Goal: Task Accomplishment & Management: Complete application form

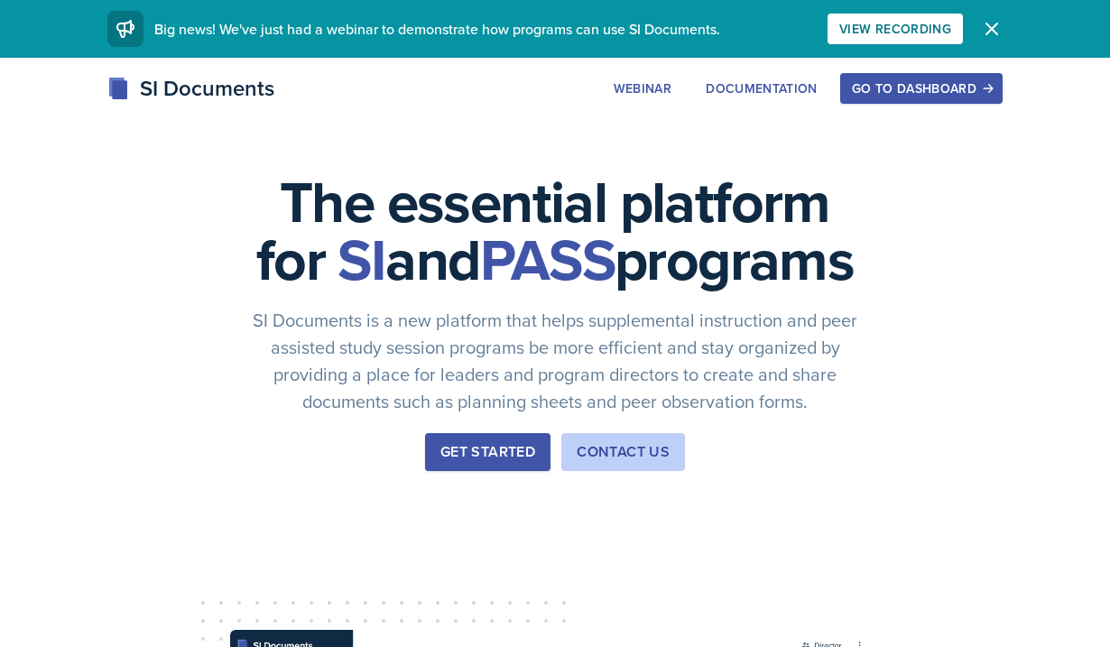
click at [916, 93] on div "Go to Dashboard" at bounding box center [921, 88] width 139 height 14
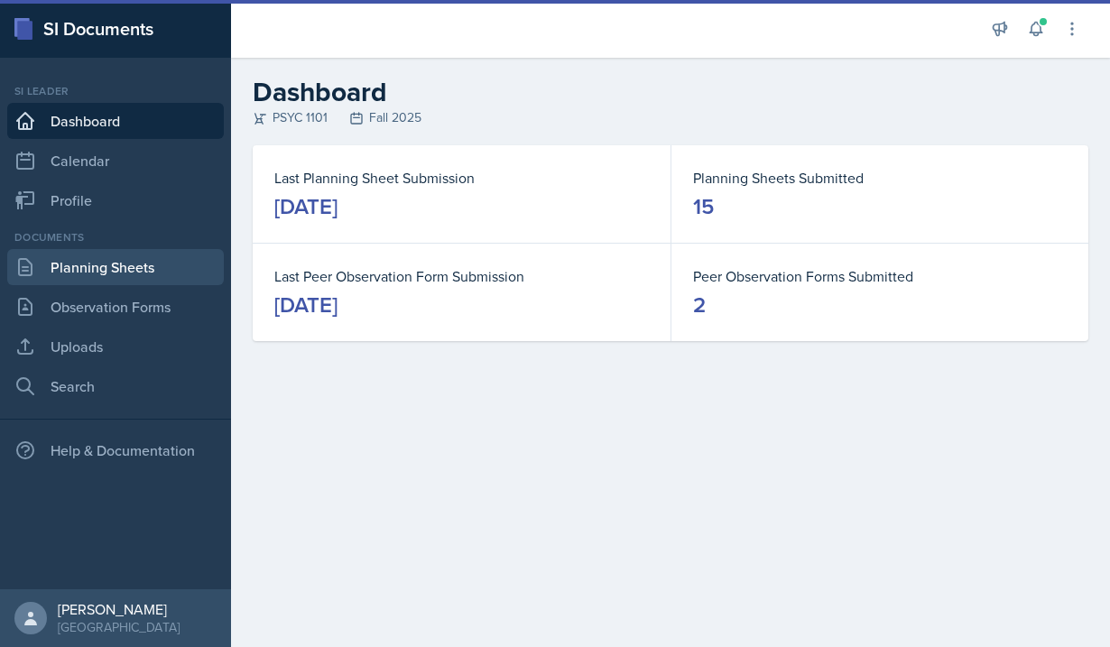
click at [89, 252] on link "Planning Sheets" at bounding box center [115, 267] width 217 height 36
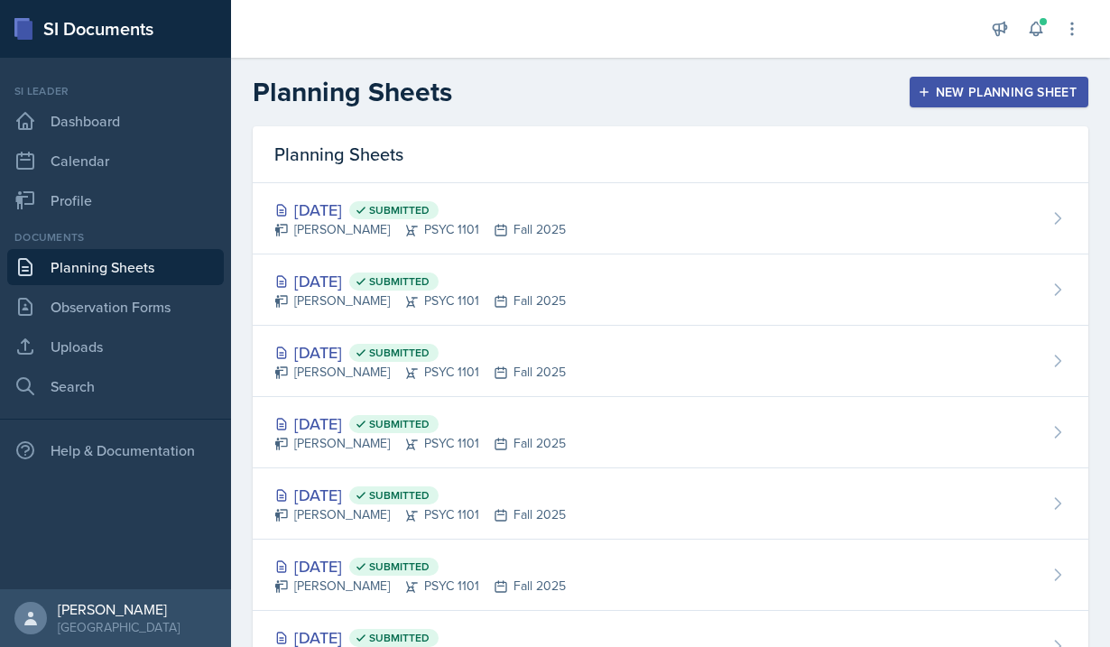
click at [936, 91] on div "New Planning Sheet" at bounding box center [999, 92] width 155 height 14
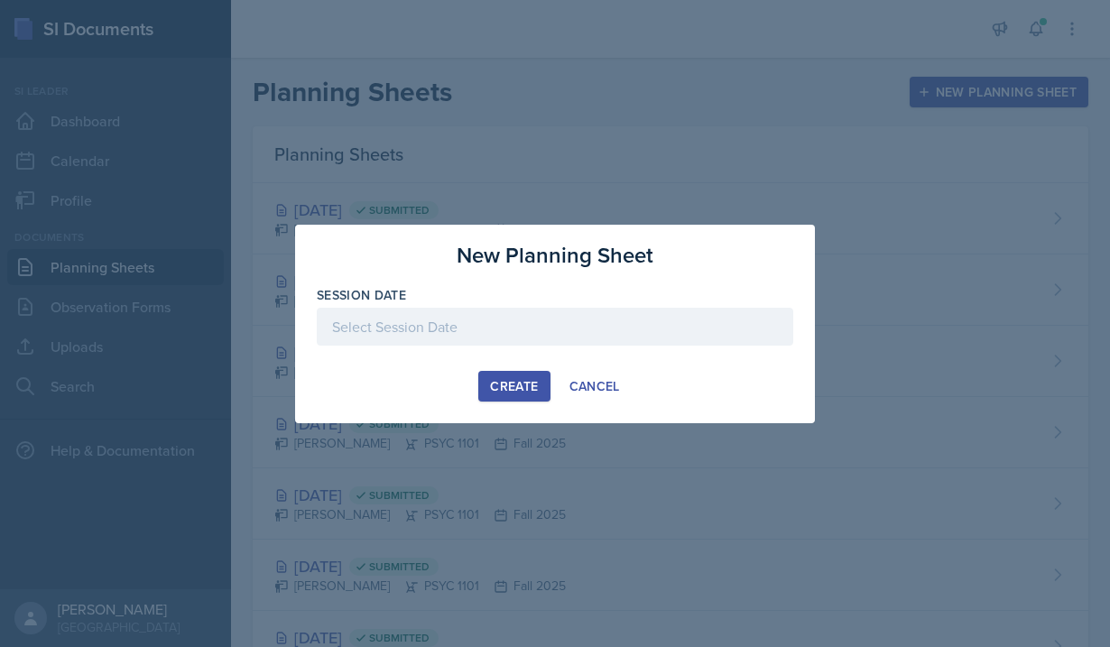
click at [507, 381] on div "Create" at bounding box center [514, 386] width 48 height 14
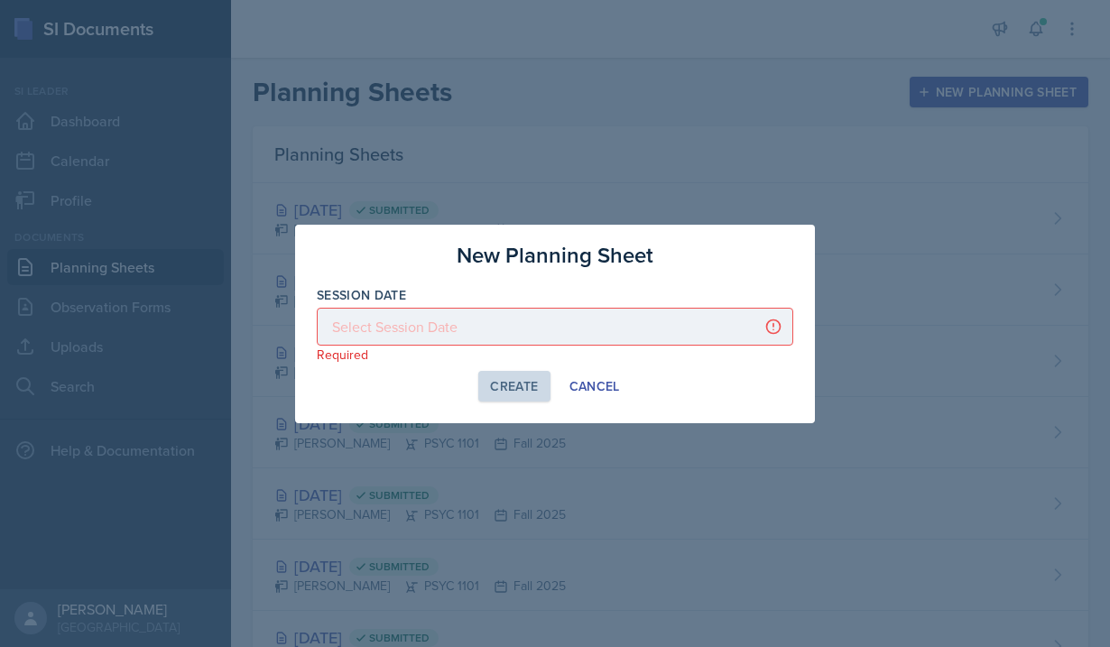
click at [492, 330] on div at bounding box center [555, 327] width 477 height 38
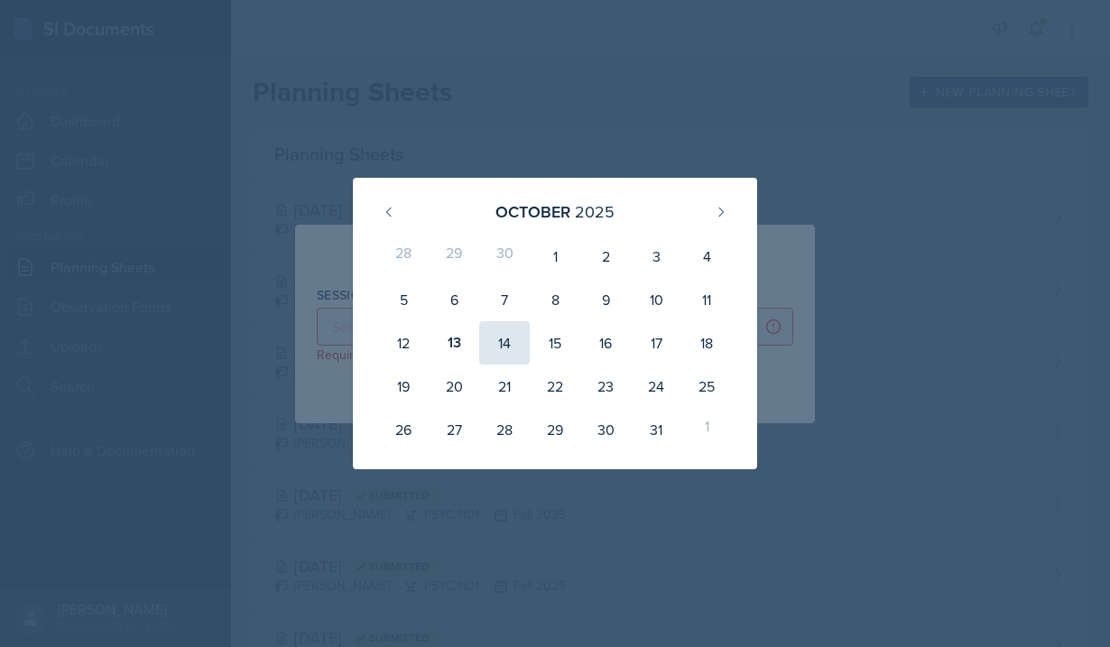
click at [501, 342] on div "14" at bounding box center [504, 342] width 51 height 43
type input "[DATE]"
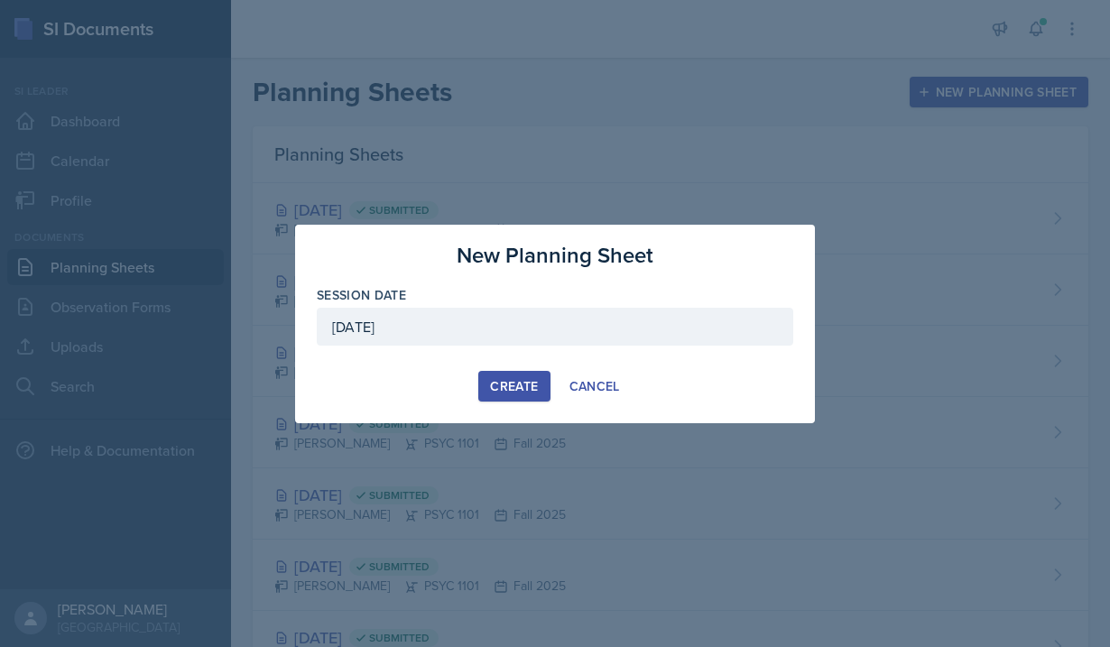
click at [519, 395] on button "Create" at bounding box center [514, 386] width 71 height 31
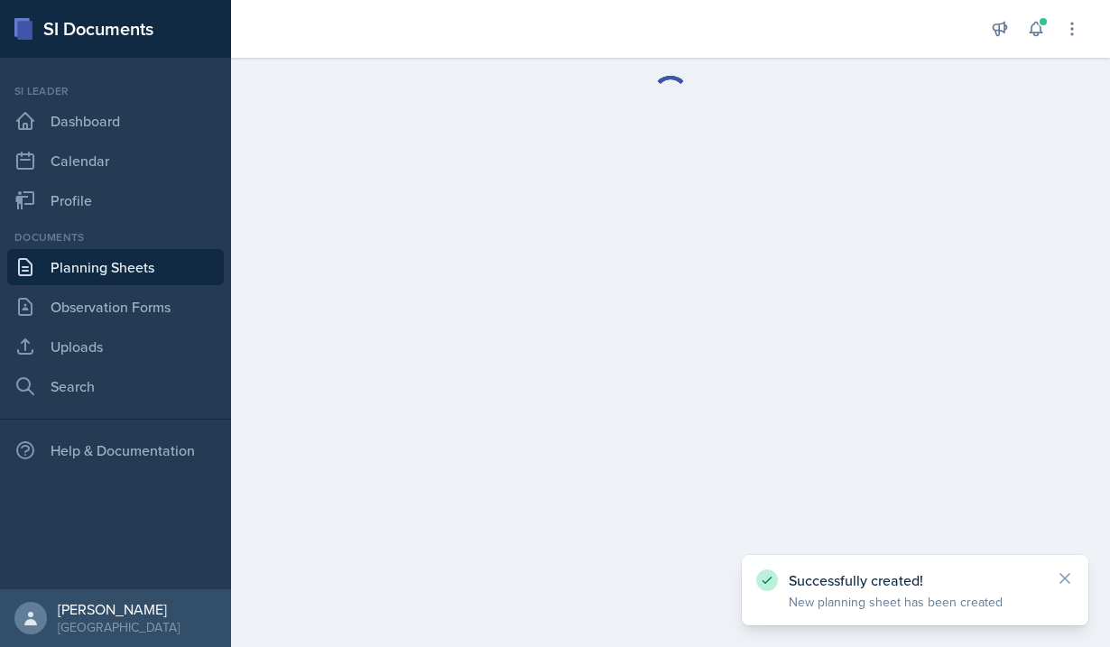
click at [1065, 572] on icon at bounding box center [1065, 579] width 18 height 18
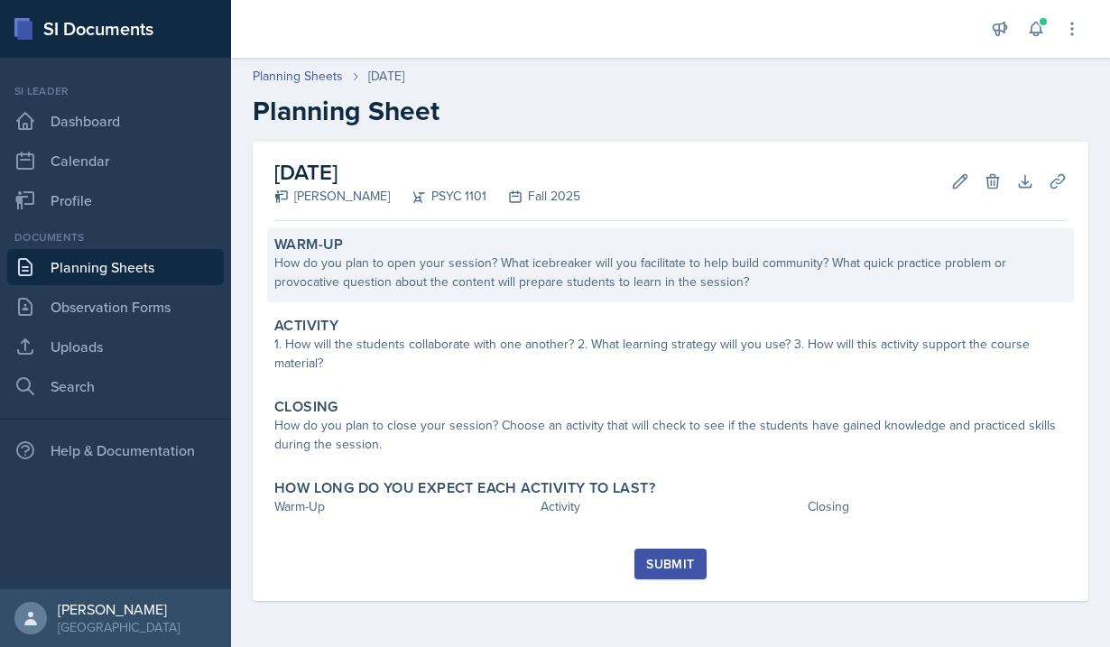
click at [443, 293] on div "Warm-Up How do you plan to open your session? What icebreaker will you facilita…" at bounding box center [670, 265] width 807 height 74
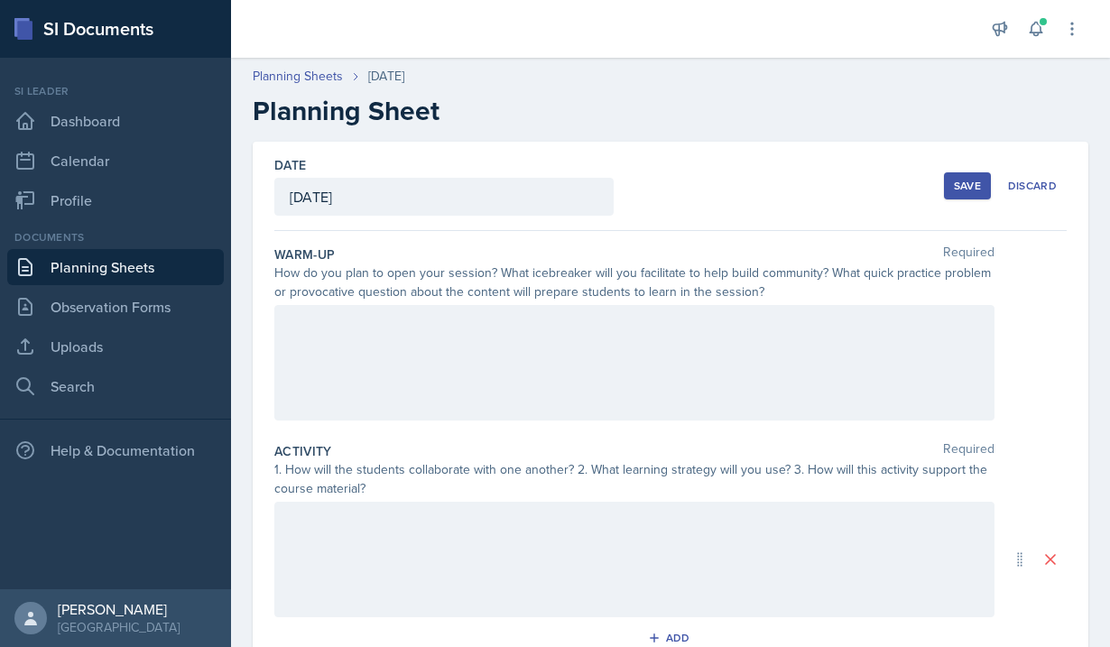
click at [410, 344] on div at bounding box center [634, 363] width 720 height 116
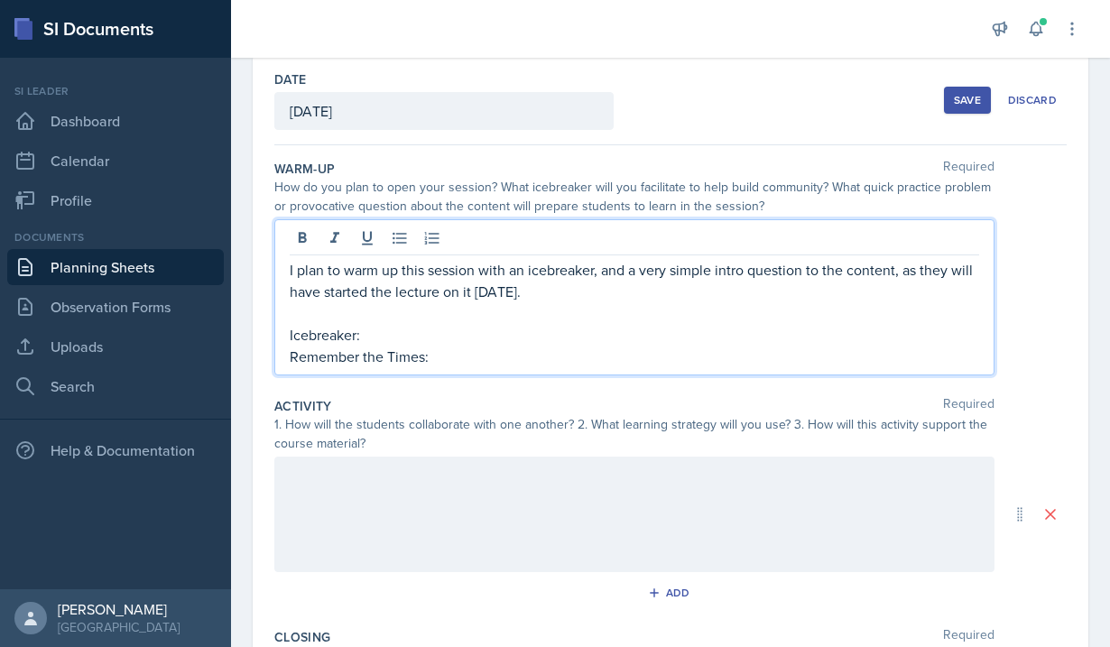
scroll to position [128, 0]
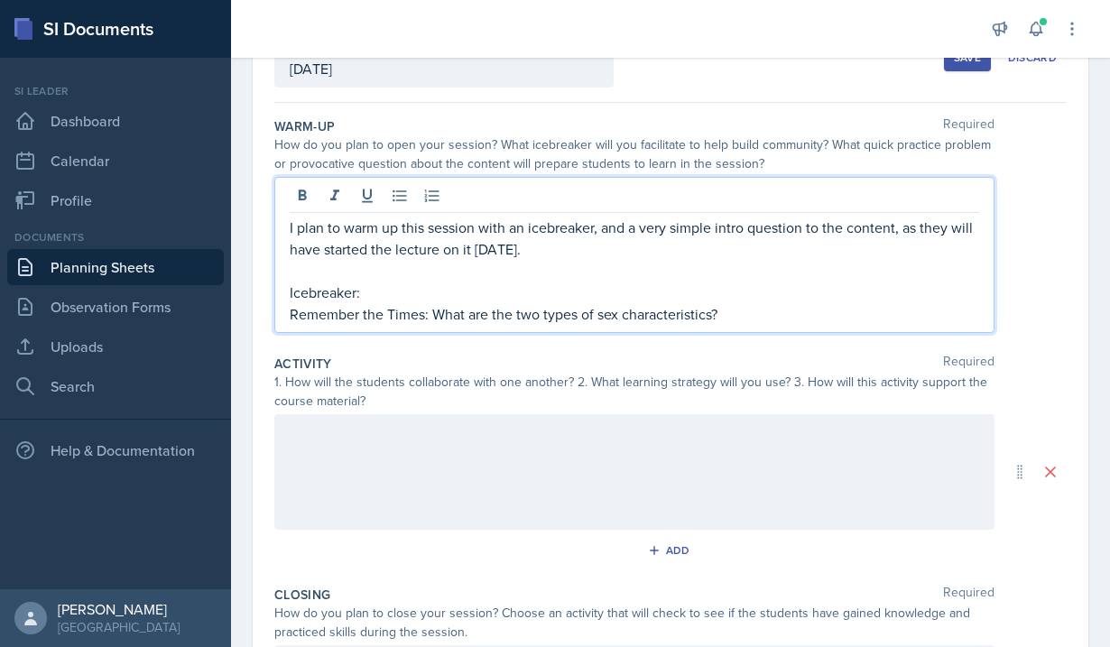
click at [397, 292] on p "Icebreaker:" at bounding box center [635, 293] width 690 height 22
click at [384, 434] on div at bounding box center [634, 472] width 720 height 116
click at [549, 223] on p "I plan to warm up this session with an icebreaker, and a very simple intro ques…" at bounding box center [635, 238] width 690 height 43
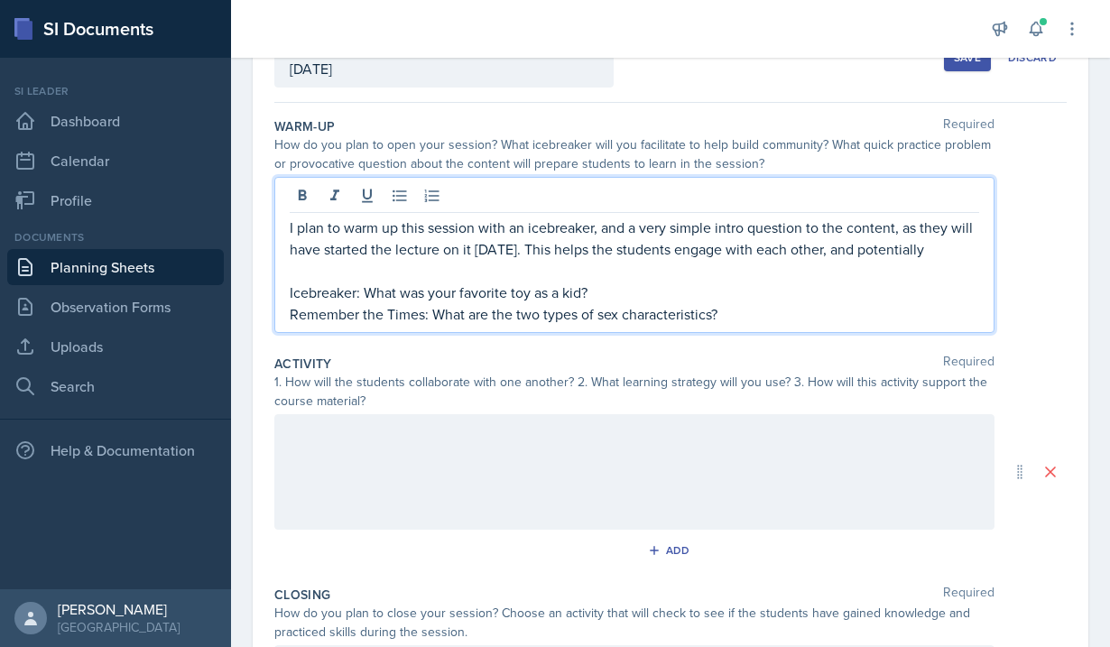
drag, startPoint x: 733, startPoint y: 315, endPoint x: 277, endPoint y: 289, distance: 456.7
click at [277, 289] on div "I plan to warm up this session with an icebreaker, and a very simple intro ques…" at bounding box center [634, 255] width 720 height 156
copy div "Icebreaker: What was your favorite toy as a kid? Remember the Times: What are t…"
click at [596, 460] on div at bounding box center [634, 472] width 720 height 116
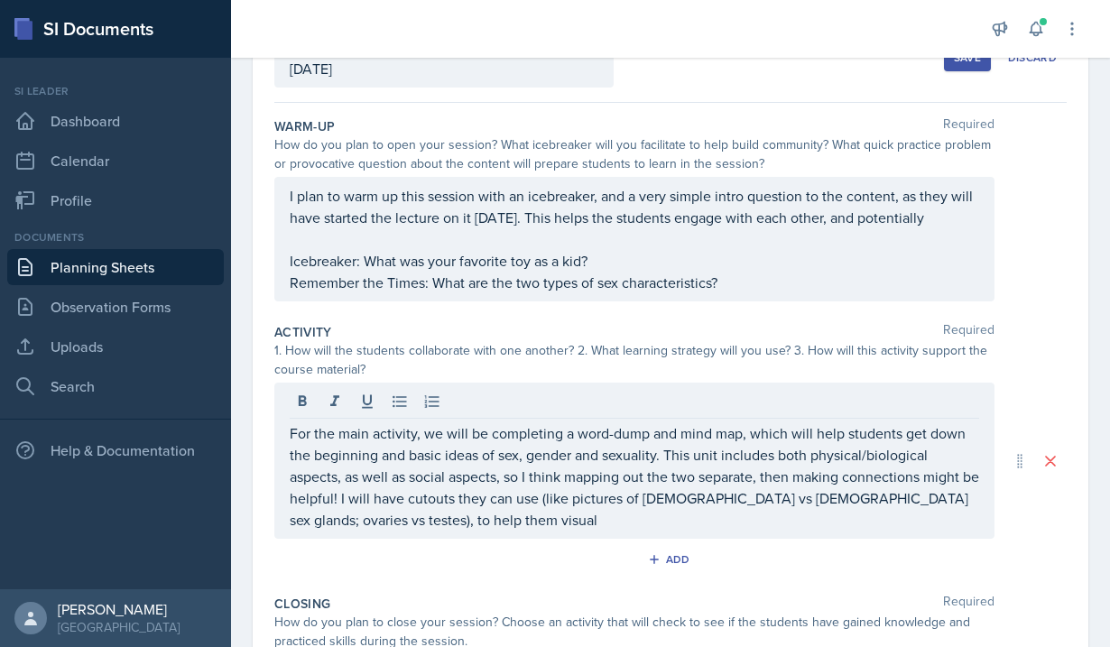
scroll to position [196, 0]
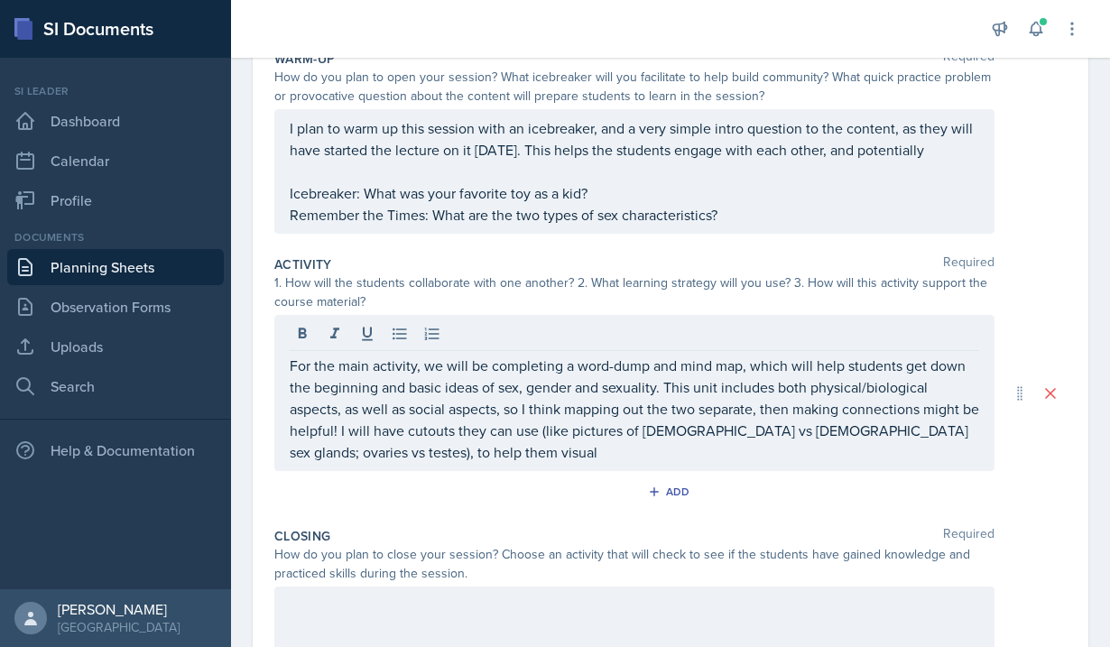
click at [789, 557] on div "Warm-Up Required How do you plan to open your session? What icebreaker will you…" at bounding box center [670, 433] width 793 height 796
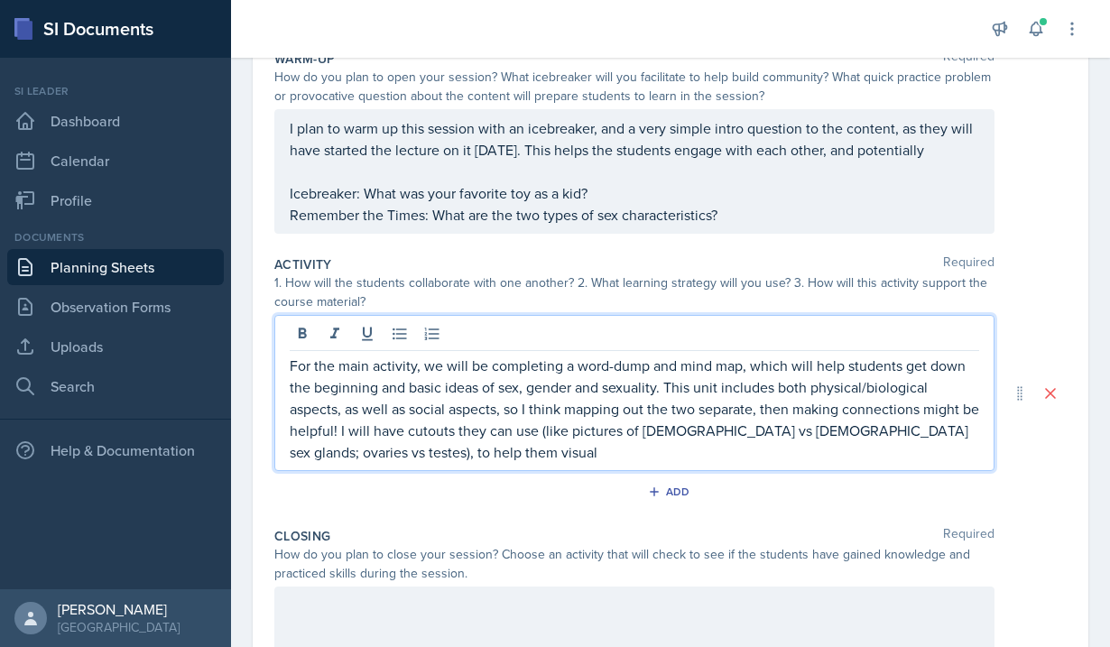
click at [425, 414] on p "For the main activity, we will be completing a word-dump and mind map, which wi…" at bounding box center [635, 409] width 690 height 108
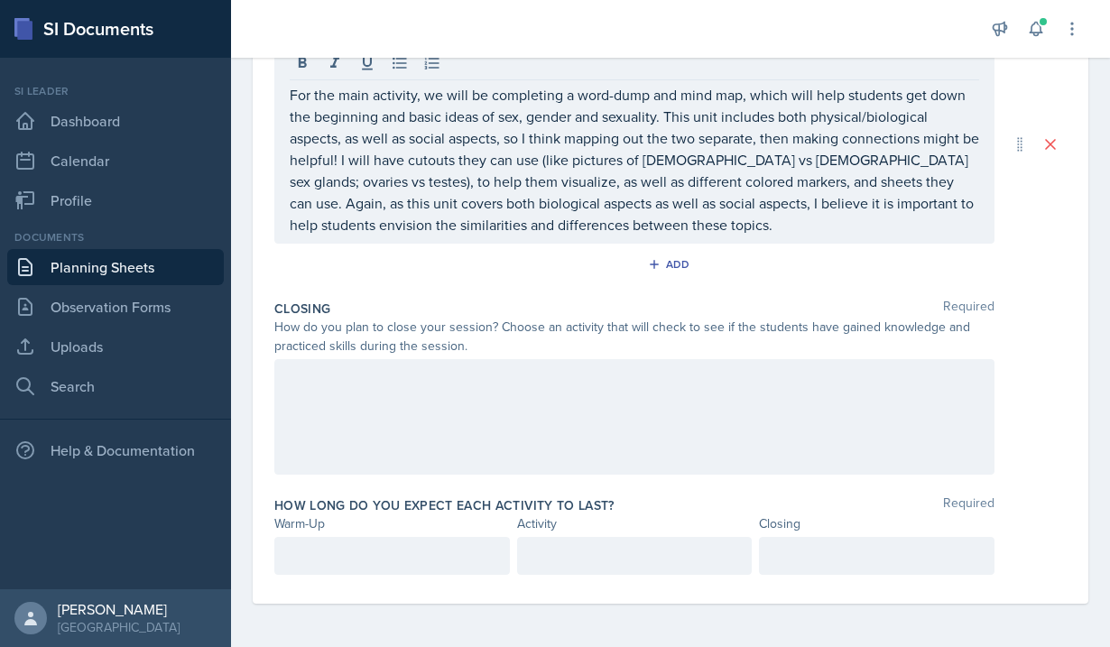
click at [438, 424] on div at bounding box center [634, 417] width 720 height 116
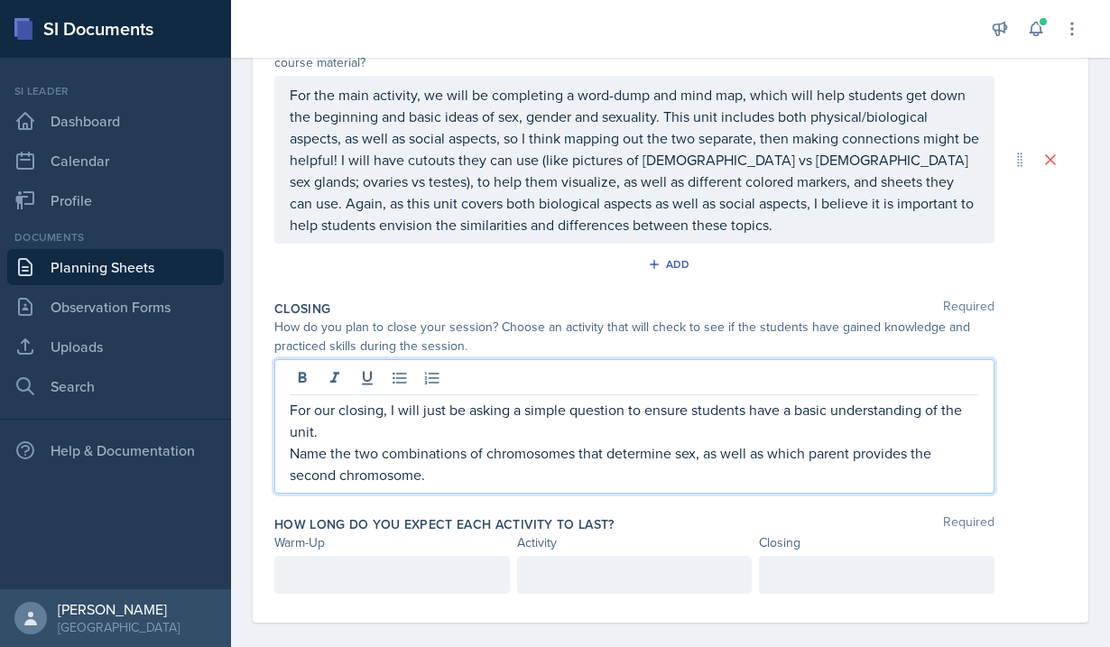
click at [293, 455] on p "Name the two combinations of chromosomes that determine sex, as well as which p…" at bounding box center [635, 463] width 690 height 43
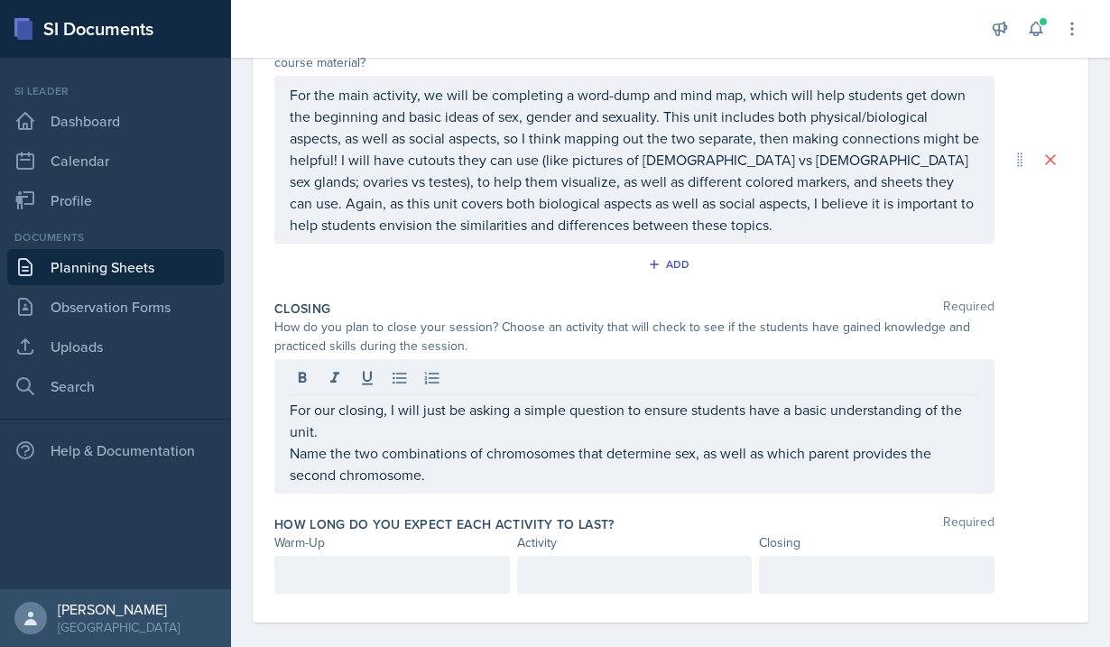
click at [288, 452] on div "For our closing, I will just be asking a simple question to ensure students hav…" at bounding box center [634, 426] width 720 height 135
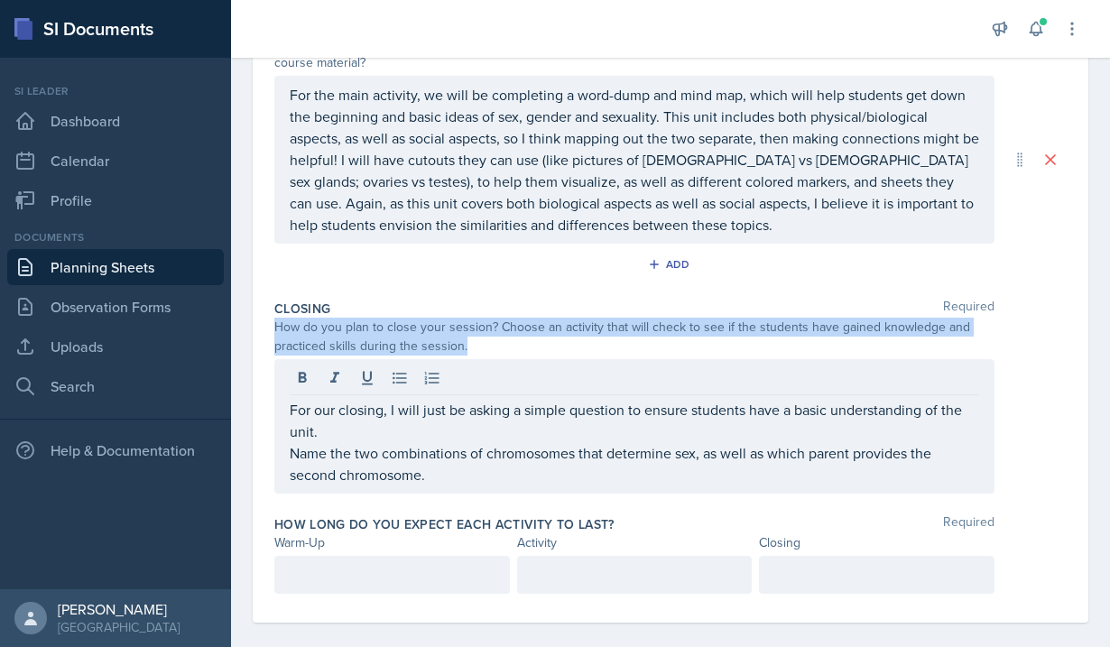
click at [289, 452] on div "For our closing, I will just be asking a simple question to ensure students hav…" at bounding box center [634, 426] width 720 height 135
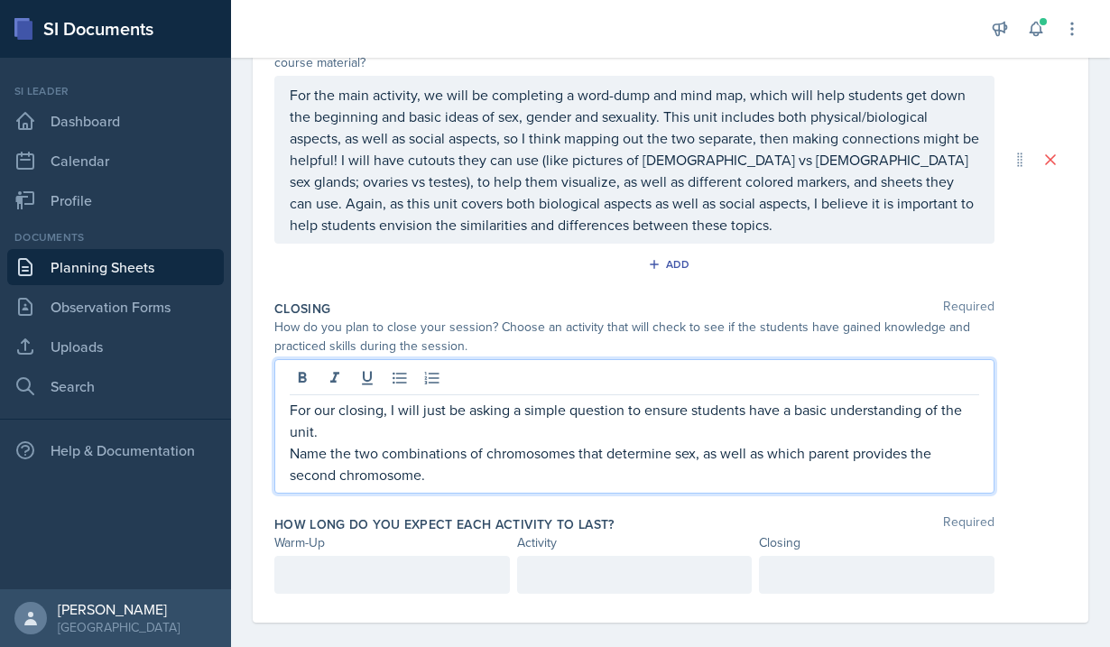
click at [293, 451] on p "Name the two combinations of chromosomes that determine sex, as well as which p…" at bounding box center [635, 463] width 690 height 43
click at [395, 576] on div at bounding box center [392, 575] width 236 height 38
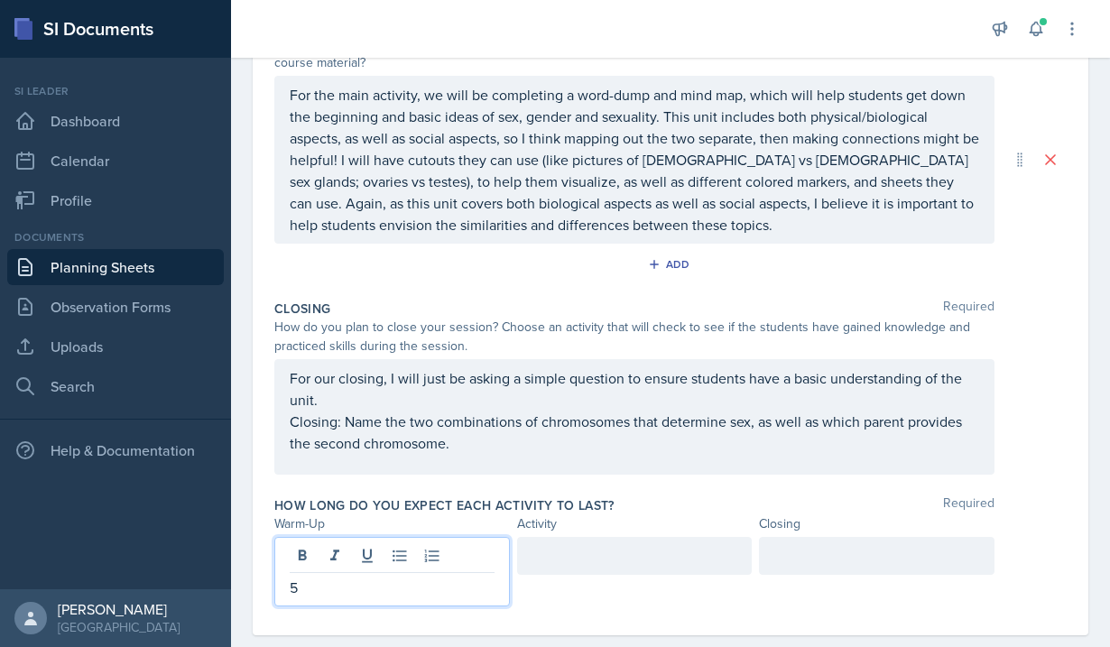
click at [548, 556] on div at bounding box center [635, 556] width 236 height 38
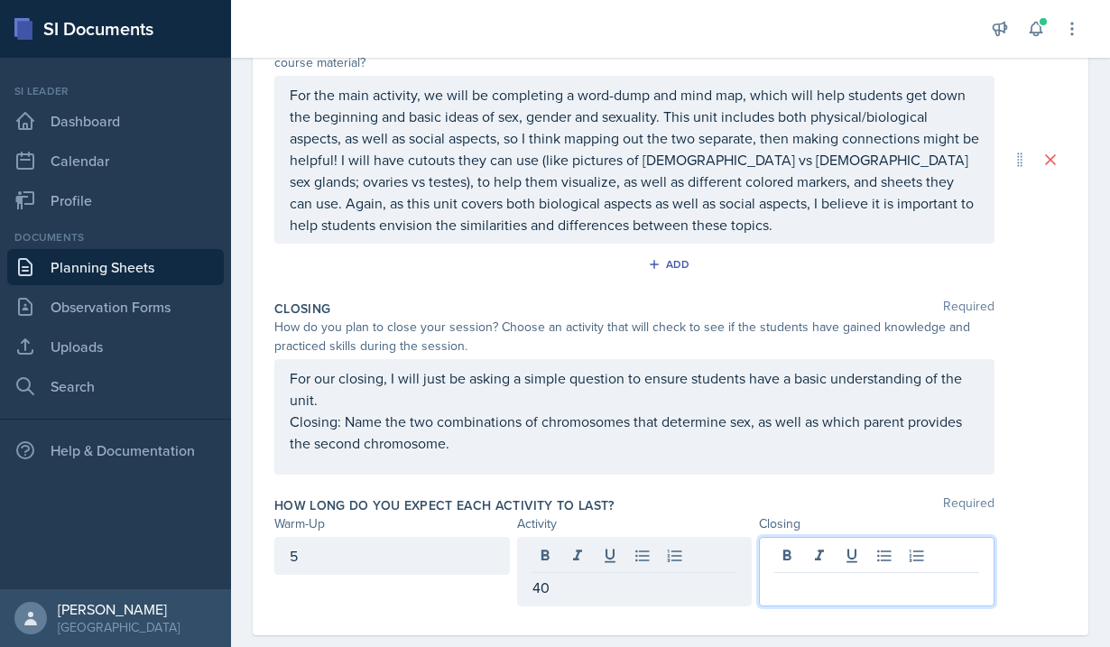
click at [851, 562] on div at bounding box center [877, 572] width 236 height 70
click at [578, 562] on div "40" at bounding box center [635, 556] width 236 height 38
click at [853, 565] on div at bounding box center [877, 572] width 236 height 70
click at [609, 551] on div "50" at bounding box center [635, 556] width 236 height 38
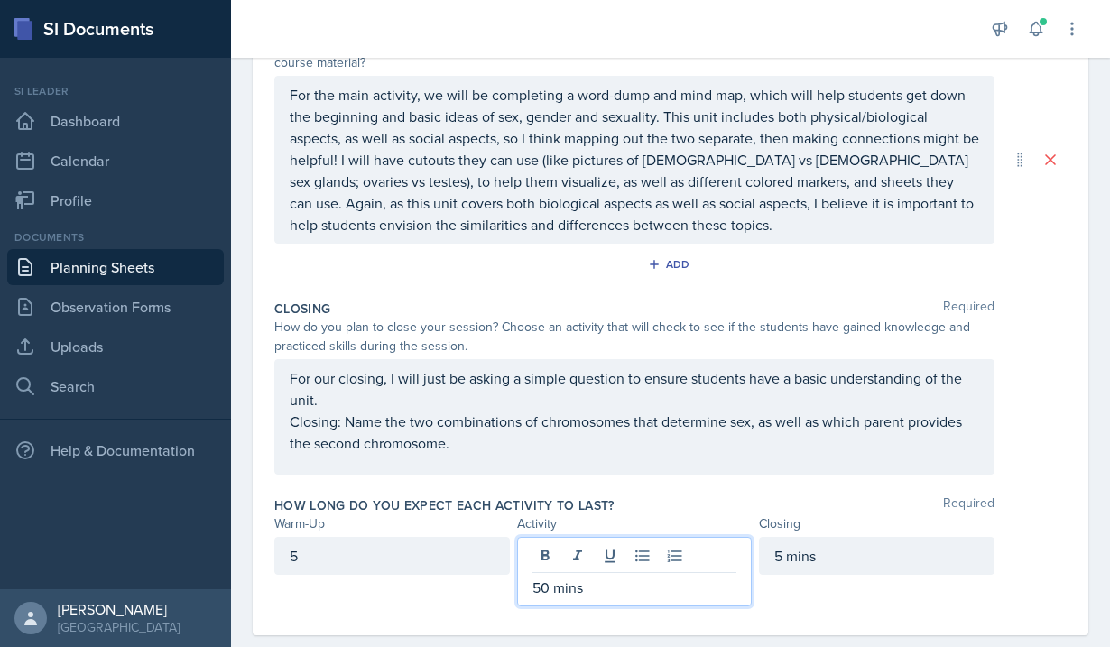
click at [334, 552] on div "5" at bounding box center [392, 556] width 236 height 38
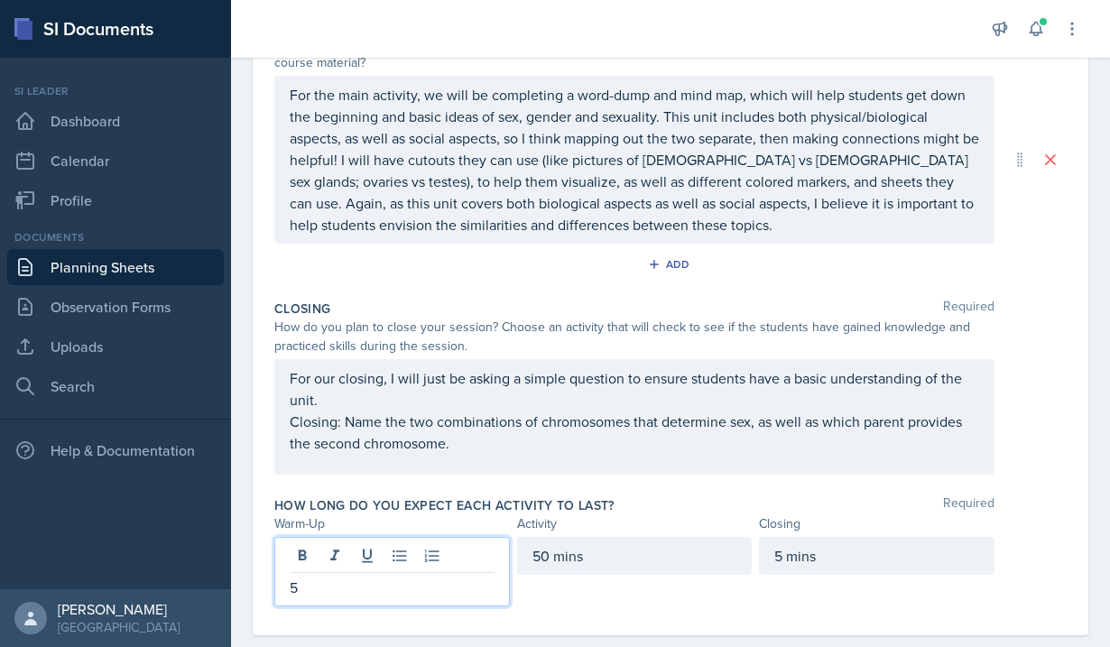
click at [331, 590] on p "5" at bounding box center [392, 588] width 205 height 22
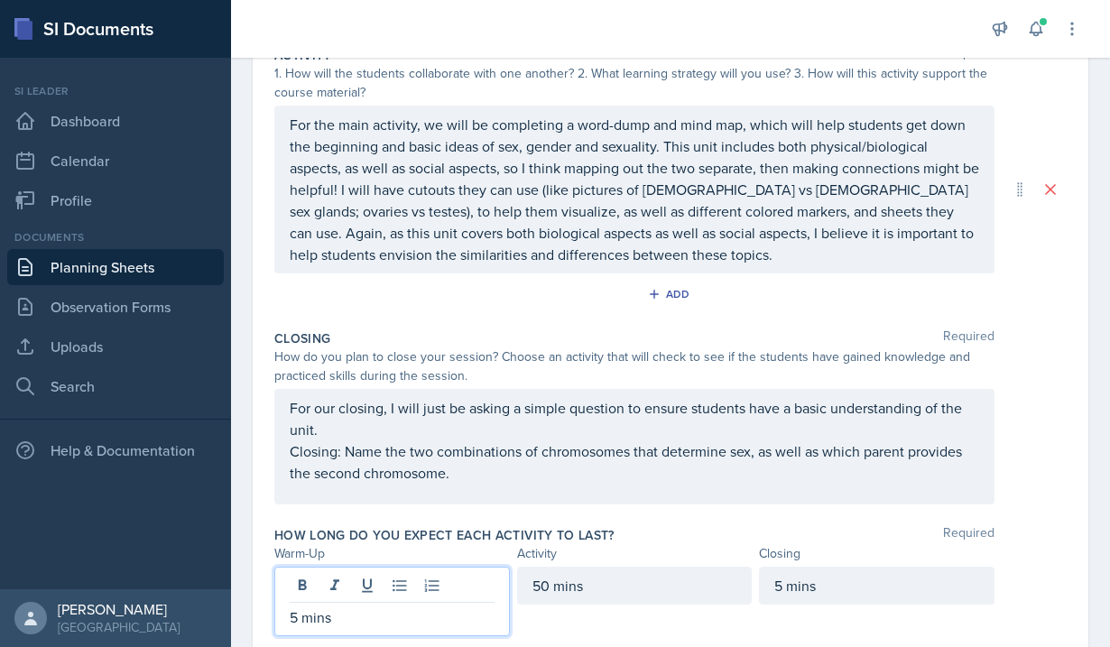
scroll to position [406, 0]
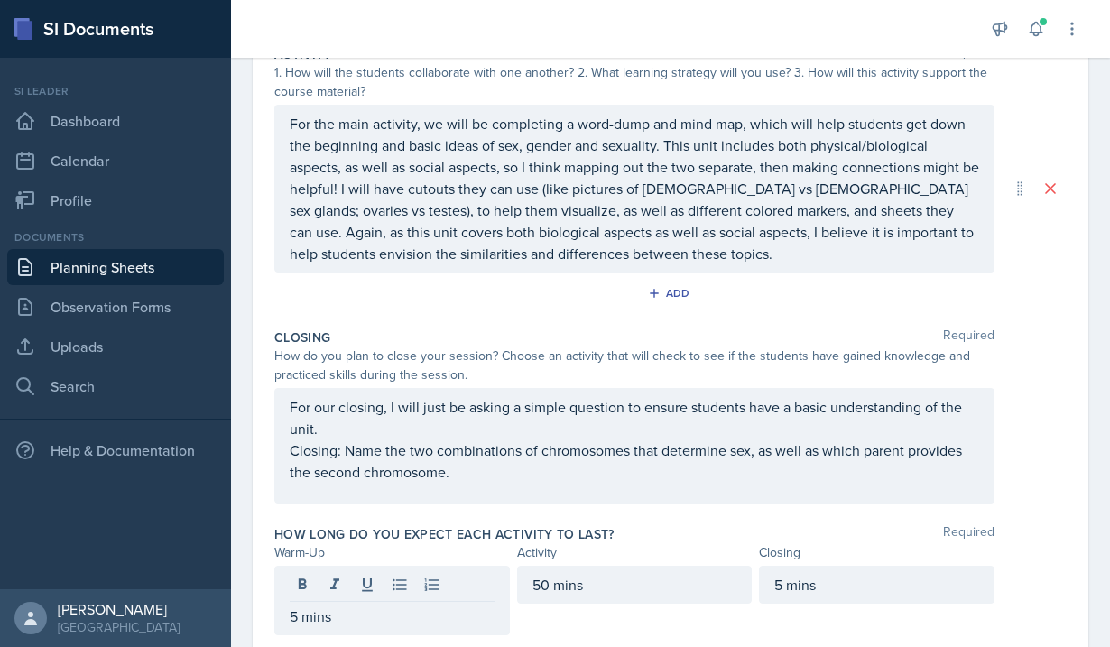
click at [523, 497] on div "For our closing, I will just be asking a simple question to ensure students hav…" at bounding box center [634, 446] width 720 height 116
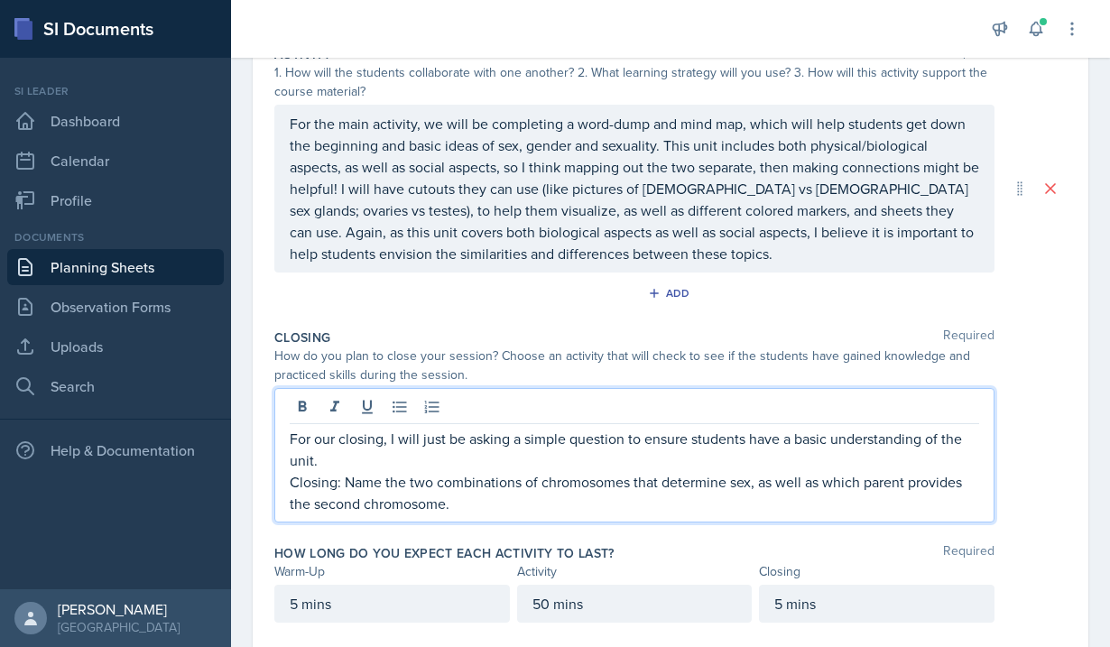
click at [587, 322] on div "Closing Required How do you plan to close your session? Choose an activity that…" at bounding box center [670, 429] width 793 height 216
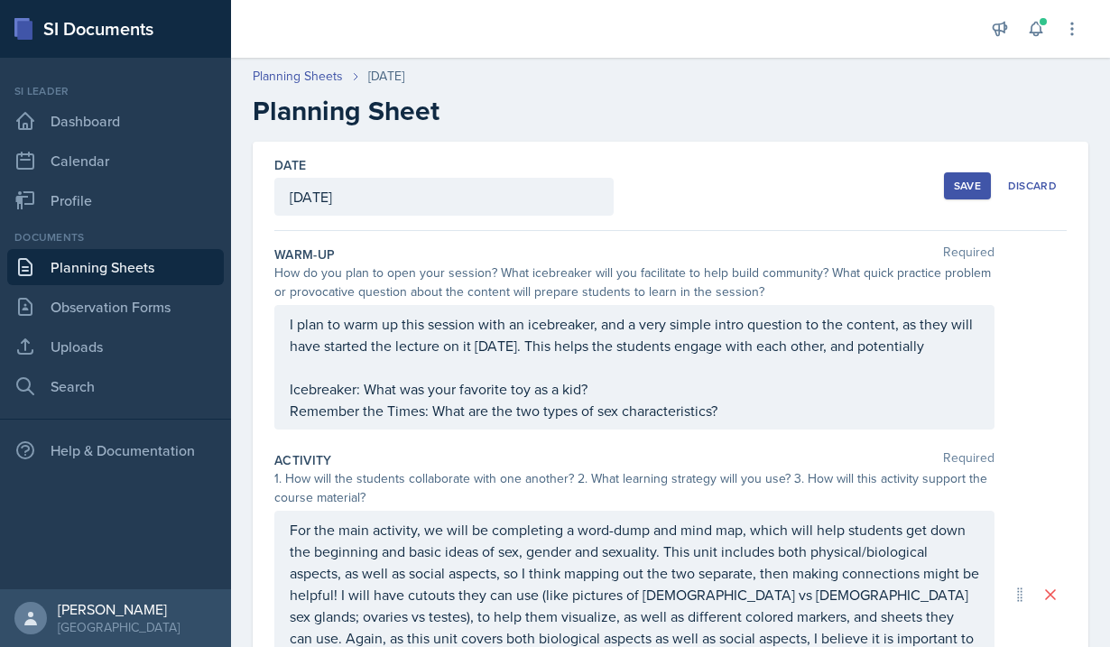
scroll to position [0, 0]
click at [961, 192] on div "Save" at bounding box center [967, 186] width 27 height 14
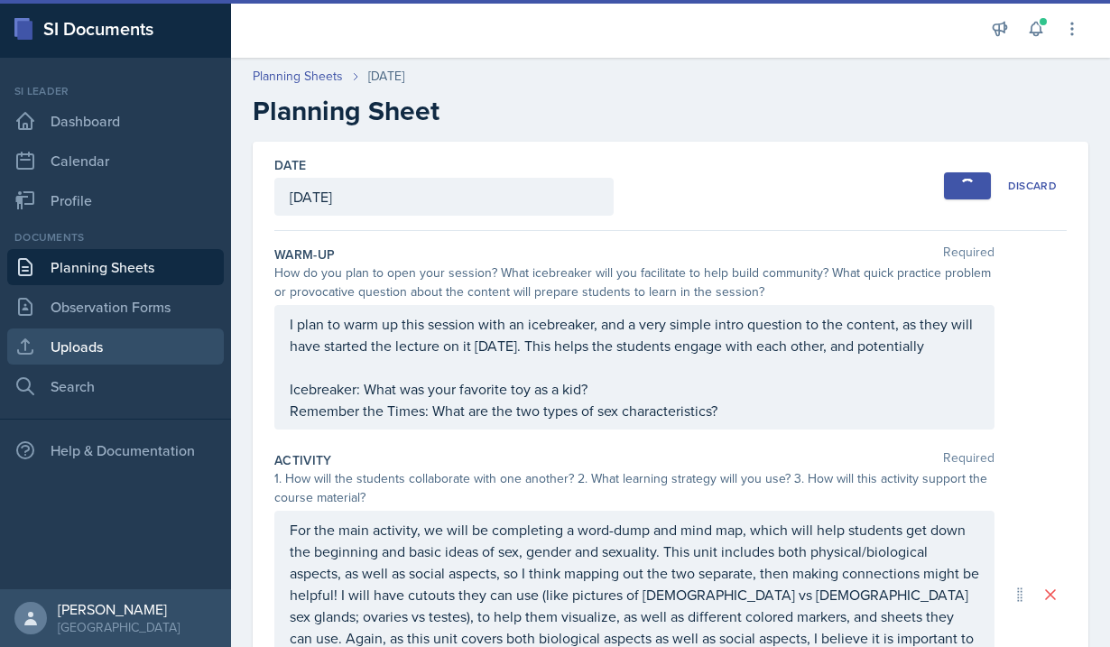
click at [124, 345] on link "Uploads" at bounding box center [115, 347] width 217 height 36
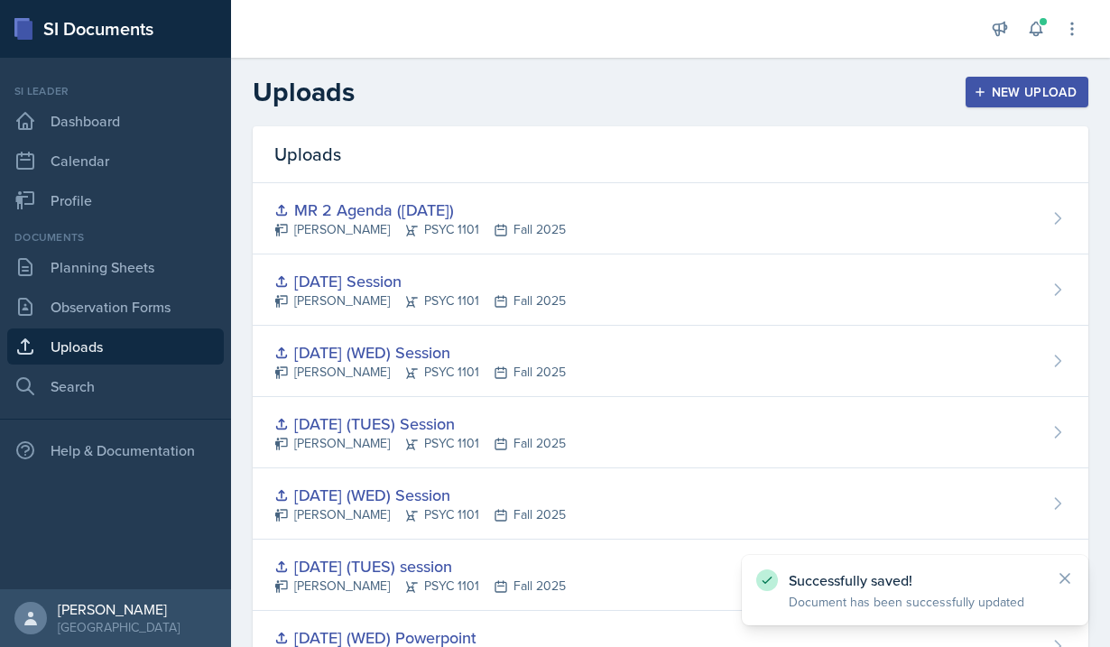
click at [980, 82] on button "New Upload" at bounding box center [1028, 92] width 124 height 31
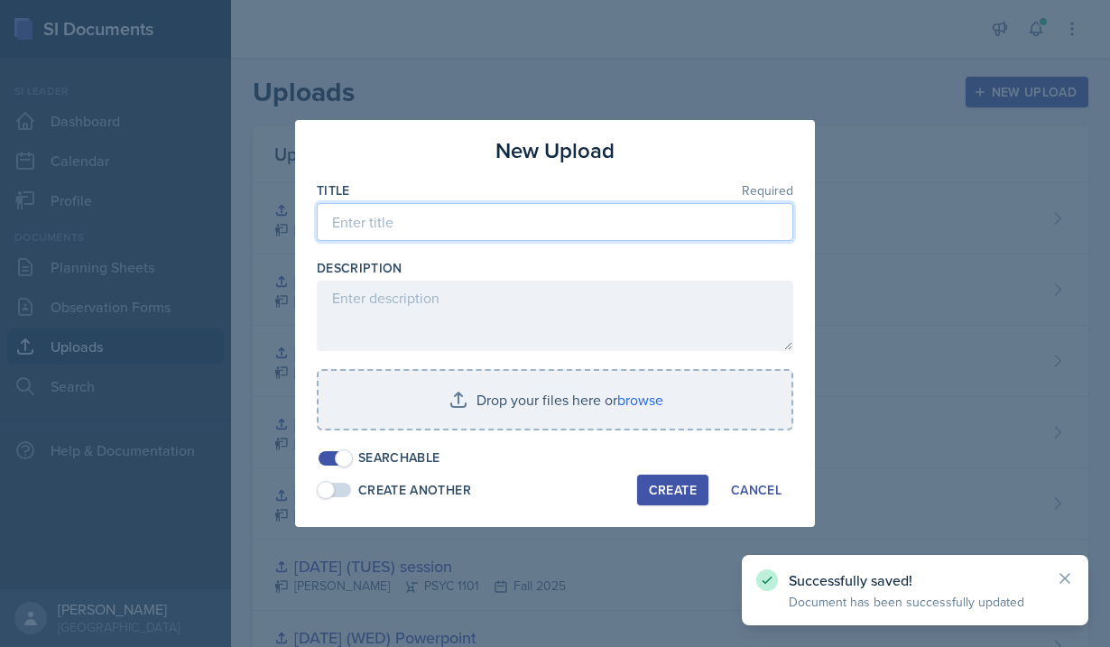
click at [551, 228] on input at bounding box center [555, 222] width 477 height 38
type input "T"
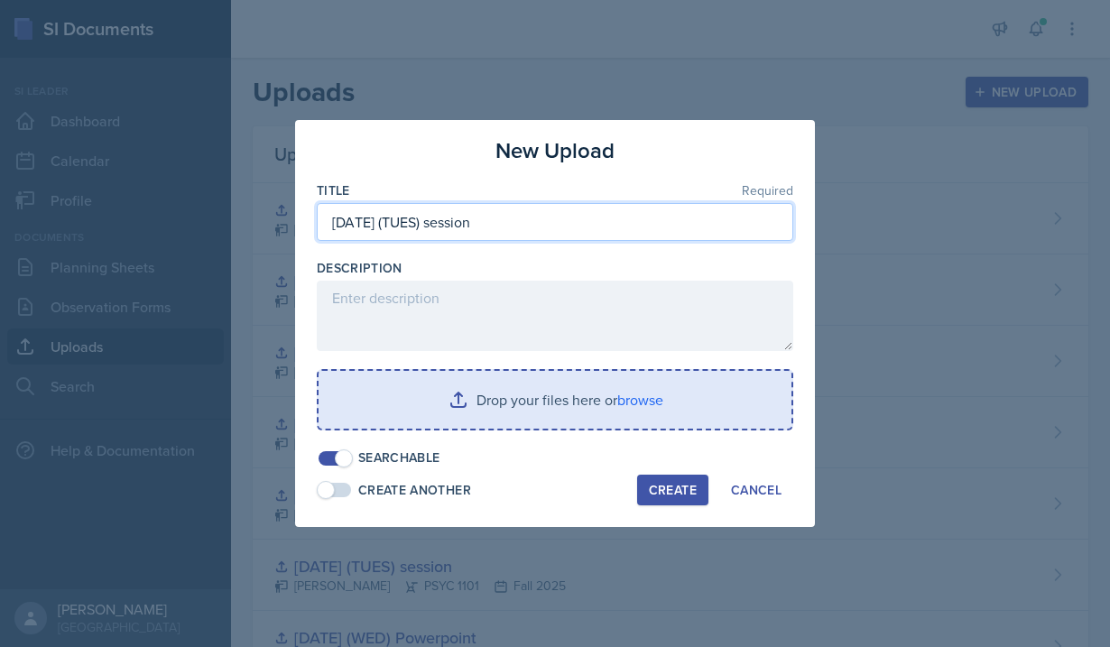
type input "[DATE] (TUES) session"
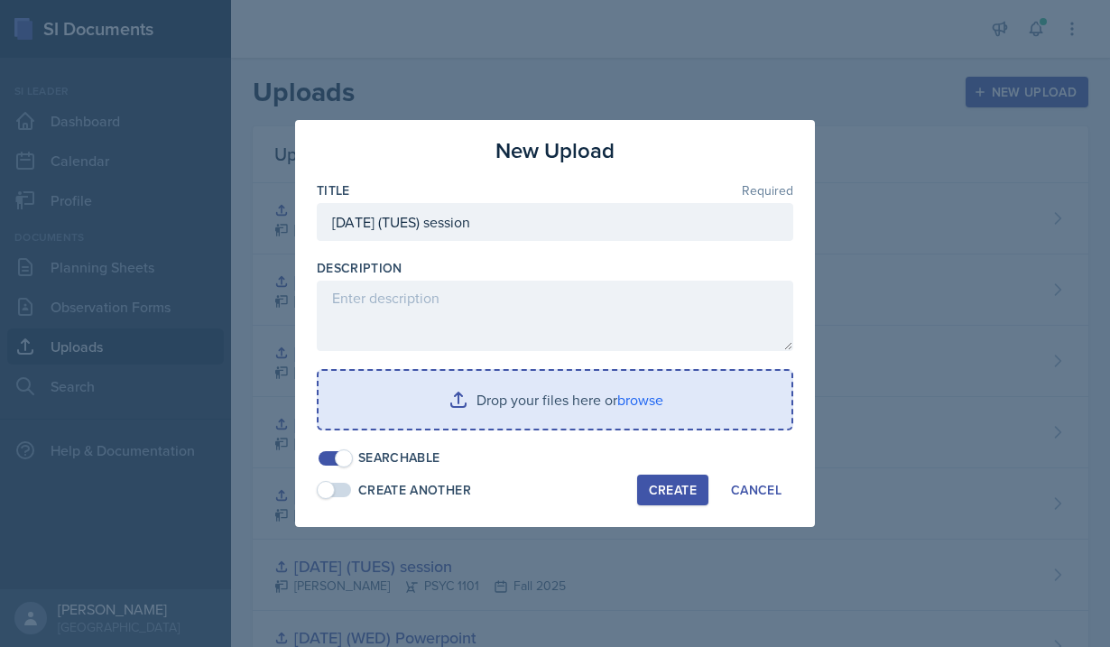
click at [476, 403] on input "file" at bounding box center [555, 400] width 473 height 58
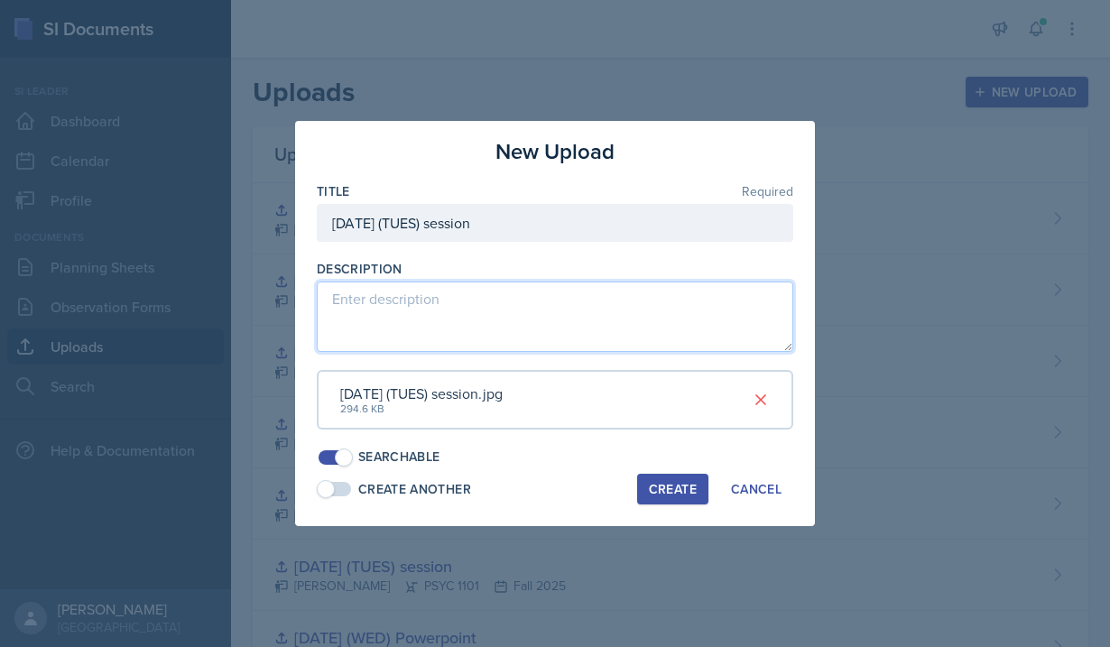
click at [503, 321] on textarea at bounding box center [555, 317] width 477 height 70
type textarea "Sex, Gender and Sexuality 1"
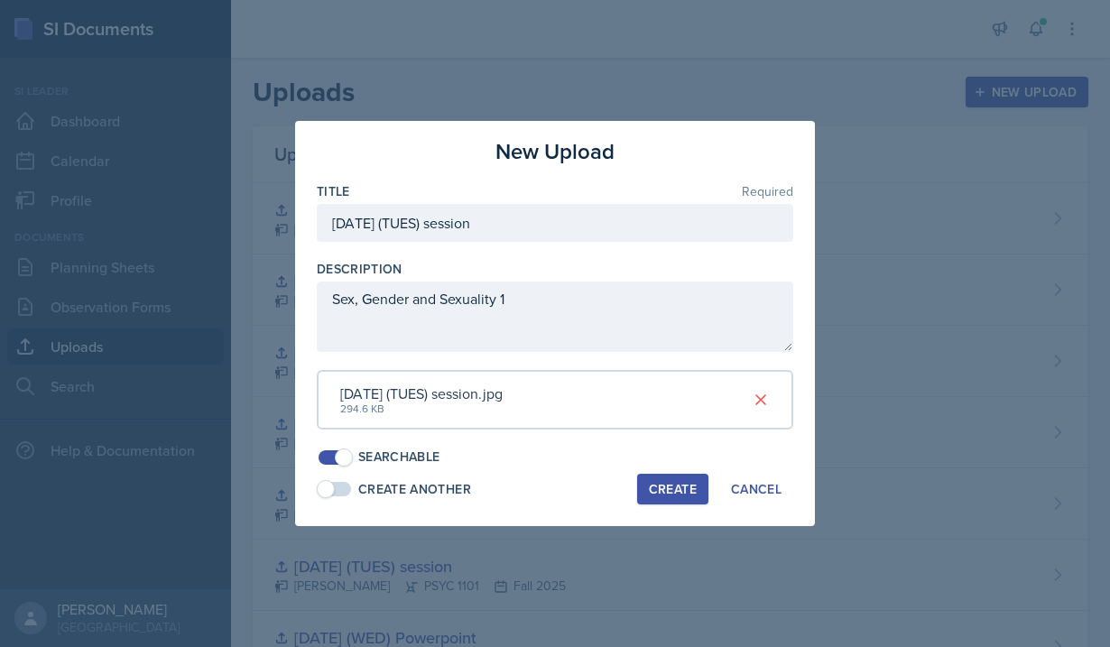
click at [671, 495] on button "Create" at bounding box center [672, 489] width 71 height 31
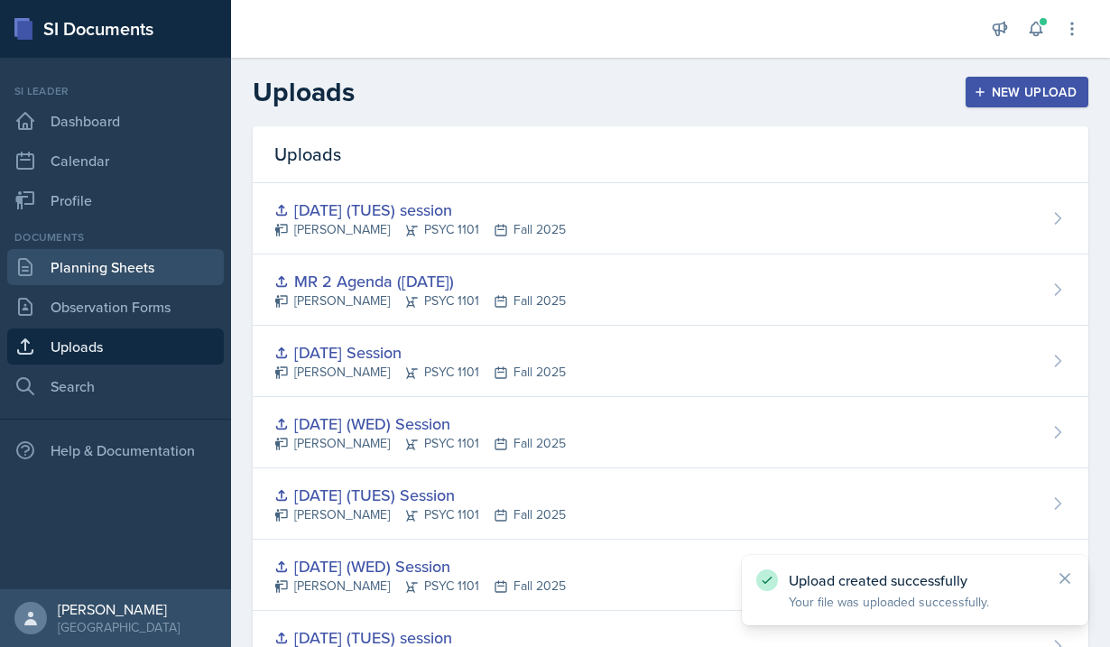
click at [142, 271] on link "Planning Sheets" at bounding box center [115, 267] width 217 height 36
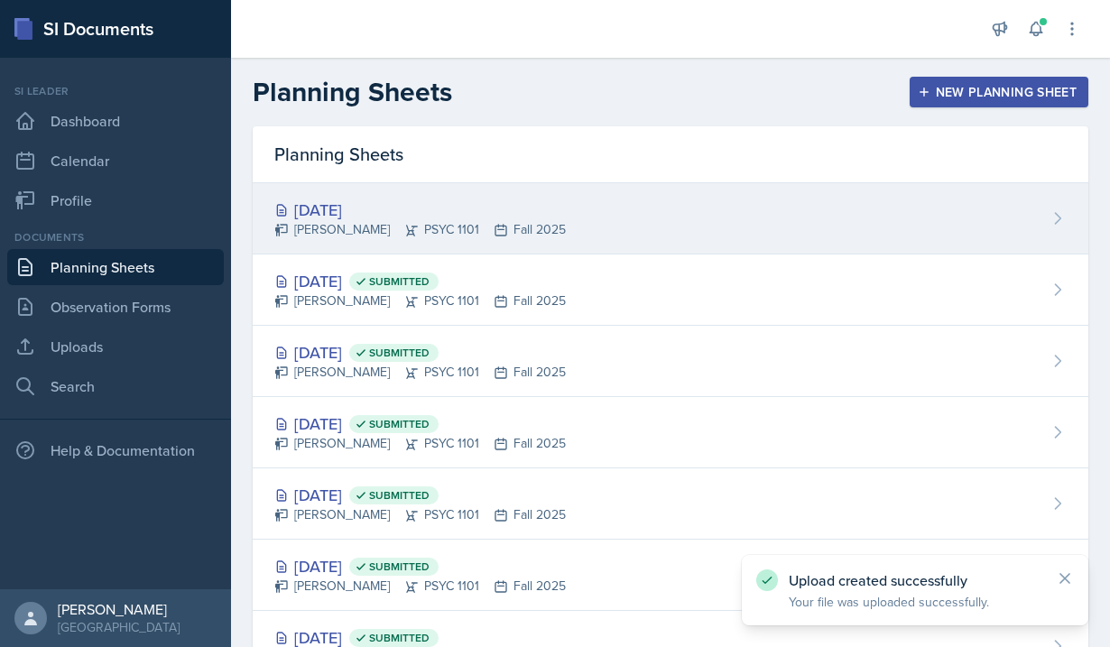
click at [456, 216] on div "[DATE]" at bounding box center [420, 210] width 292 height 24
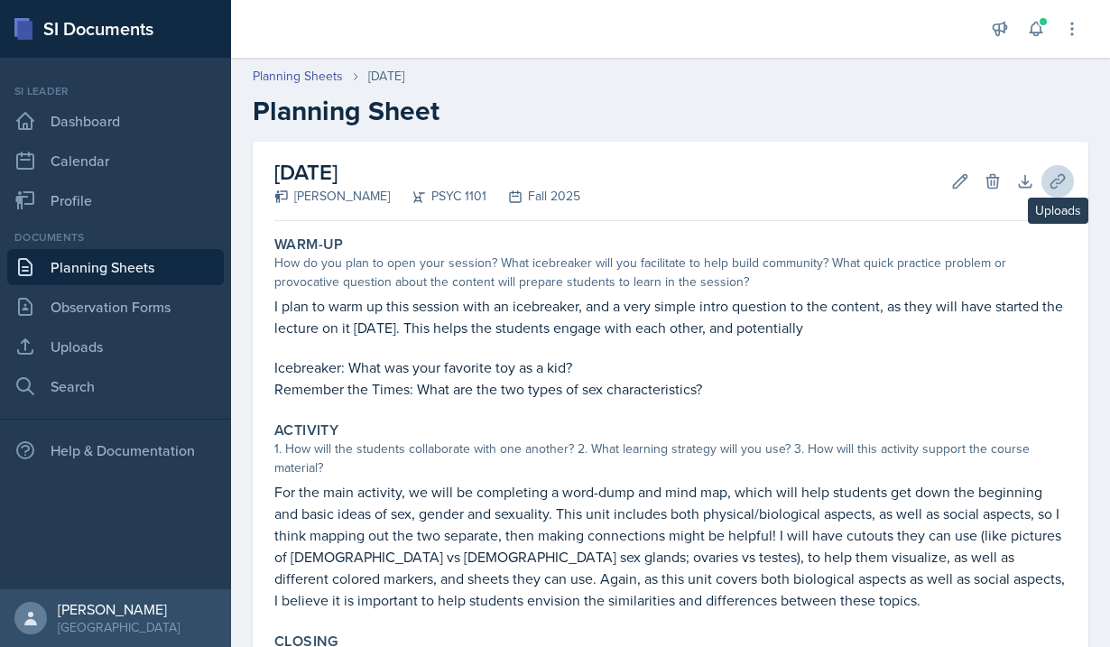
click at [1053, 185] on icon at bounding box center [1058, 181] width 18 height 18
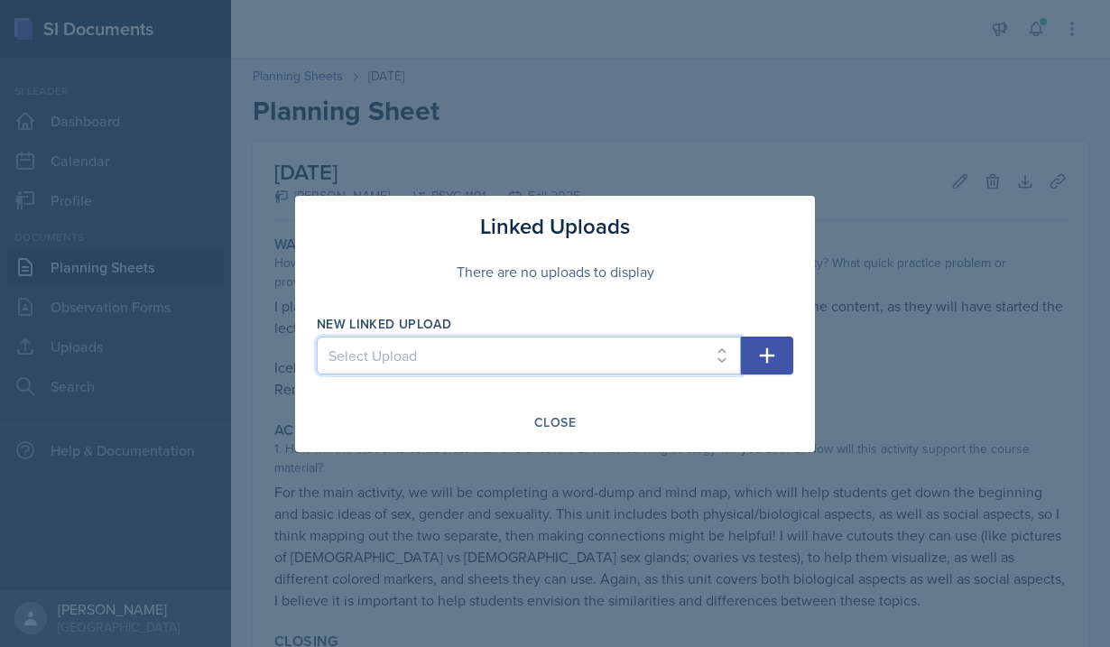
select select "b00263b5-8cf4-47a6-8518-c88c4fdc8dc8"
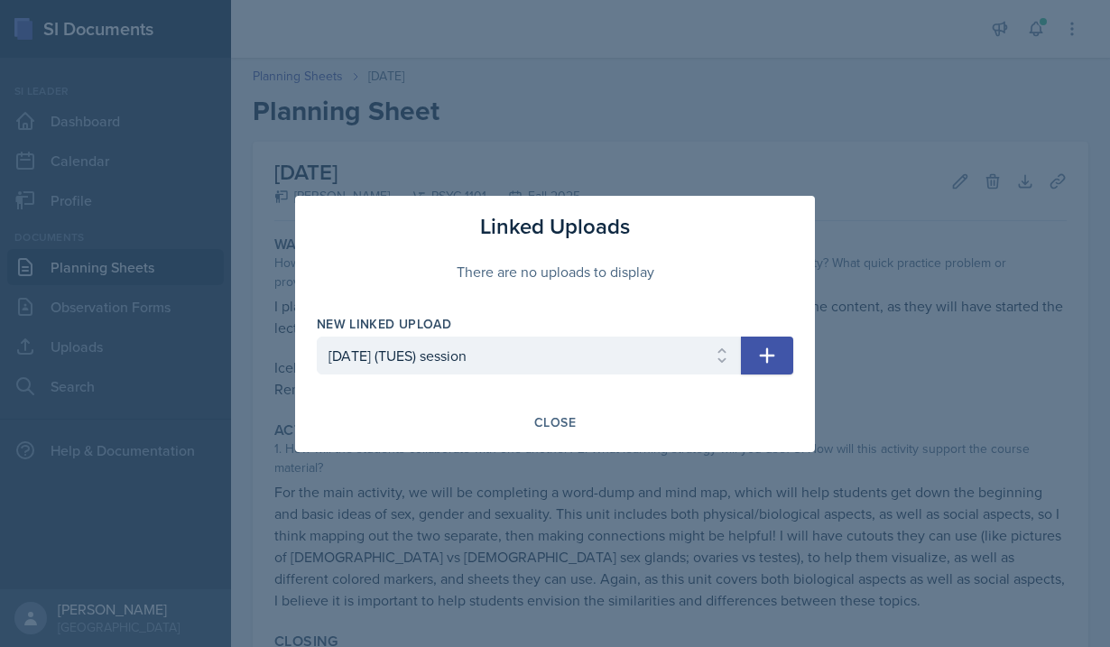
click at [773, 359] on icon "button" at bounding box center [768, 356] width 22 height 22
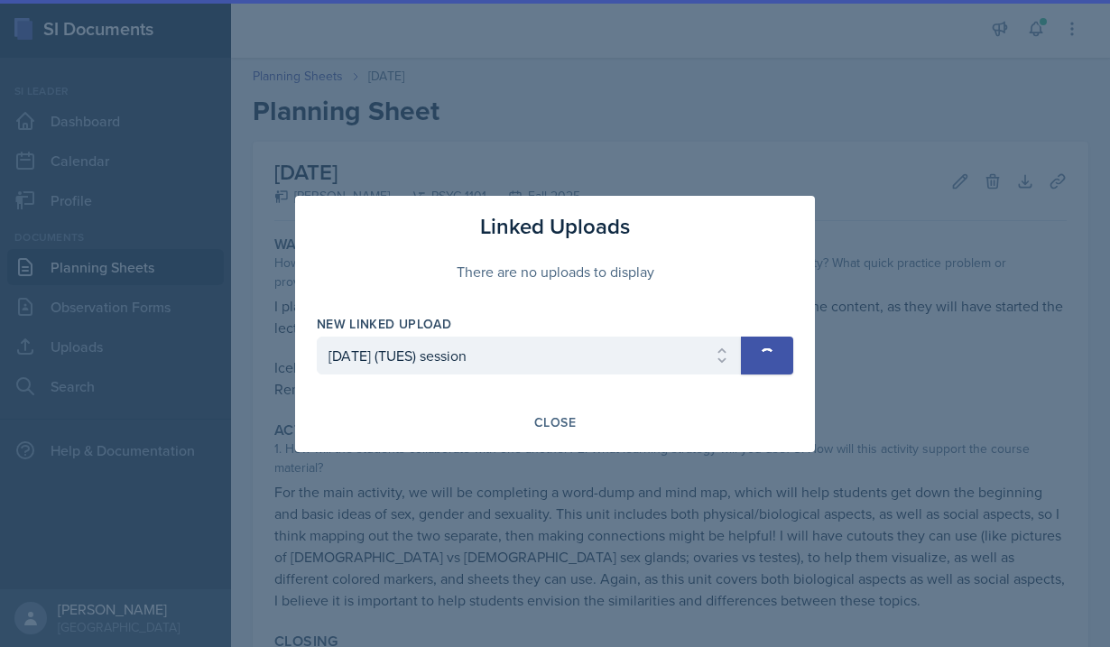
select select
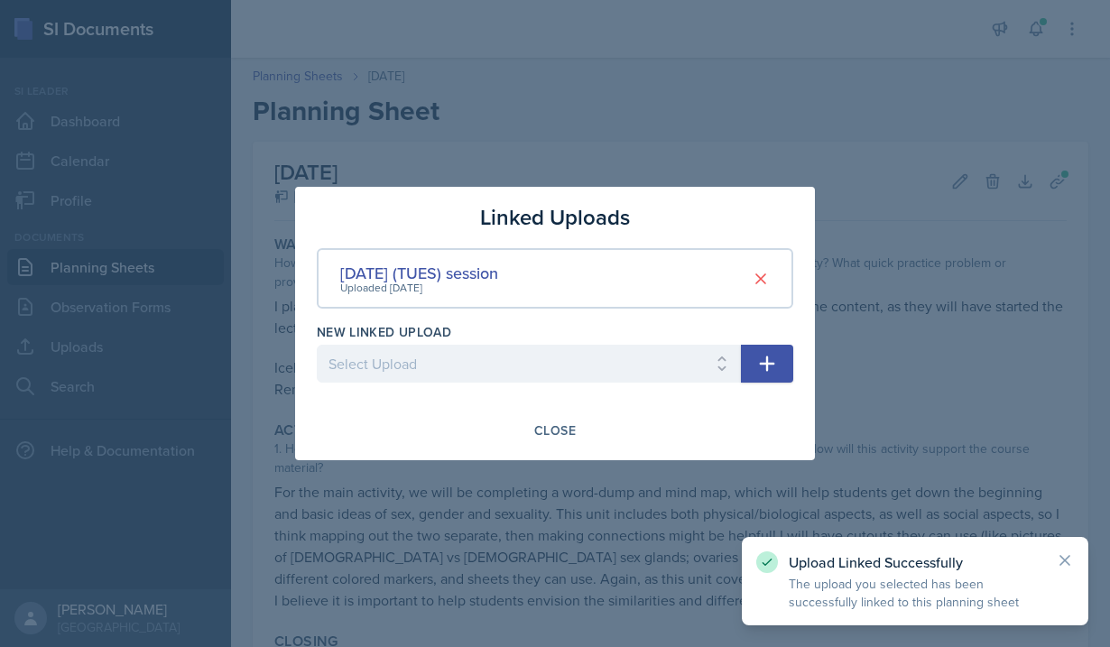
click at [1071, 553] on icon at bounding box center [1065, 561] width 18 height 18
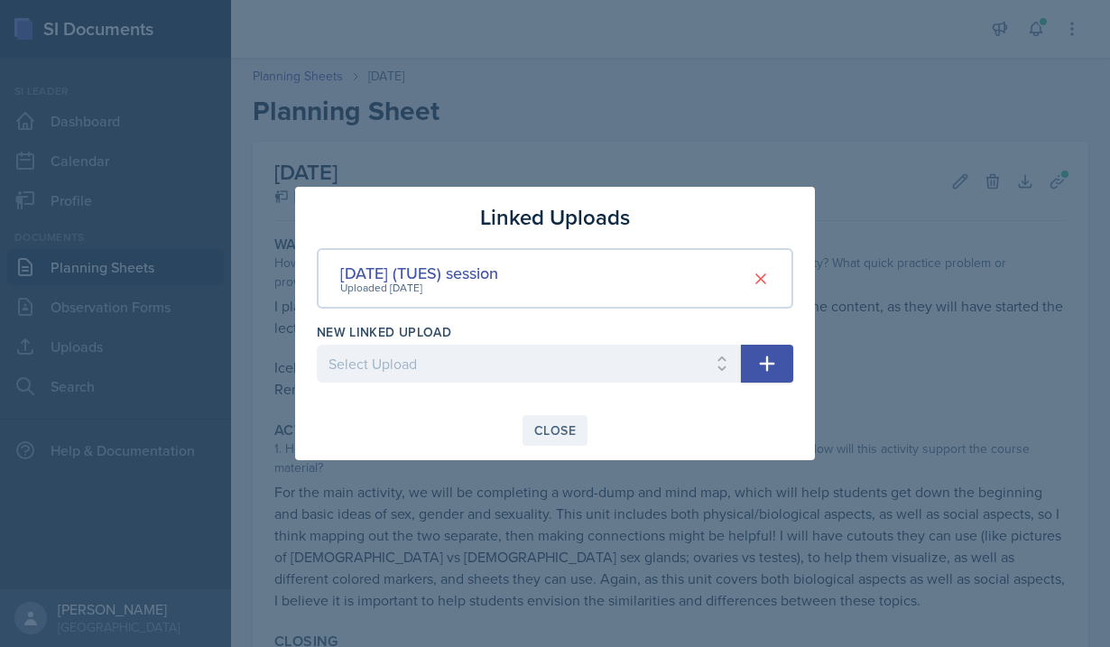
click at [563, 436] on div "Close" at bounding box center [555, 430] width 42 height 14
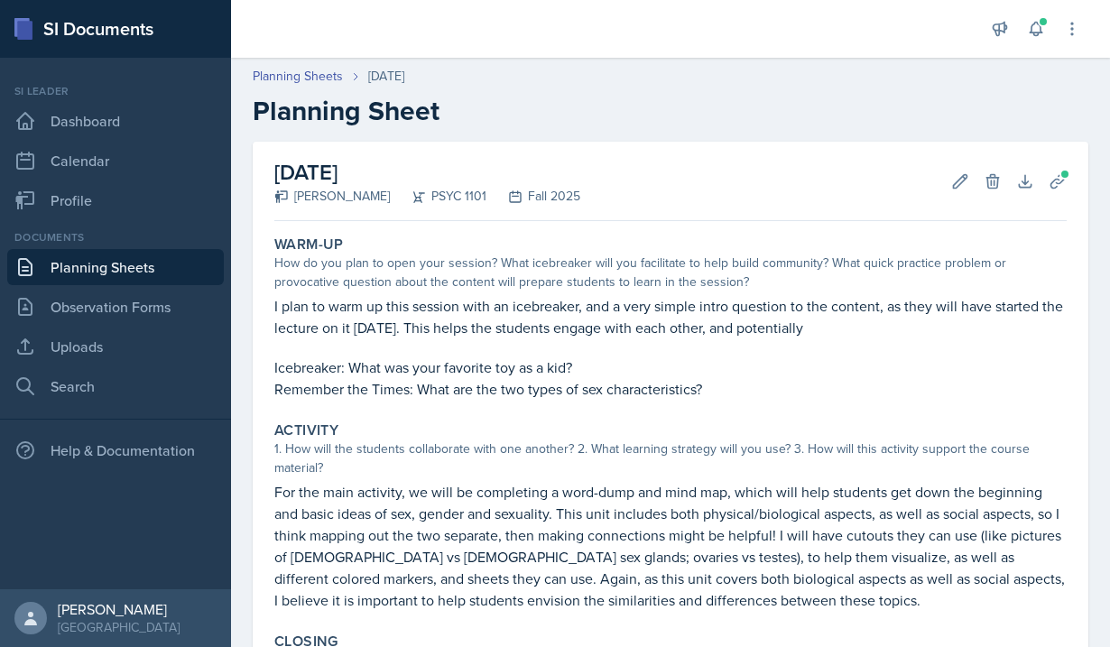
click at [92, 279] on link "Planning Sheets" at bounding box center [115, 267] width 217 height 36
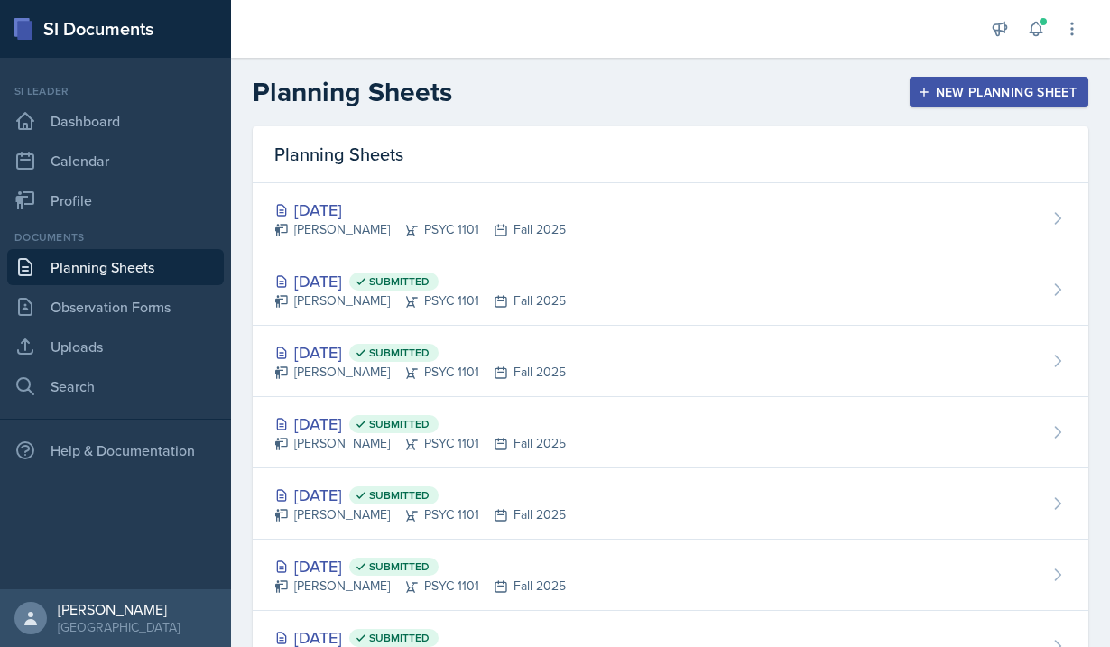
click at [925, 94] on icon "button" at bounding box center [924, 92] width 13 height 13
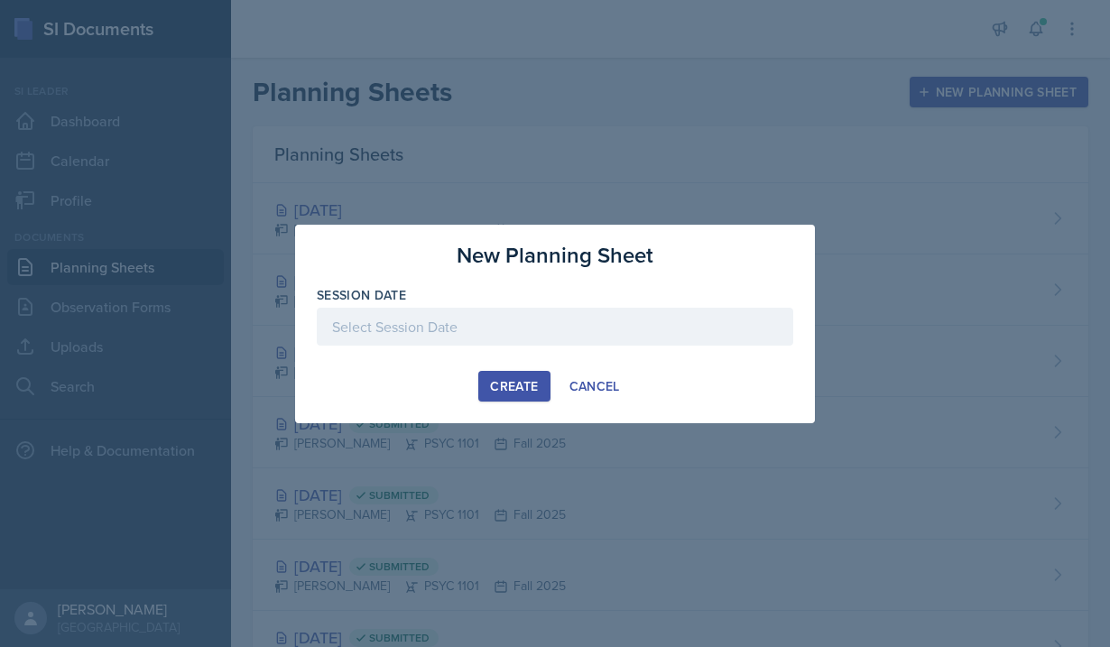
click at [506, 375] on button "Create" at bounding box center [514, 386] width 71 height 31
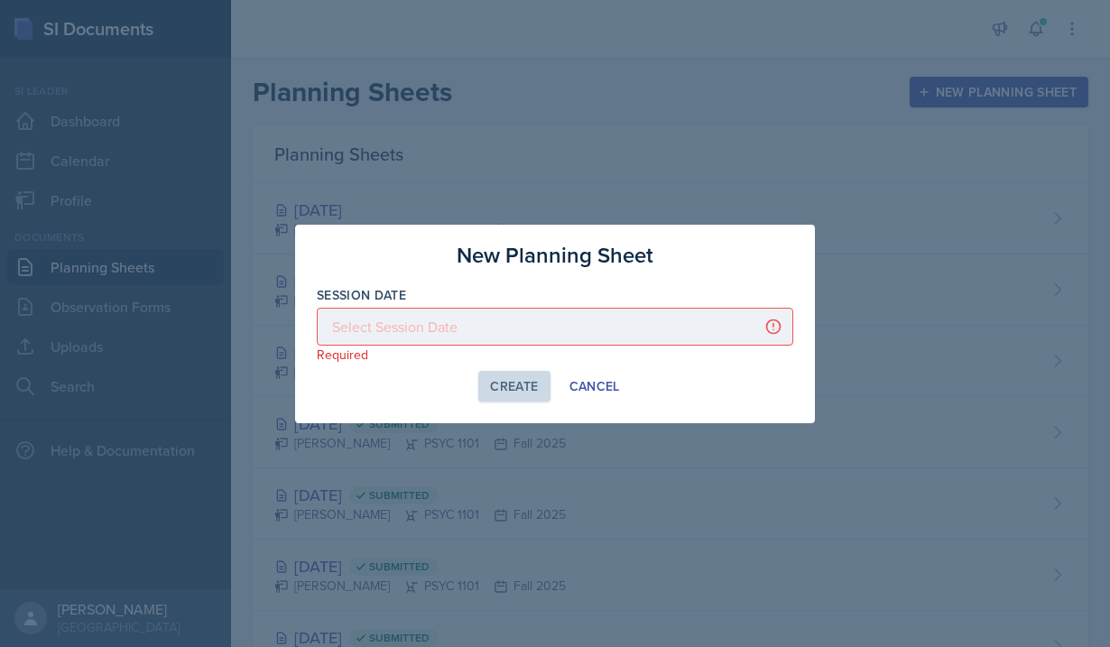
click at [496, 329] on div at bounding box center [555, 327] width 477 height 38
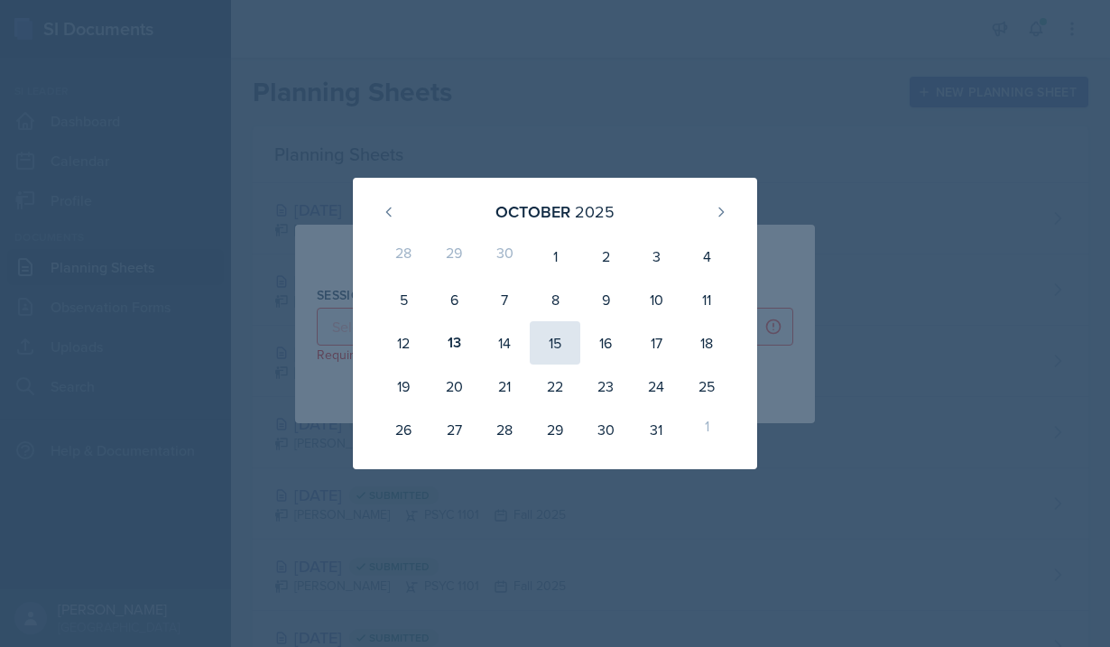
click at [562, 345] on div "15" at bounding box center [555, 342] width 51 height 43
type input "[DATE]"
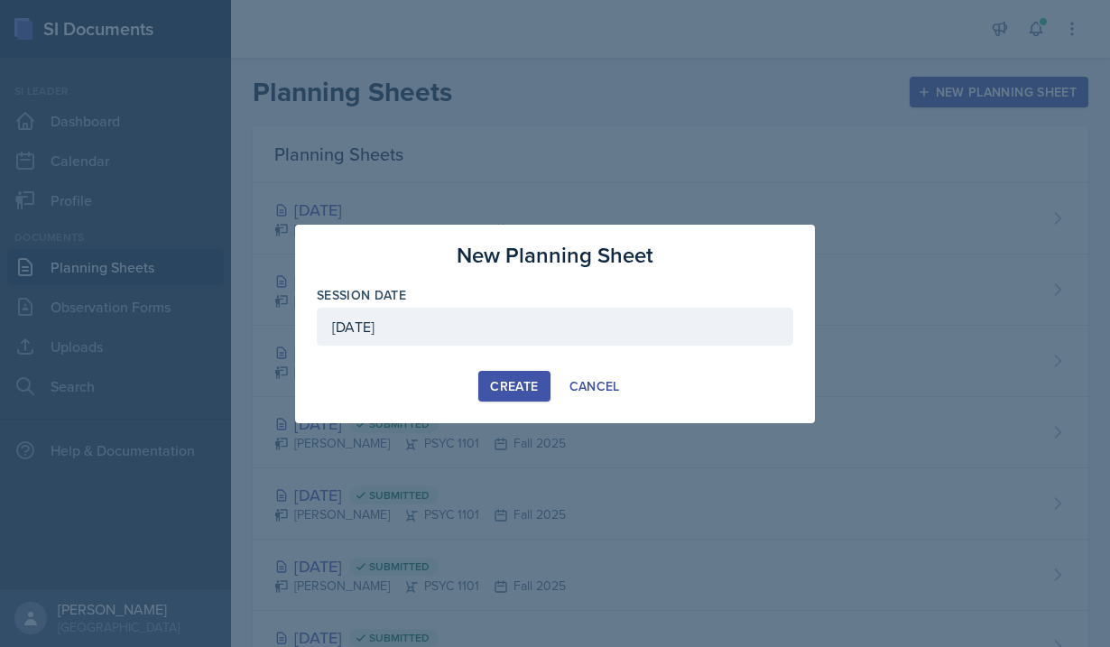
click at [523, 388] on div "Create" at bounding box center [514, 386] width 48 height 14
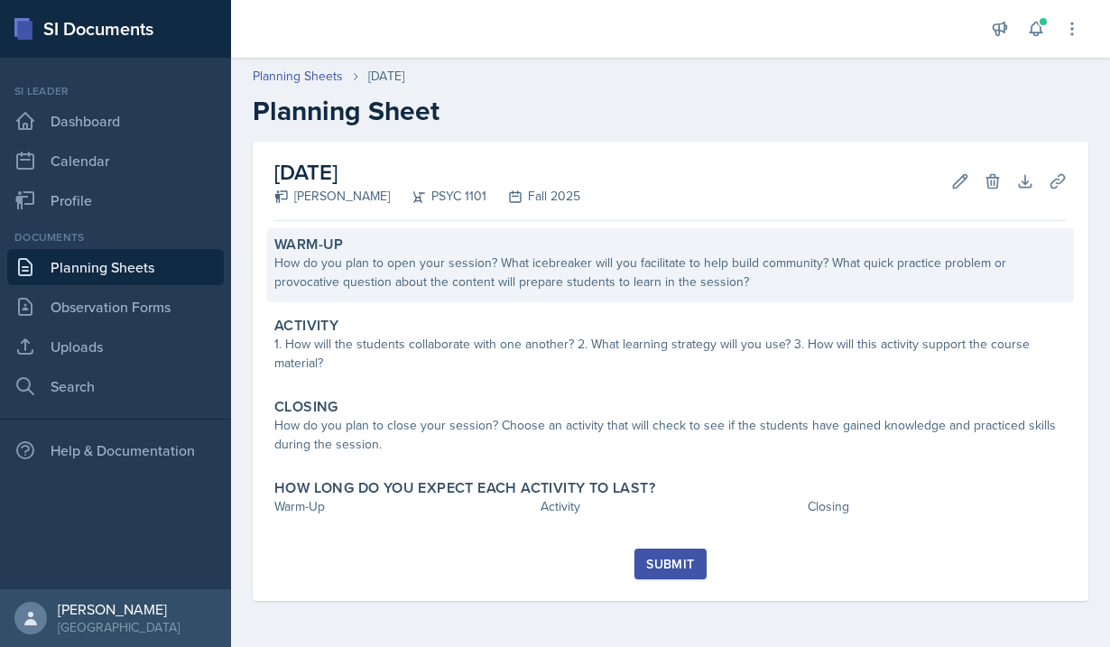
click at [460, 274] on div "How do you plan to open your session? What icebreaker will you facilitate to he…" at bounding box center [670, 273] width 793 height 38
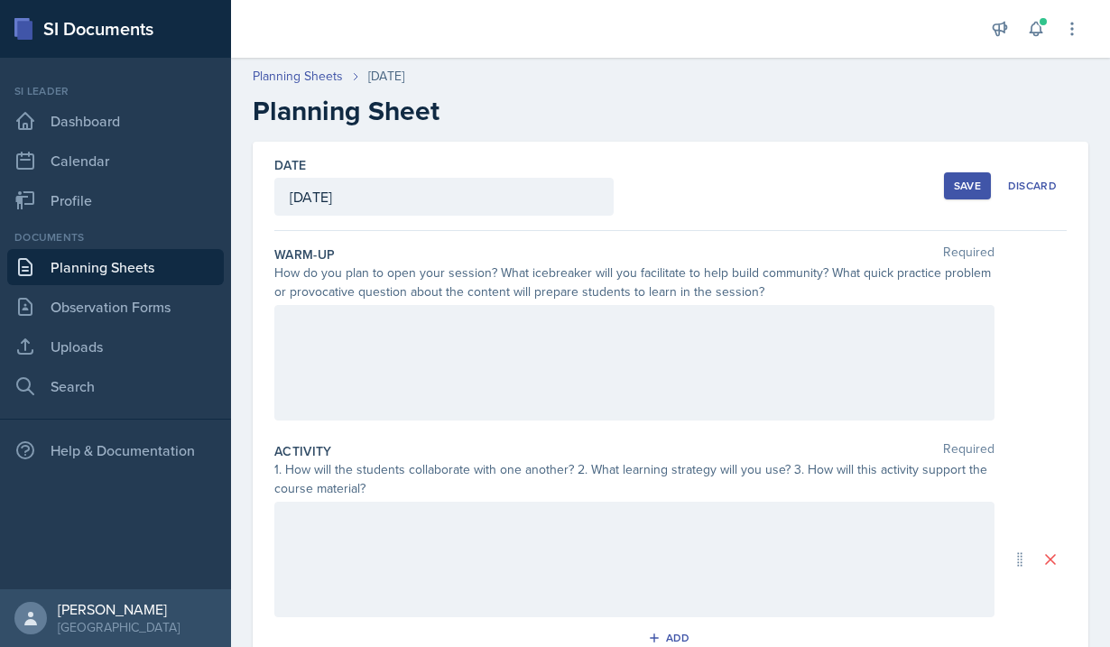
click at [383, 392] on div at bounding box center [634, 363] width 720 height 116
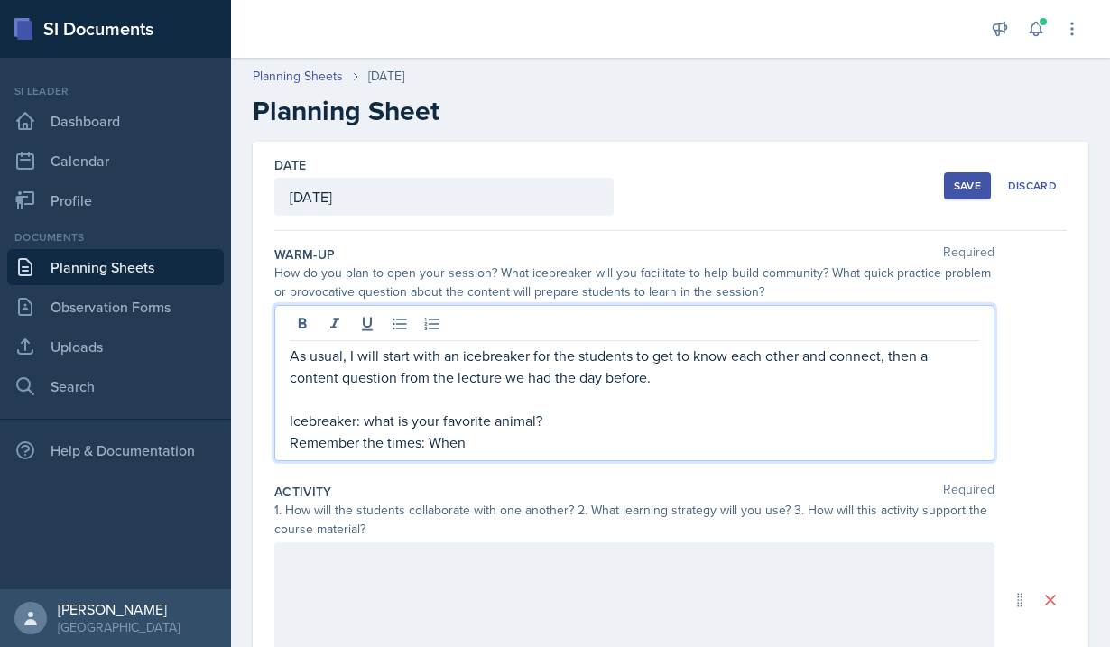
click at [373, 420] on p "Icebreaker: what is your favorite animal?" at bounding box center [635, 421] width 690 height 22
click at [531, 447] on p "Remember the times: When" at bounding box center [635, 443] width 690 height 22
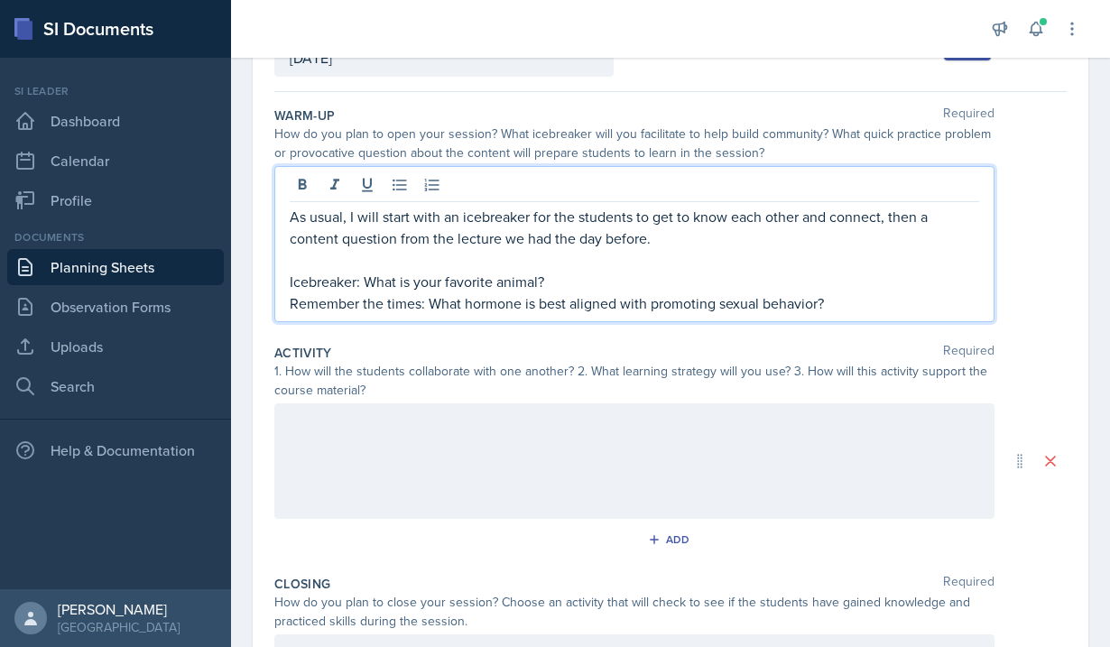
scroll to position [293, 0]
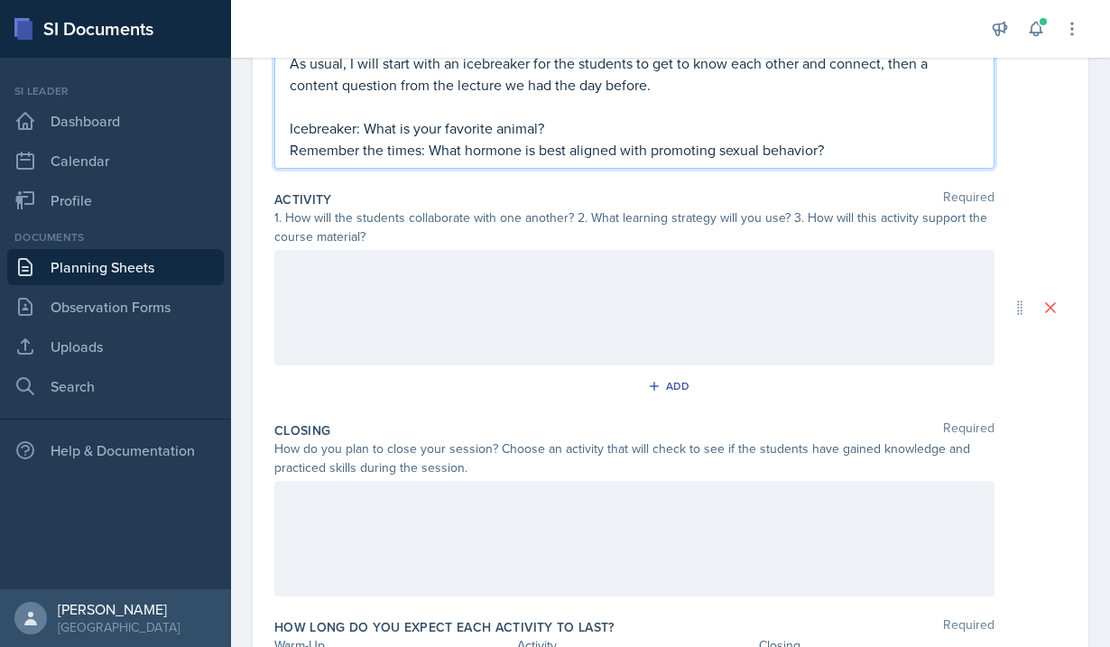
click at [428, 304] on div at bounding box center [634, 308] width 720 height 116
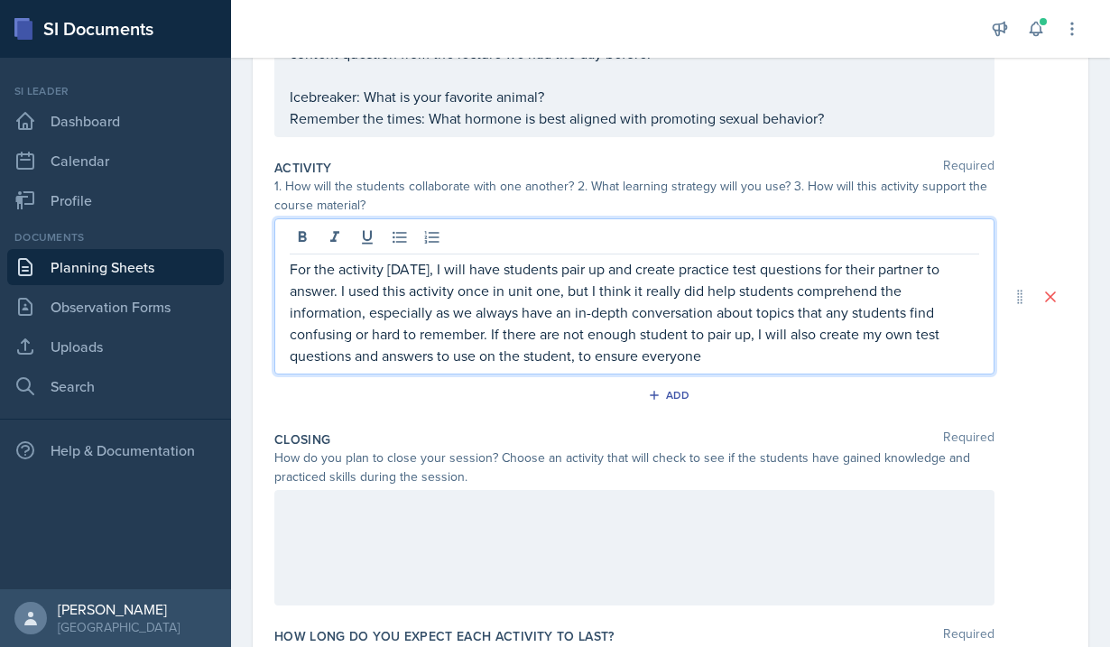
click at [636, 340] on p "For the activity [DATE], I will have students pair up and create practice test …" at bounding box center [635, 312] width 690 height 108
click at [740, 360] on p "For the activity [DATE], I will have students pair up and create practice test …" at bounding box center [635, 312] width 690 height 108
click at [543, 528] on div at bounding box center [634, 548] width 720 height 116
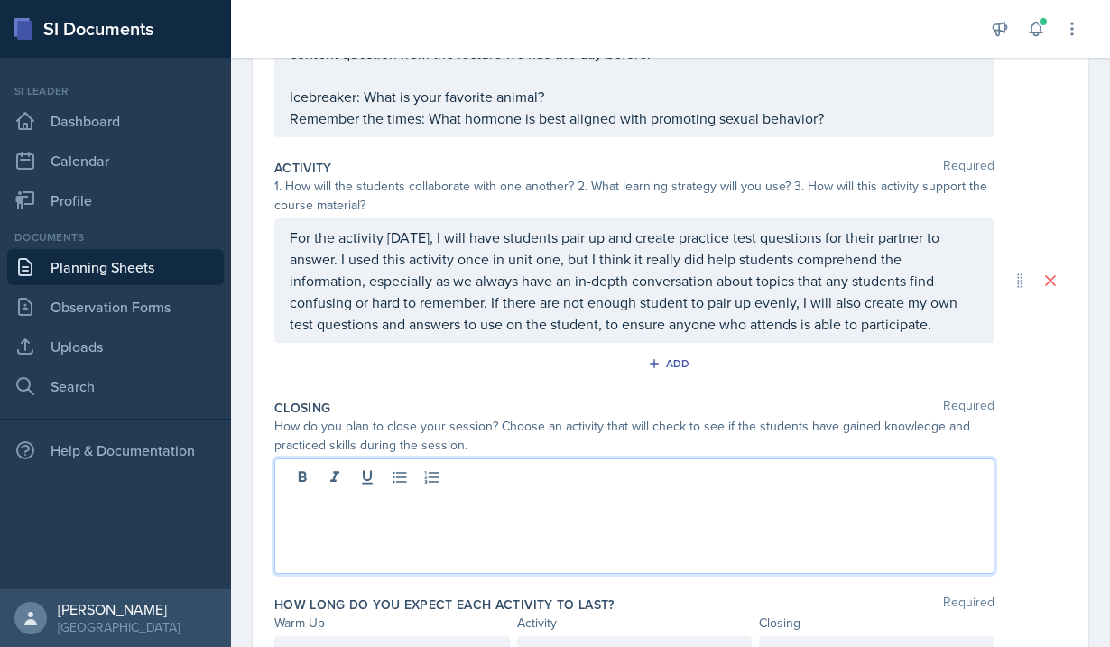
scroll to position [274, 0]
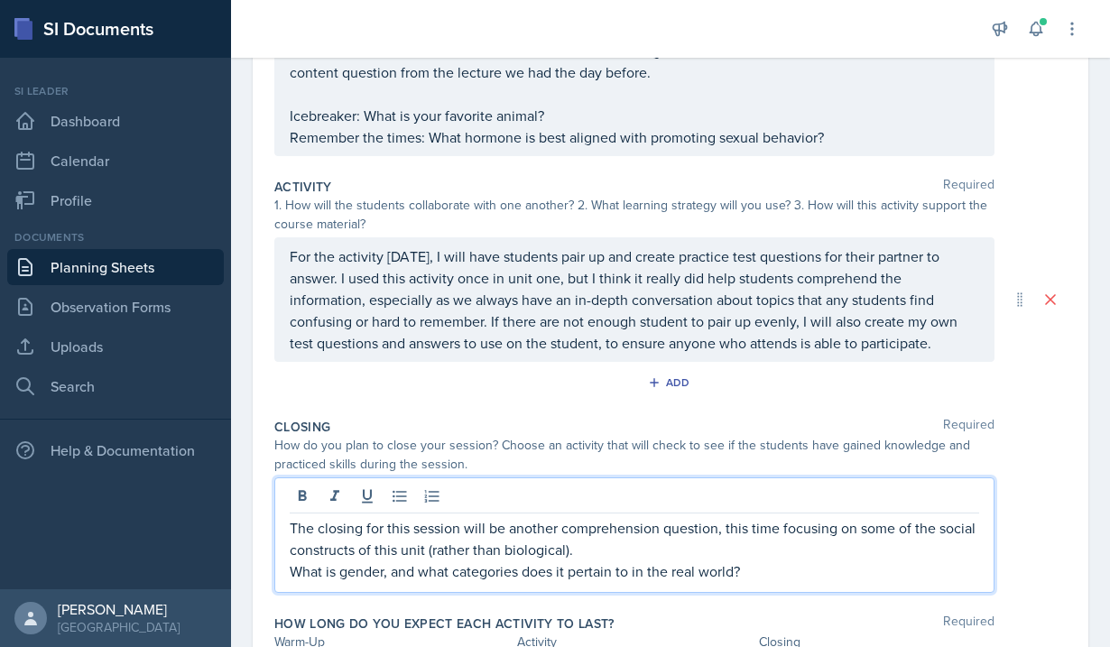
click at [290, 571] on p "What is gender, and what categories does it pertain to in the real world?" at bounding box center [635, 572] width 690 height 22
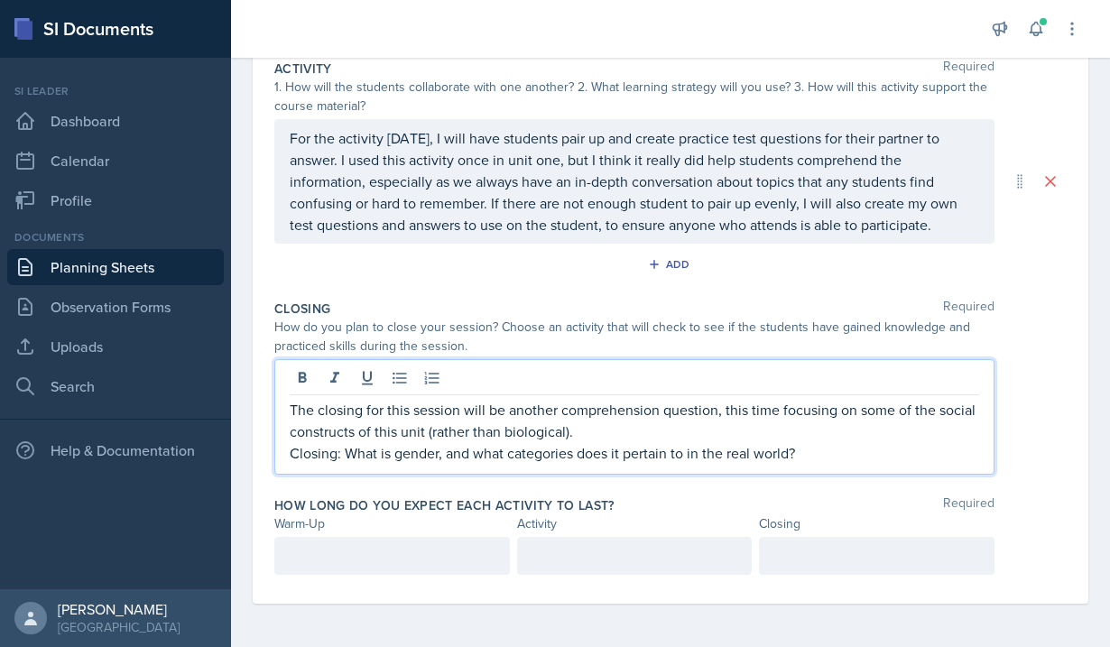
scroll to position [392, 0]
click at [835, 556] on div at bounding box center [877, 556] width 236 height 38
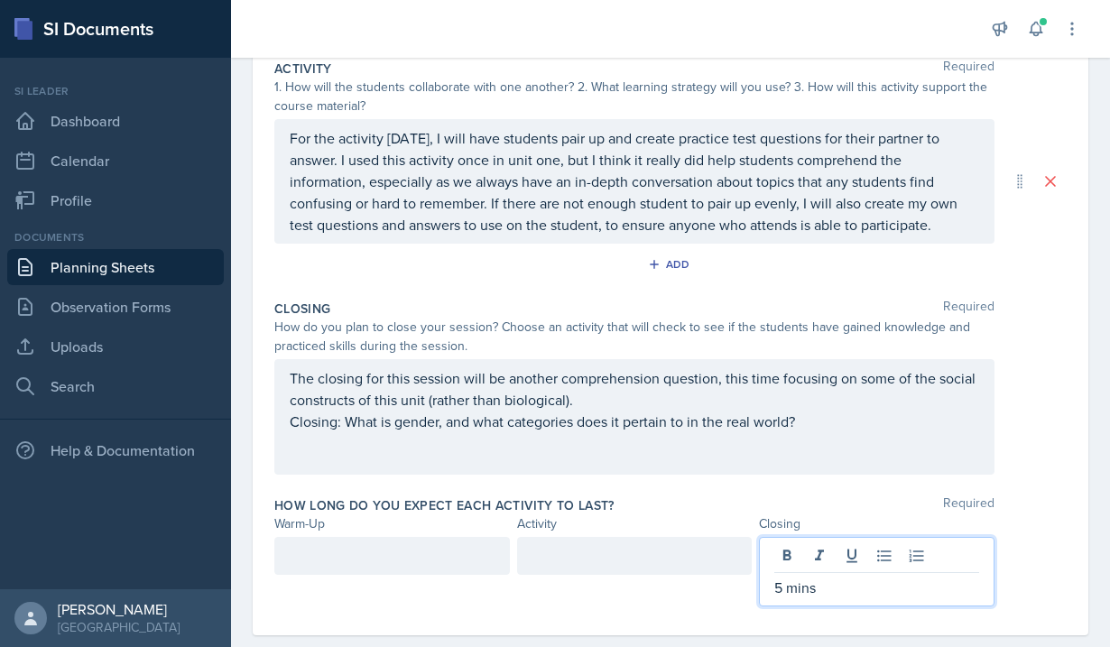
click at [669, 556] on div at bounding box center [635, 556] width 236 height 38
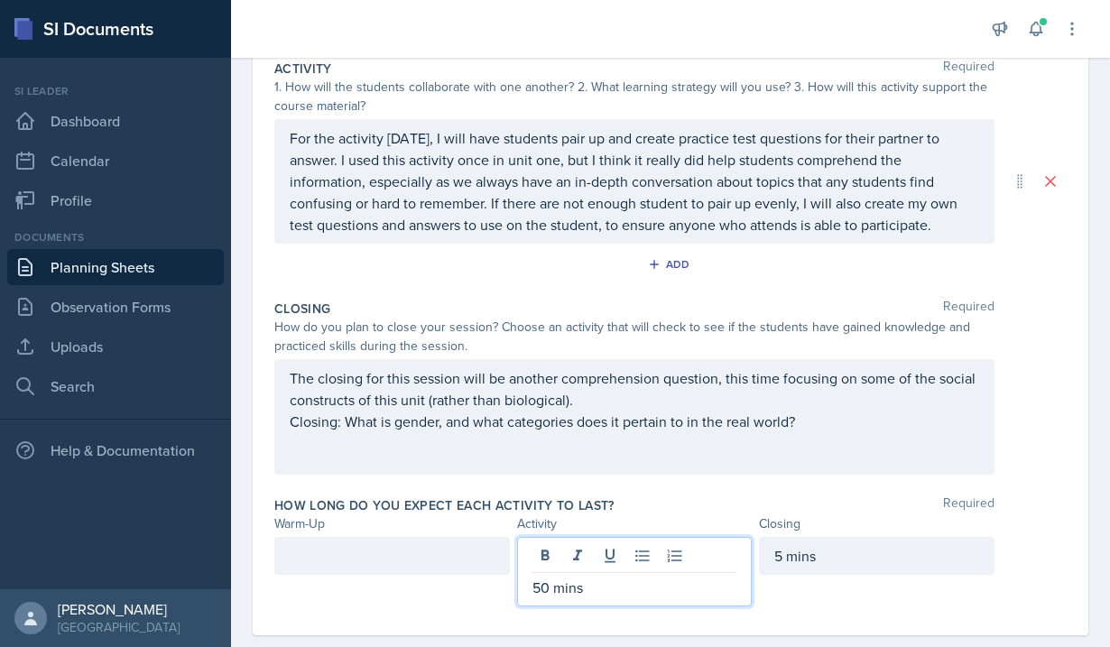
click at [382, 557] on div at bounding box center [392, 556] width 236 height 38
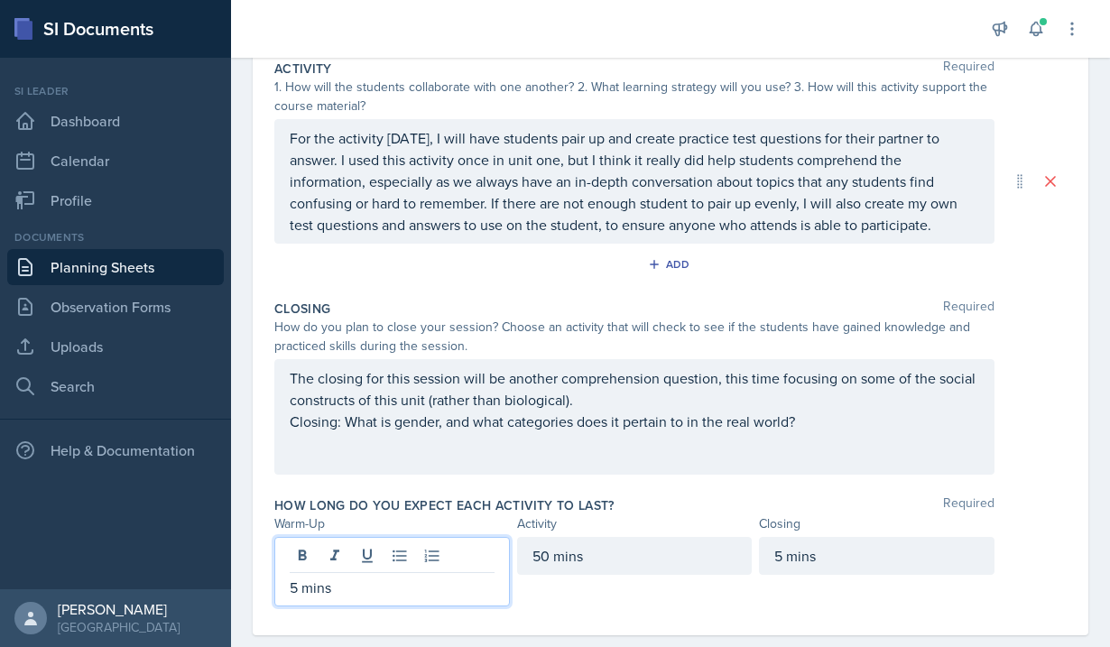
click at [296, 586] on p "5 mins" at bounding box center [392, 588] width 205 height 22
click at [547, 557] on div "50 mins" at bounding box center [635, 556] width 236 height 38
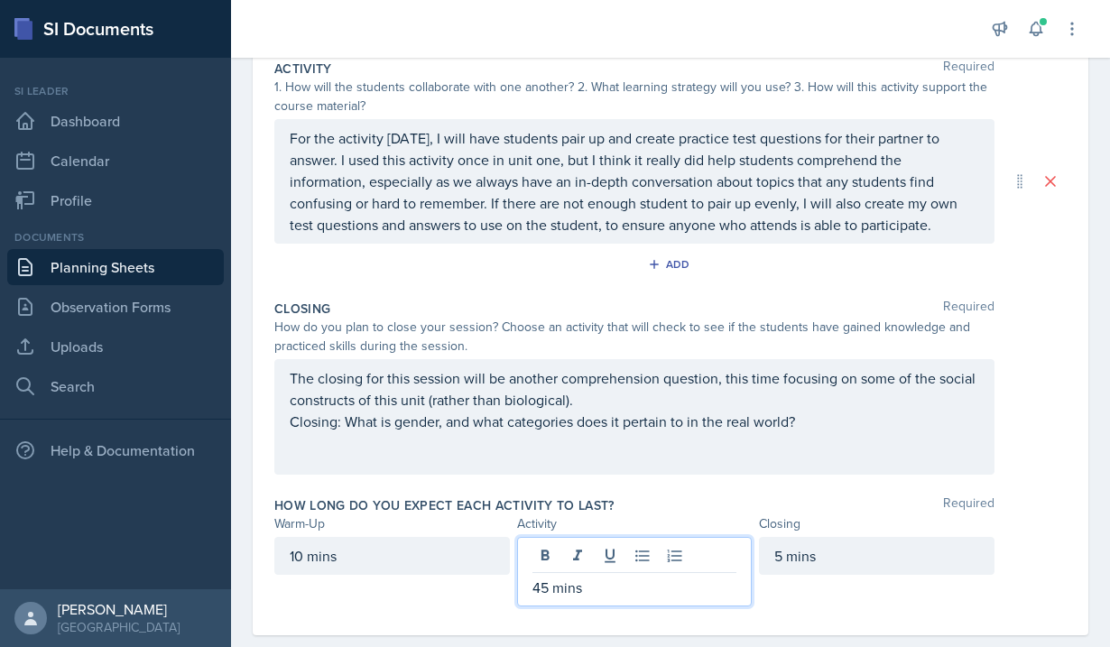
click at [810, 592] on div "5 mins" at bounding box center [877, 572] width 236 height 70
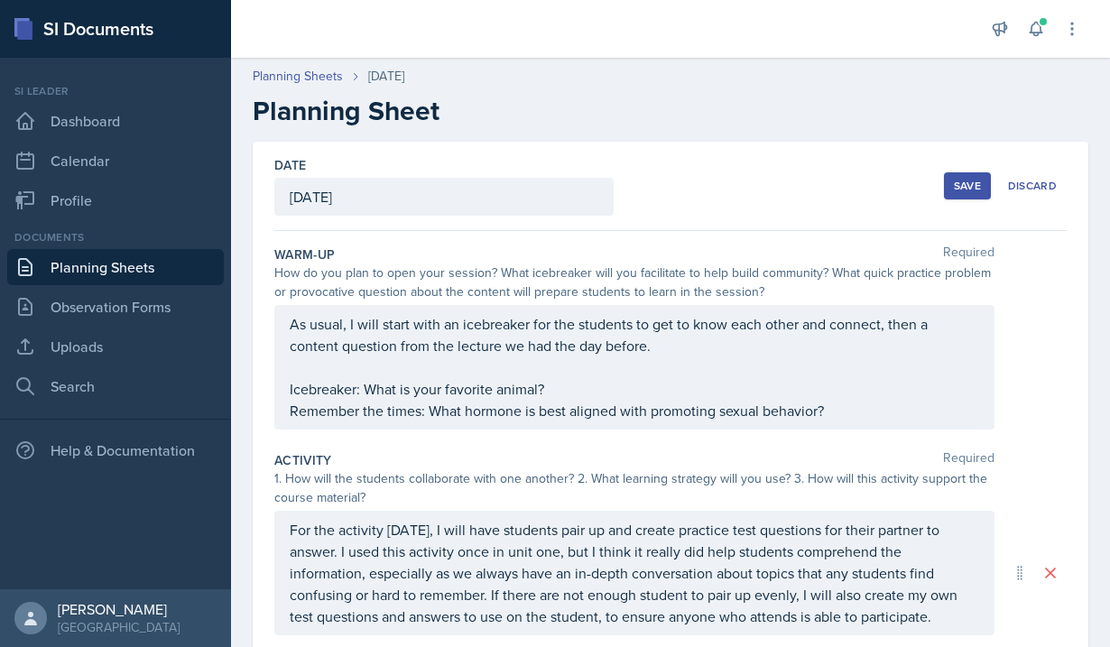
scroll to position [0, 0]
click at [968, 184] on div "Save" at bounding box center [967, 186] width 27 height 14
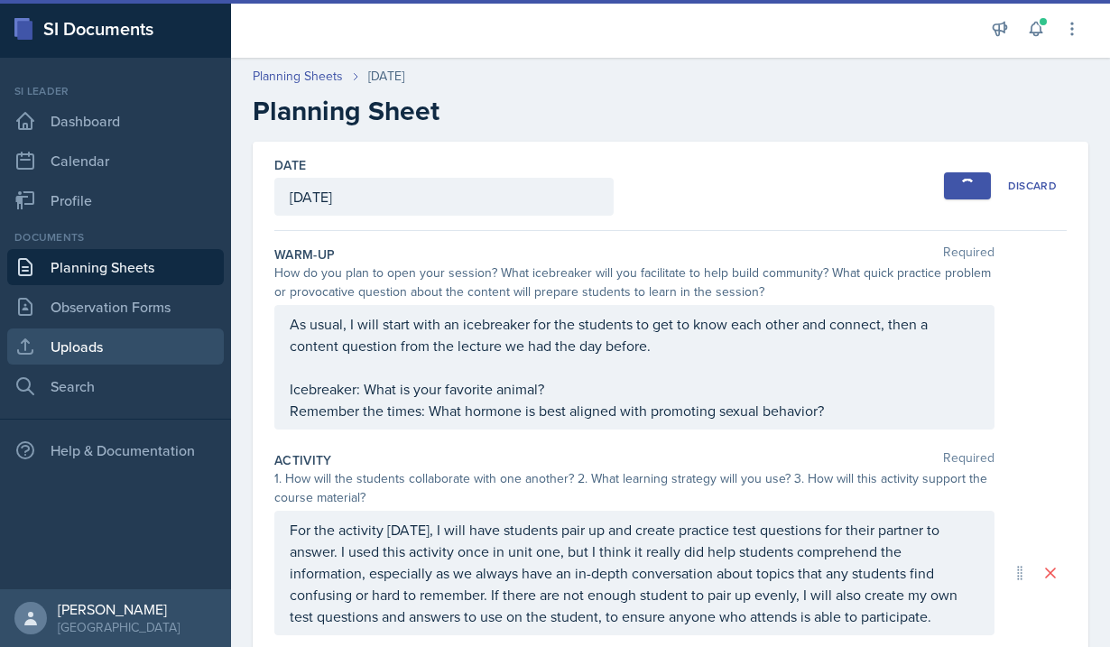
click at [70, 348] on link "Uploads" at bounding box center [115, 347] width 217 height 36
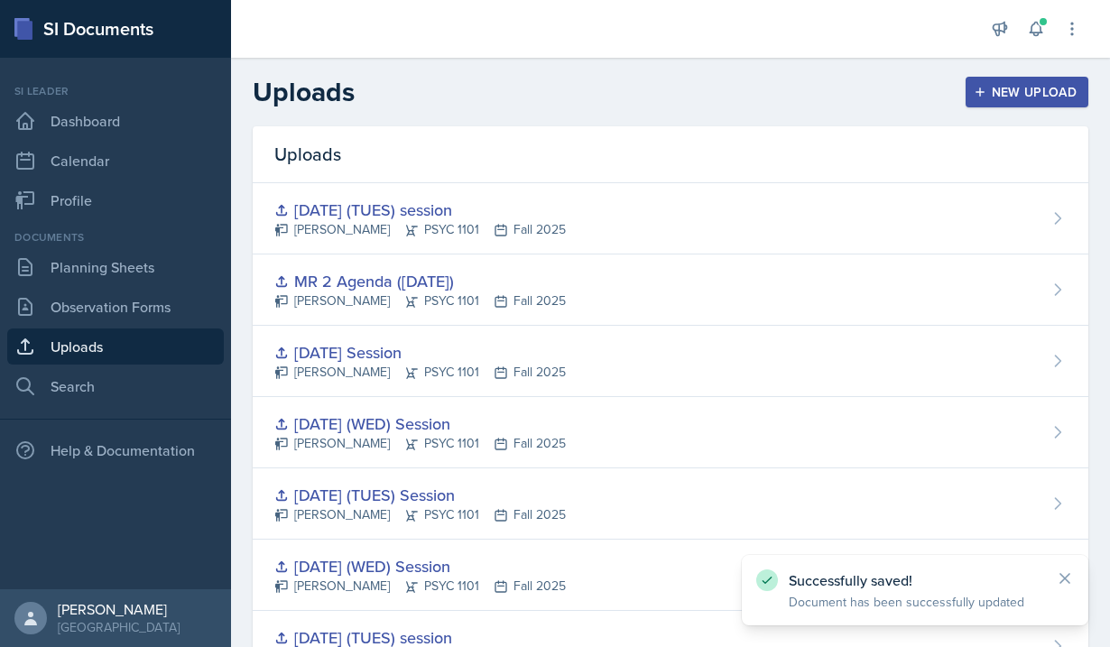
click at [1014, 95] on div "New Upload" at bounding box center [1028, 92] width 100 height 14
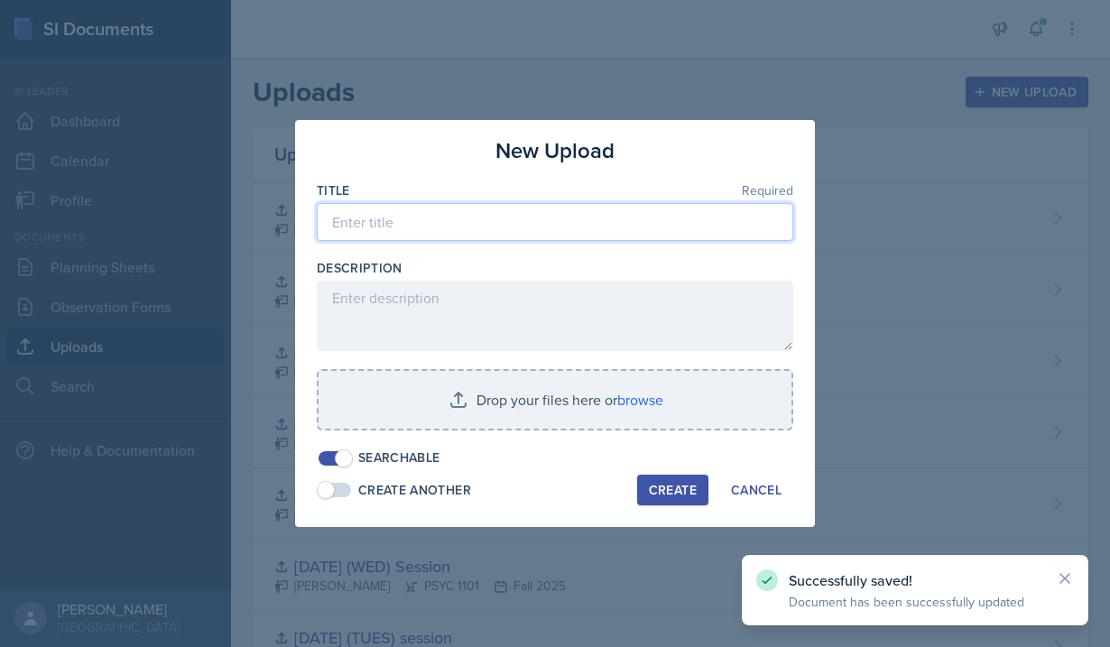
click at [476, 217] on input at bounding box center [555, 222] width 477 height 38
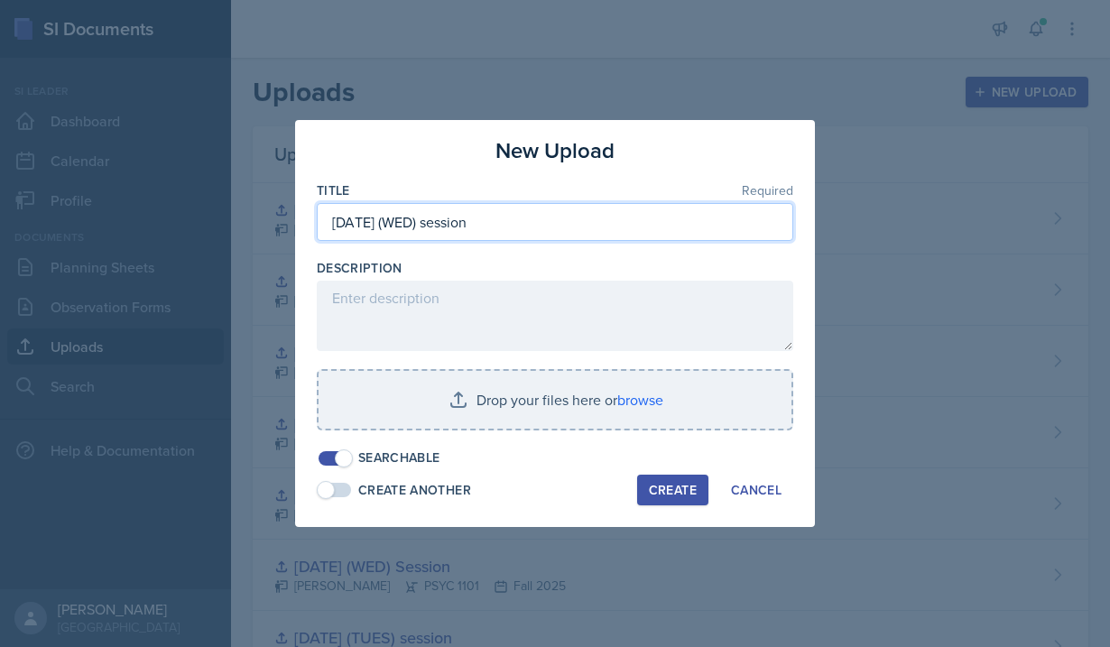
type input "[DATE] (WED) session"
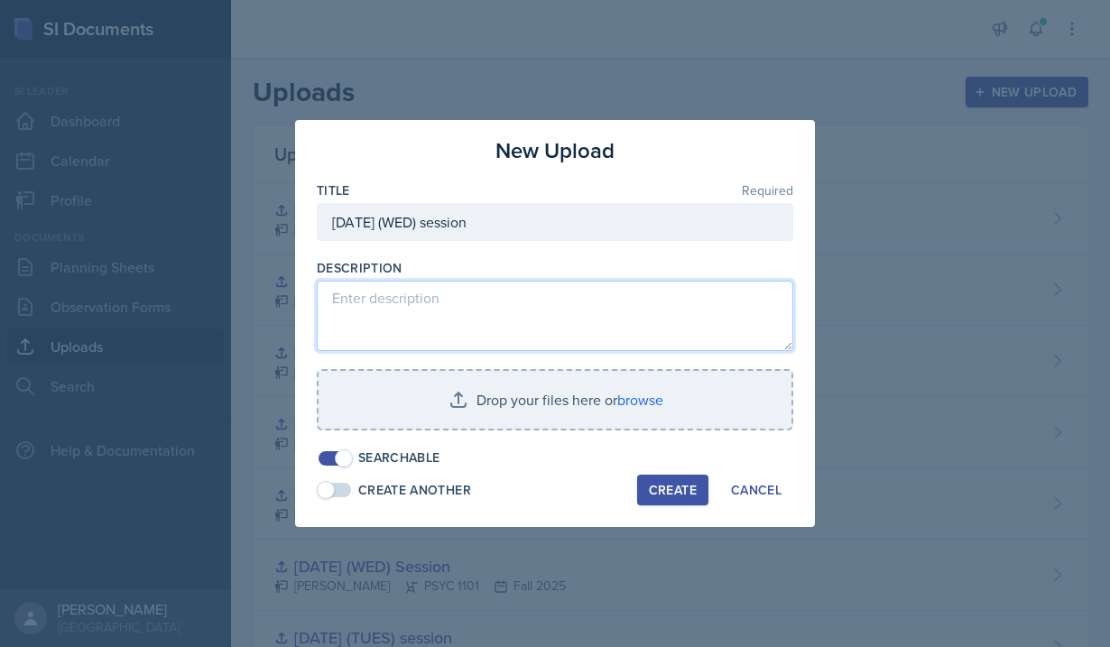
click at [370, 305] on textarea at bounding box center [555, 316] width 477 height 70
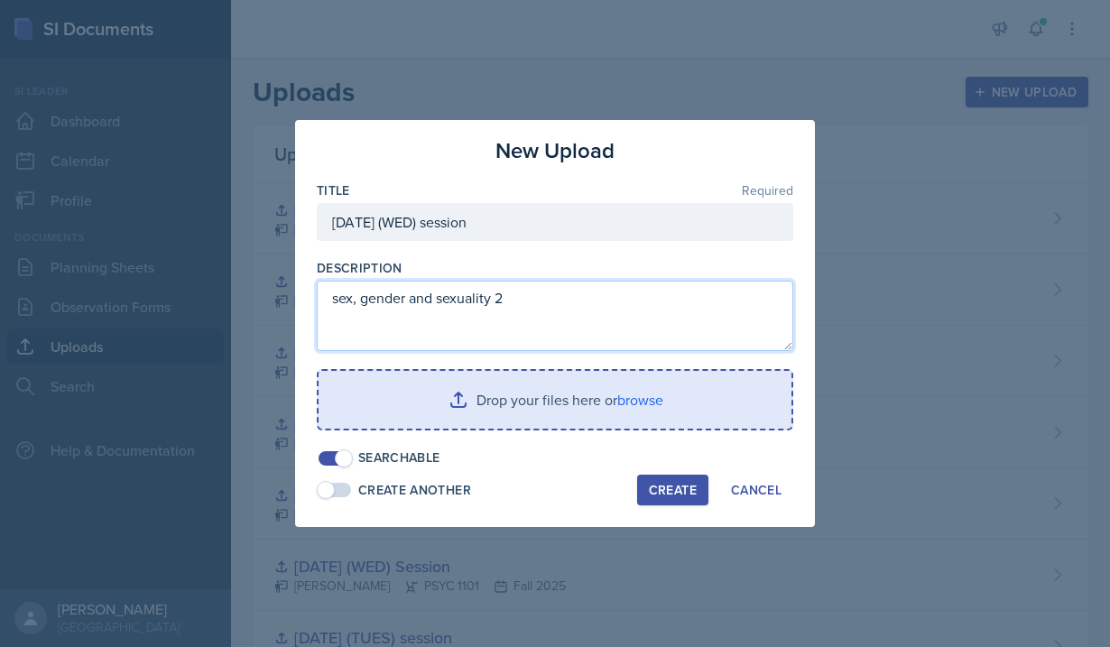
type textarea "sex, gender and sexuality 2"
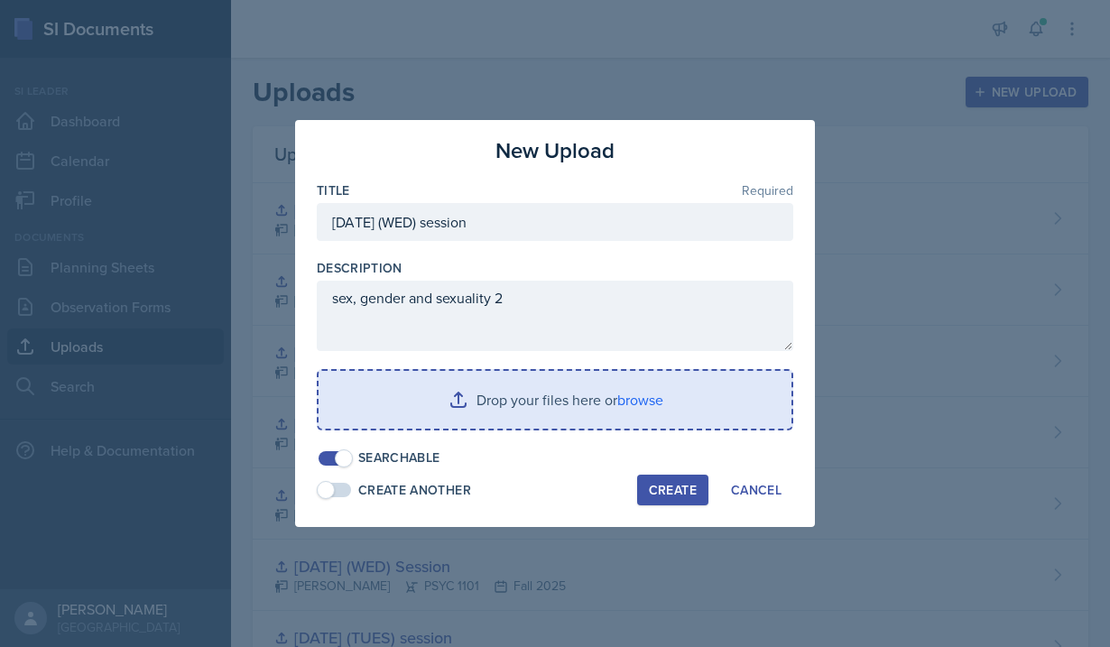
click at [479, 408] on input "file" at bounding box center [555, 400] width 473 height 58
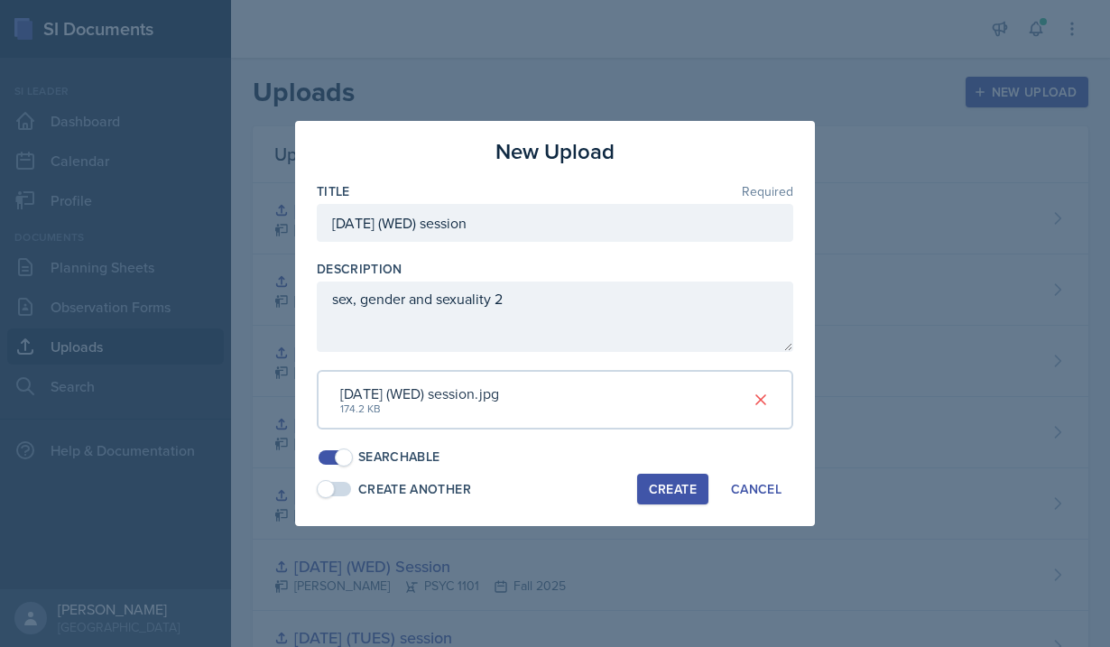
click at [679, 488] on div "Create" at bounding box center [673, 489] width 48 height 14
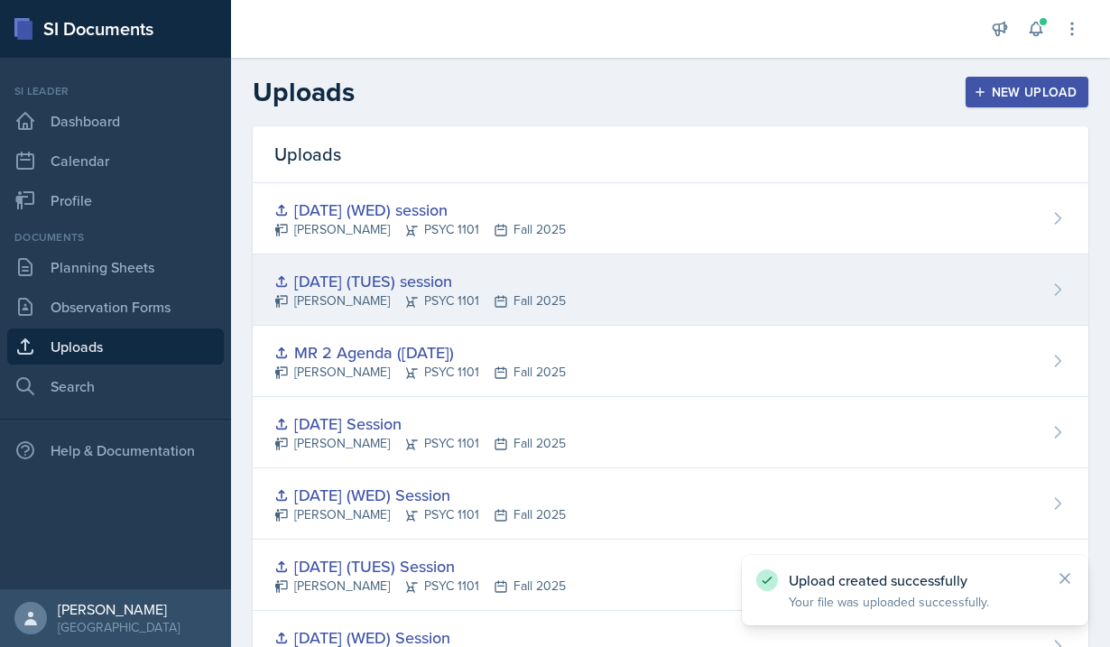
click at [418, 279] on div "[DATE] (TUES) session" at bounding box center [420, 281] width 292 height 24
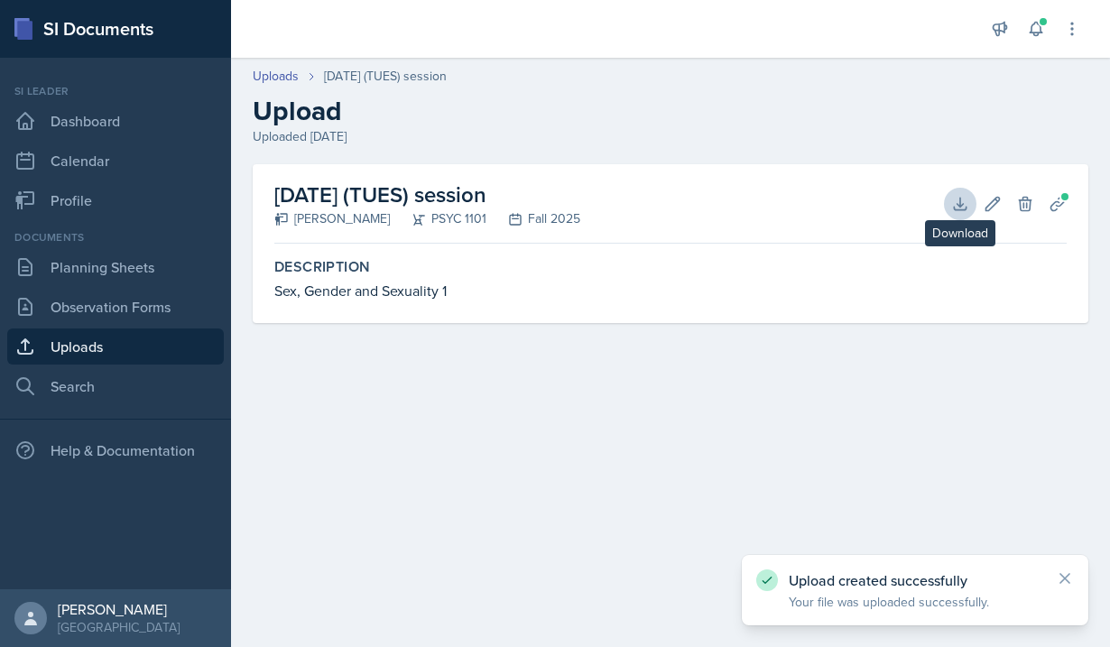
click at [952, 199] on icon at bounding box center [961, 204] width 18 height 18
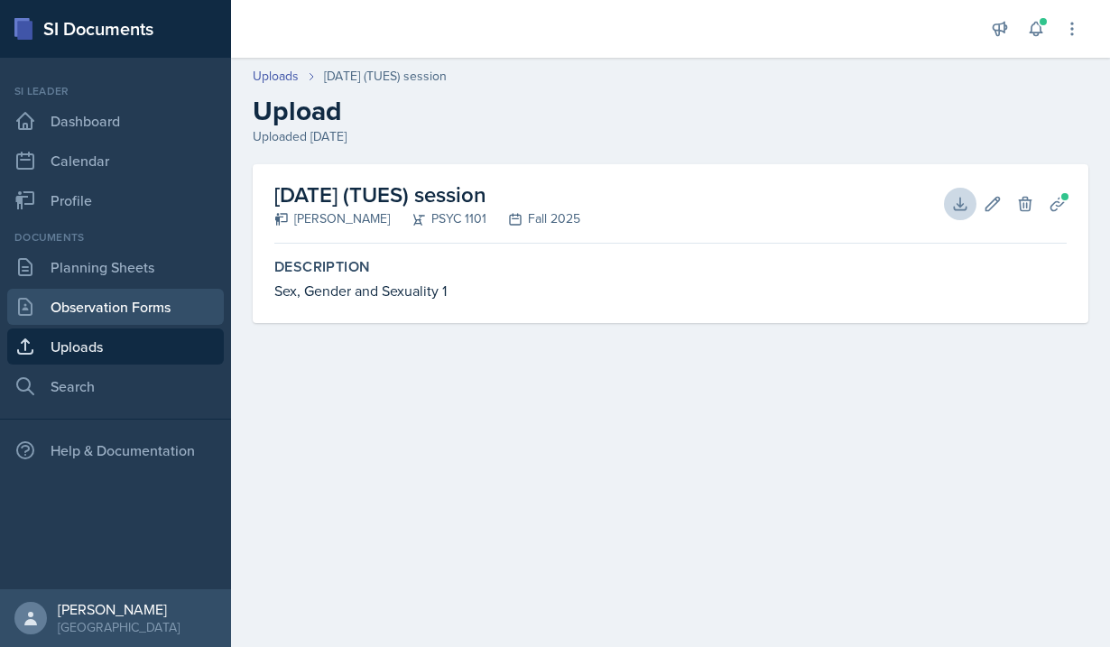
click at [153, 305] on link "Observation Forms" at bounding box center [115, 307] width 217 height 36
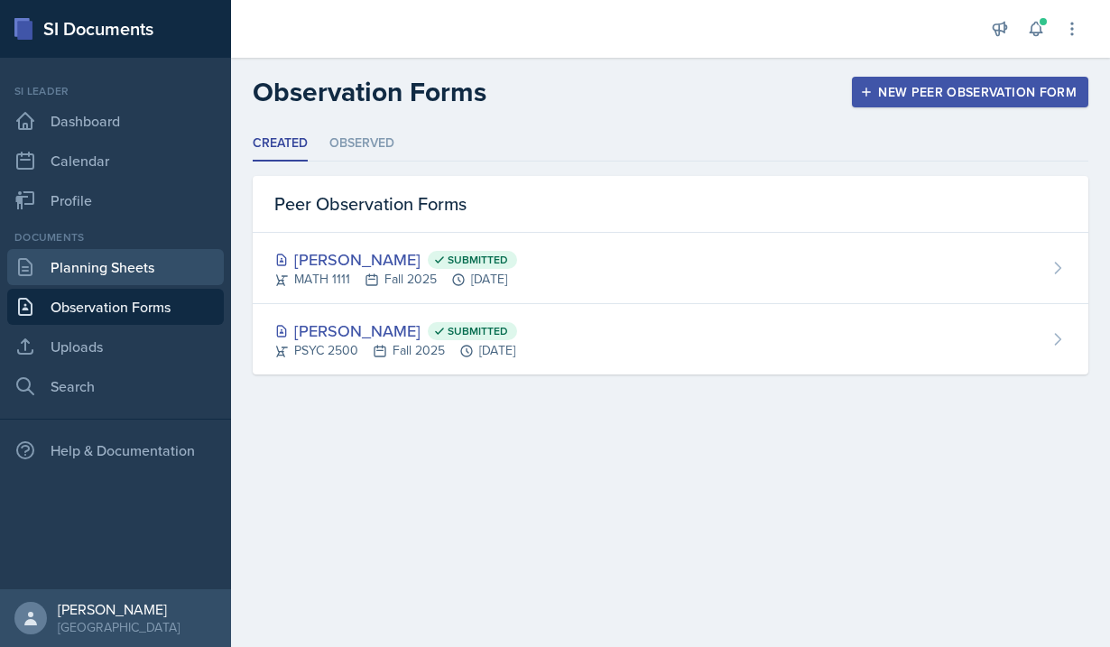
click at [121, 273] on link "Planning Sheets" at bounding box center [115, 267] width 217 height 36
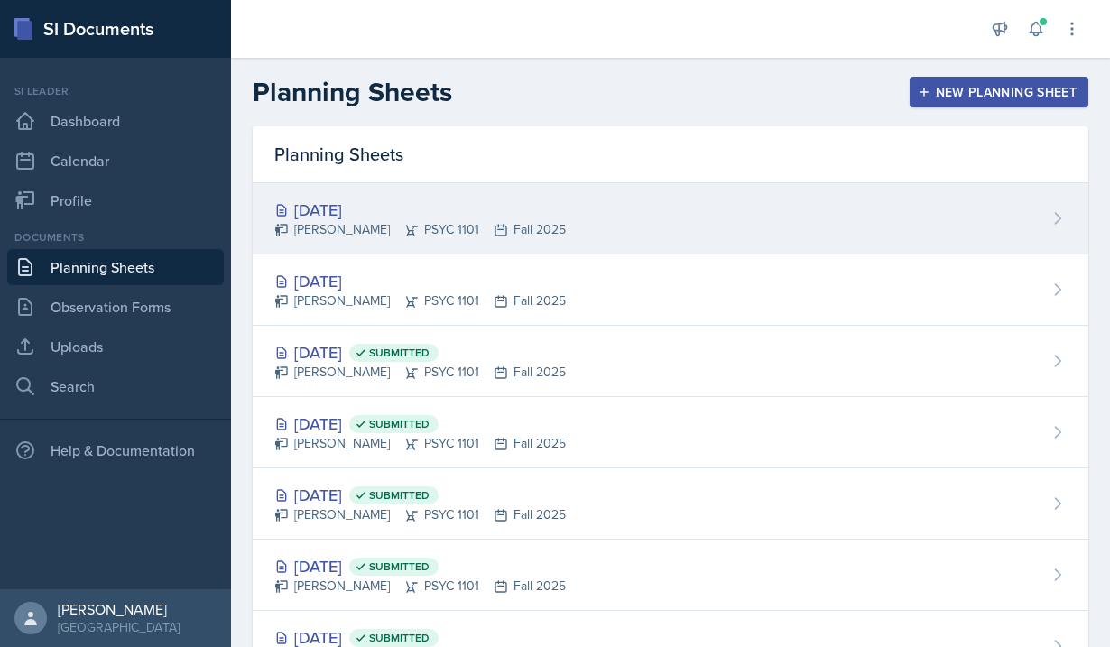
click at [453, 209] on div "[DATE]" at bounding box center [420, 210] width 292 height 24
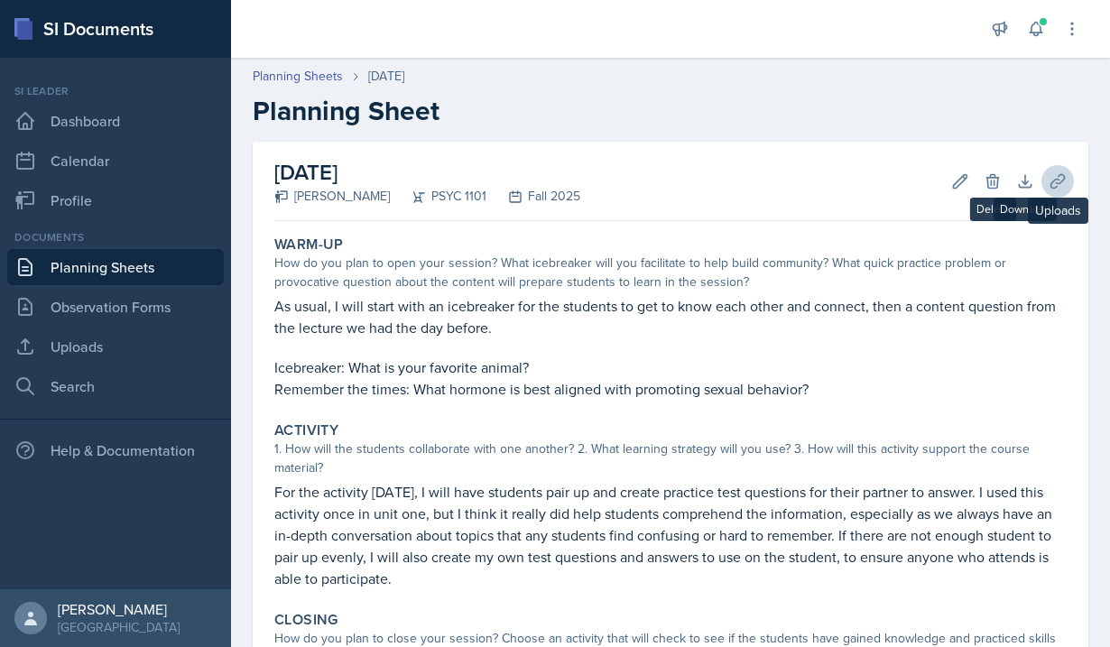
click at [1064, 181] on icon at bounding box center [1058, 181] width 18 height 18
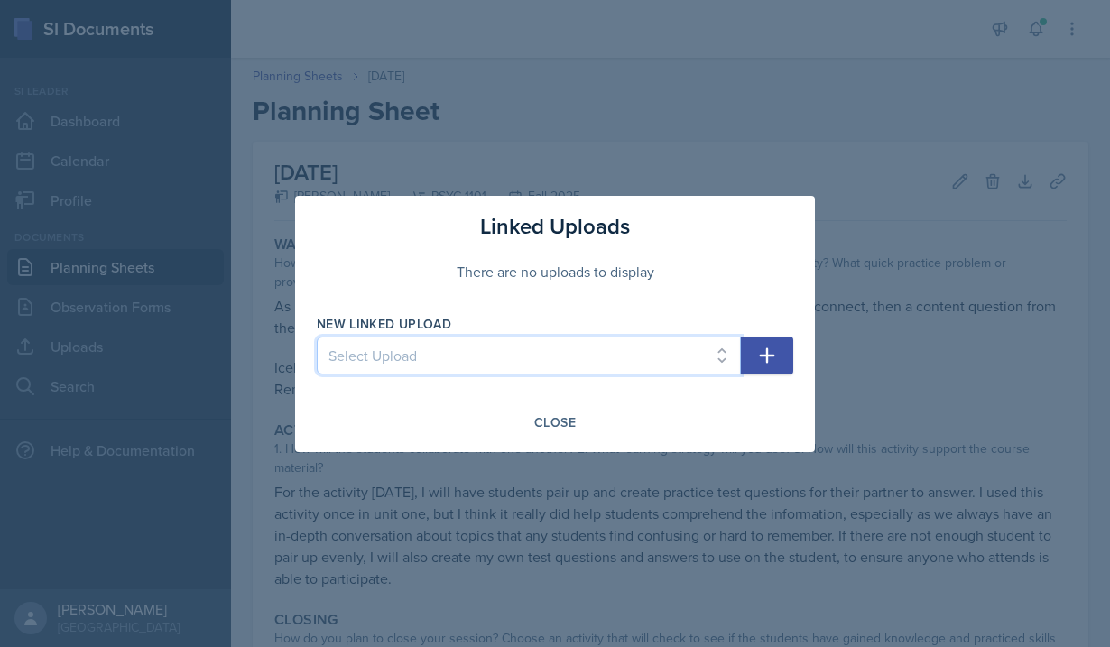
select select "fcf4b02d-b0da-4942-9c77-d2922f74fa8f"
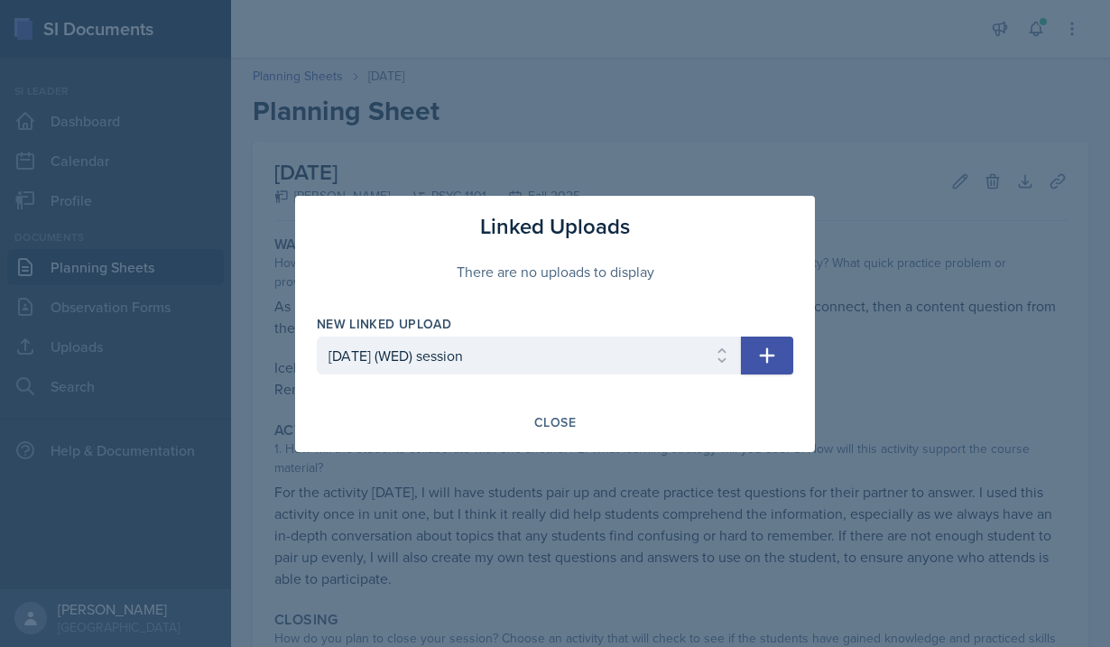
click at [771, 348] on icon "button" at bounding box center [768, 356] width 22 height 22
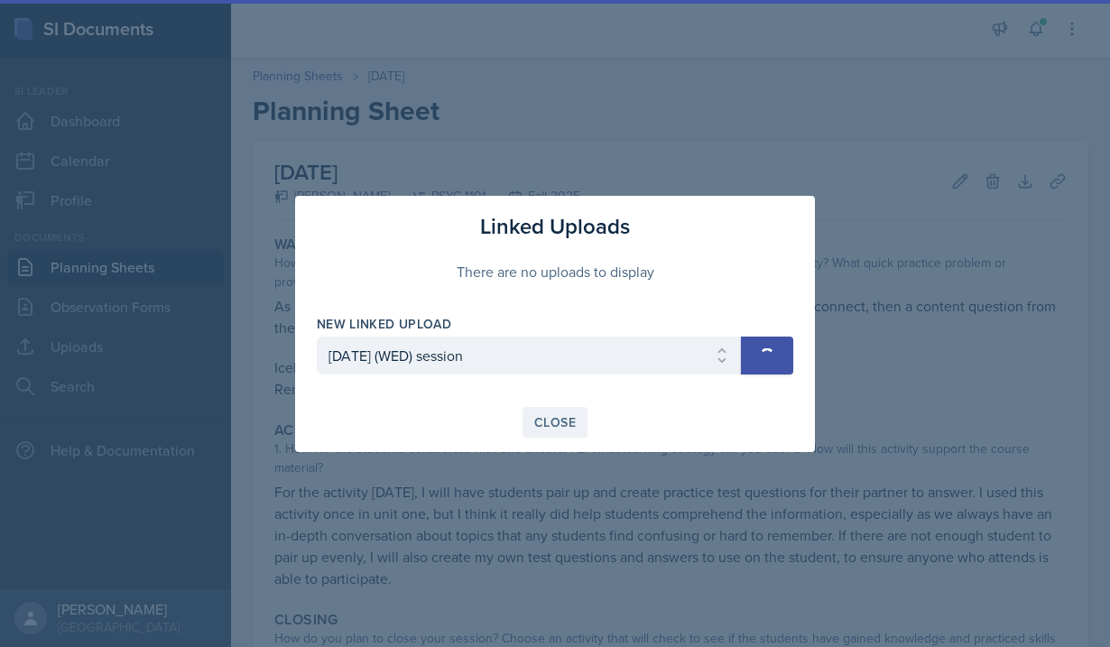
select select
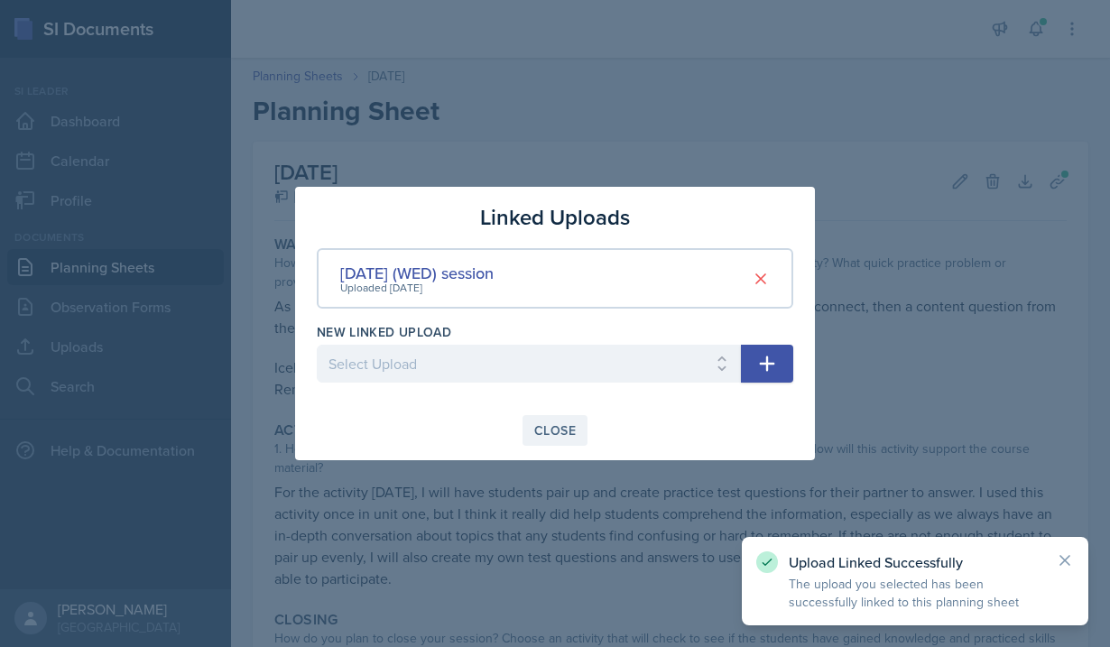
click at [548, 430] on div "Close" at bounding box center [555, 430] width 42 height 14
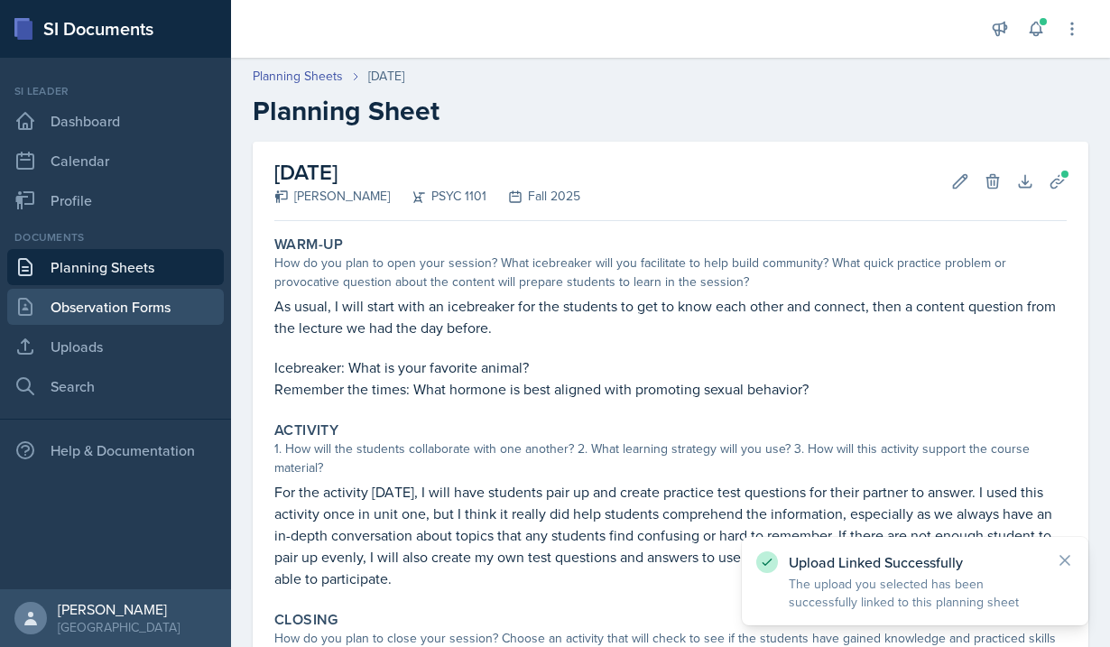
click at [96, 302] on link "Observation Forms" at bounding box center [115, 307] width 217 height 36
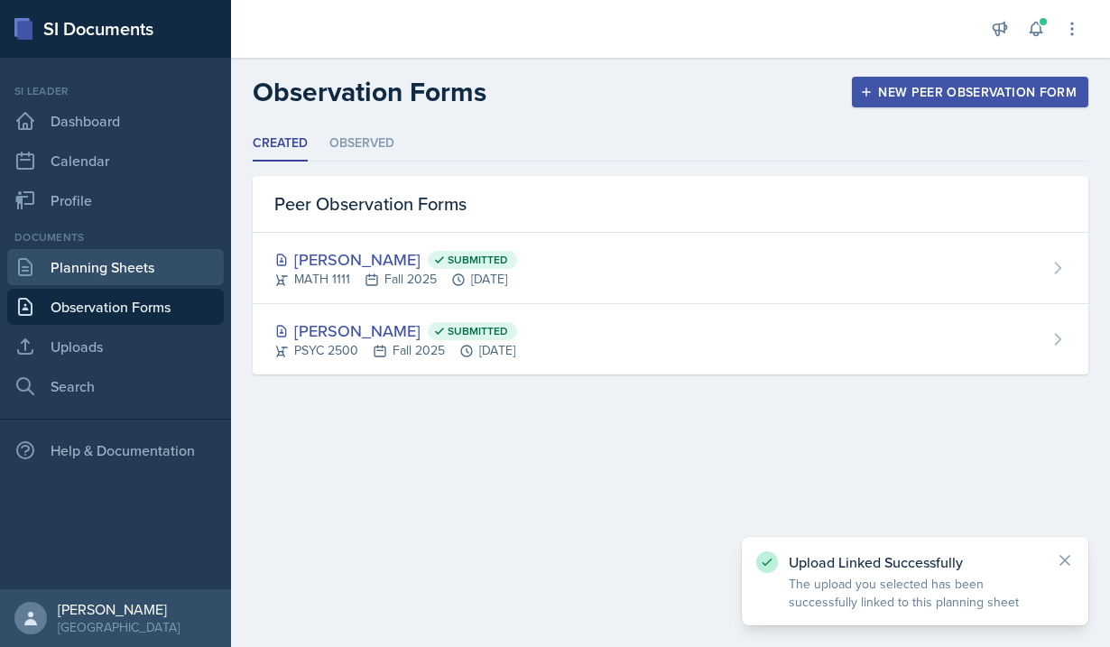
click at [99, 283] on link "Planning Sheets" at bounding box center [115, 267] width 217 height 36
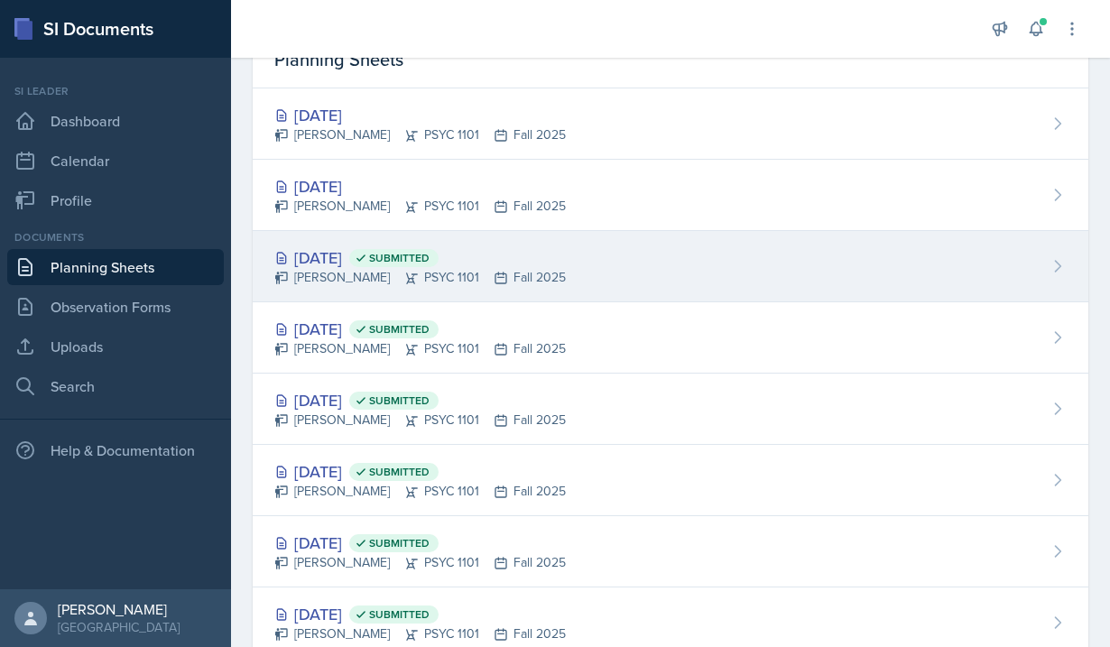
scroll to position [95, 0]
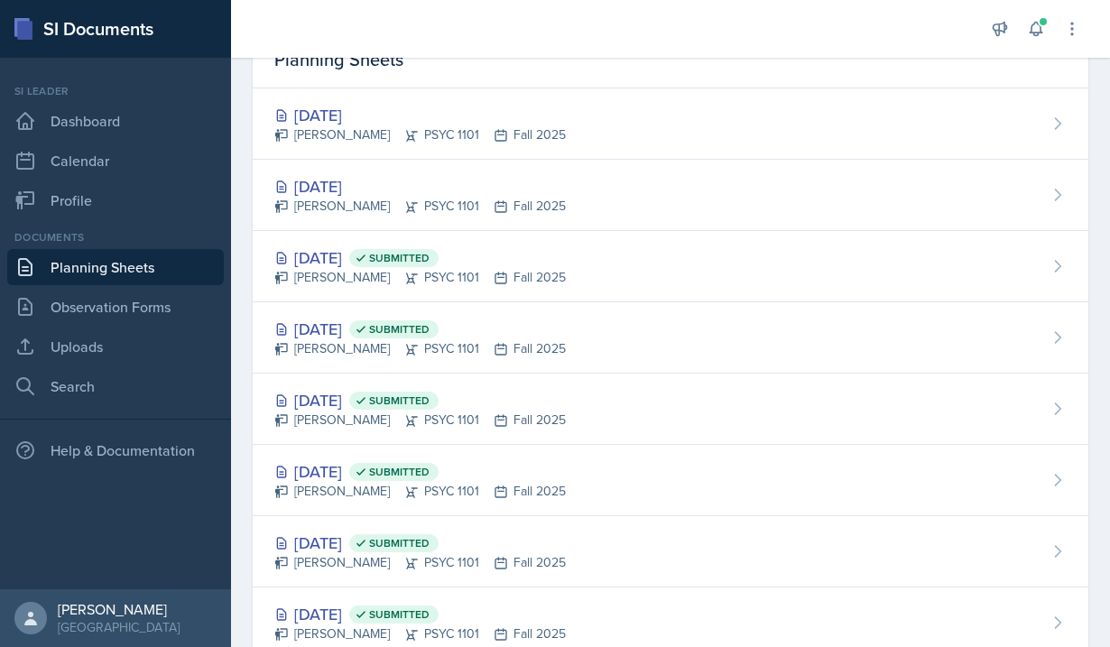
click at [495, 175] on div "[DATE]" at bounding box center [420, 186] width 292 height 24
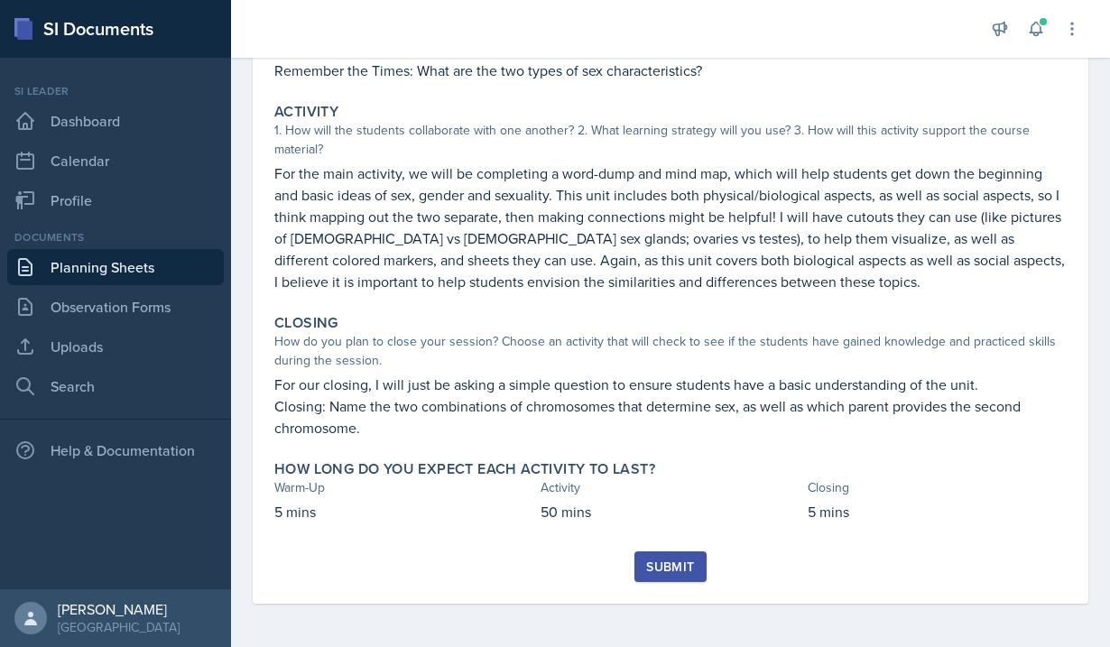
scroll to position [319, 0]
click at [664, 566] on div "Submit" at bounding box center [670, 567] width 48 height 14
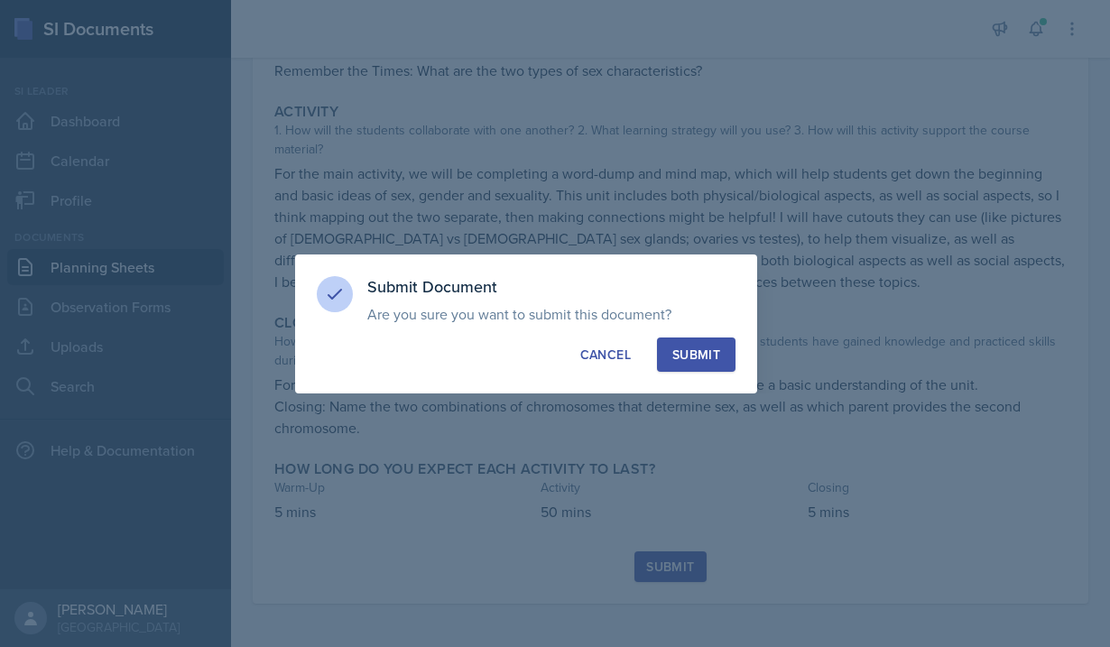
click at [714, 354] on div "Submit" at bounding box center [697, 355] width 48 height 18
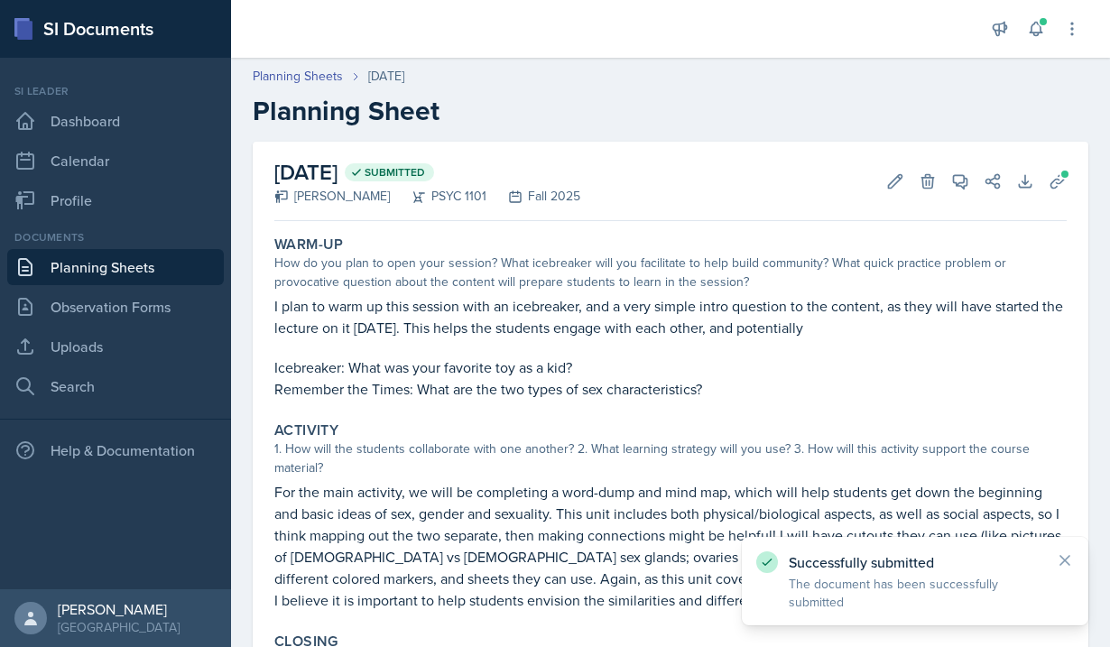
scroll to position [0, 0]
click at [74, 299] on link "Observation Forms" at bounding box center [115, 307] width 217 height 36
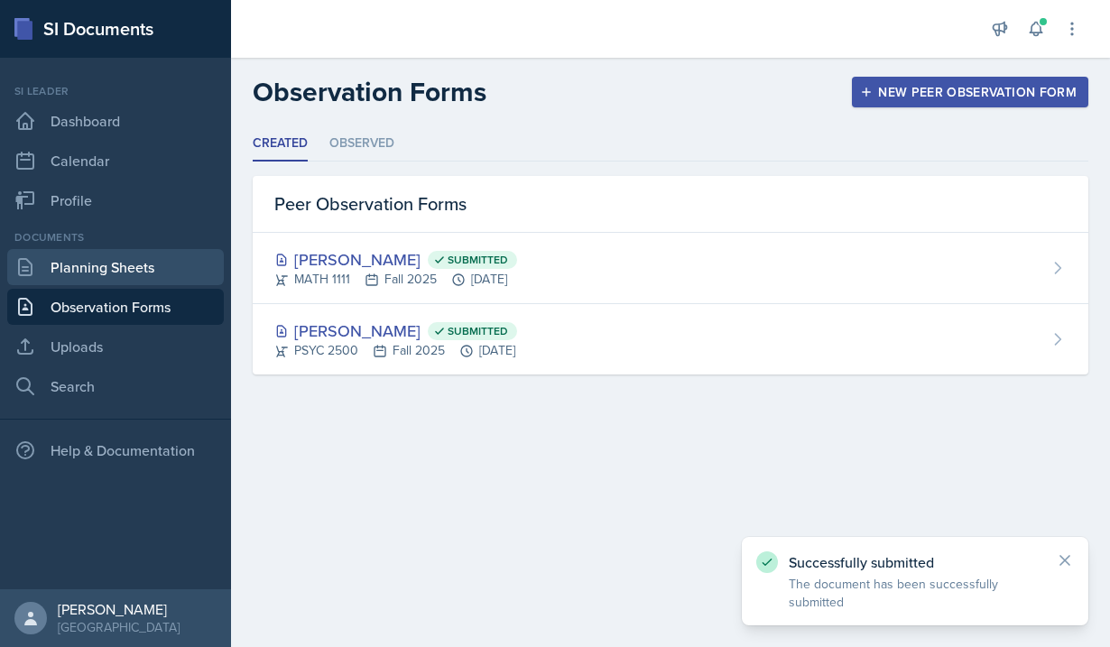
click at [79, 269] on link "Planning Sheets" at bounding box center [115, 267] width 217 height 36
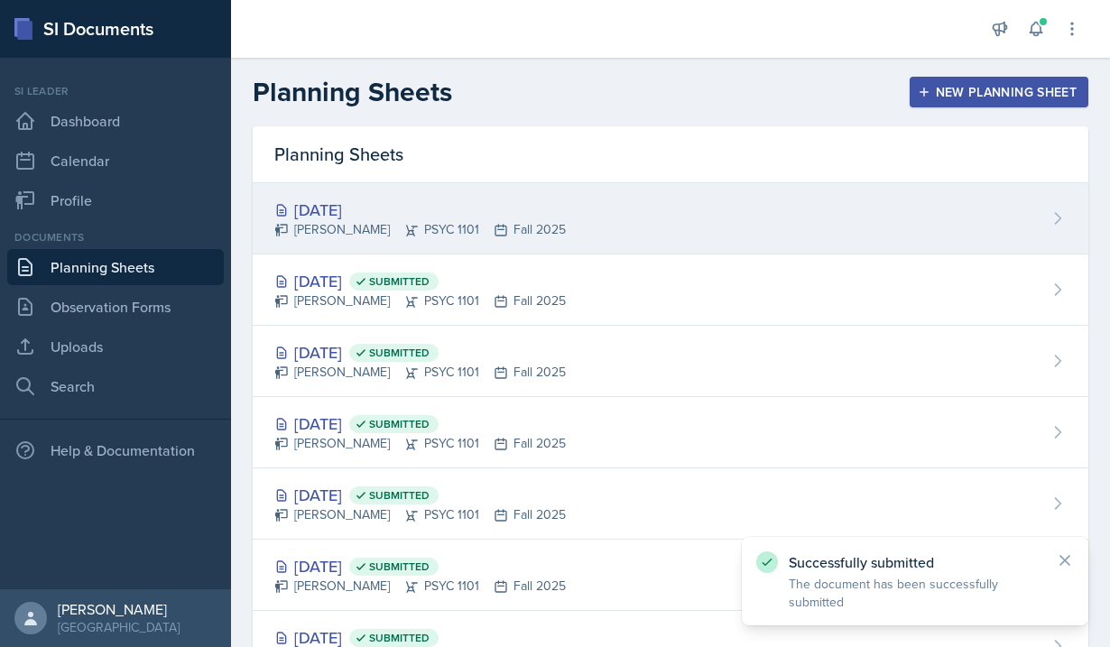
click at [413, 217] on div "[DATE]" at bounding box center [420, 210] width 292 height 24
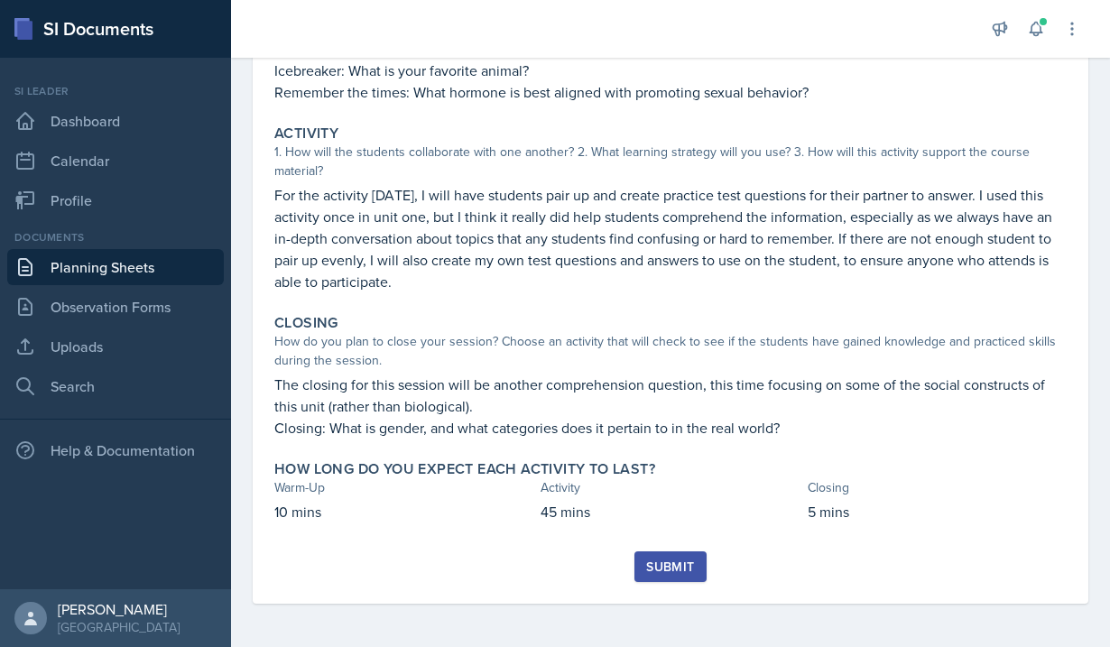
click at [665, 546] on div "Warm-Up How do you plan to open your session? What icebreaker will you facilita…" at bounding box center [670, 241] width 793 height 620
click at [666, 564] on div "Submit" at bounding box center [670, 567] width 48 height 14
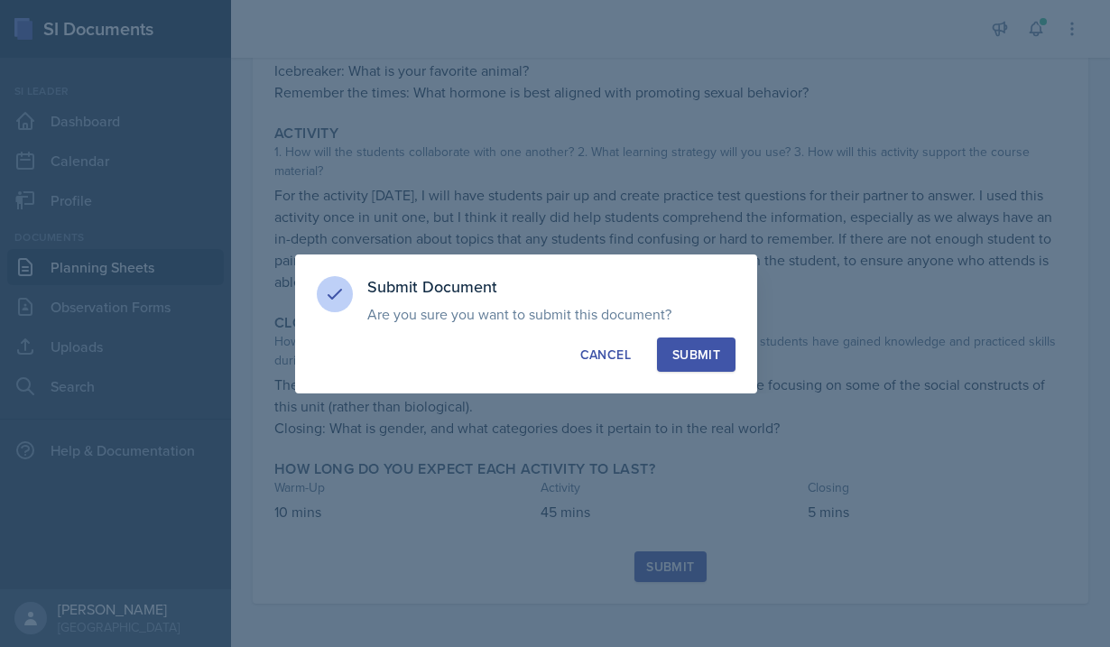
click at [736, 341] on div "Submit Document Are you sure you want to submit this document? This document wi…" at bounding box center [526, 324] width 462 height 139
click at [692, 346] on div "Submit" at bounding box center [697, 355] width 48 height 18
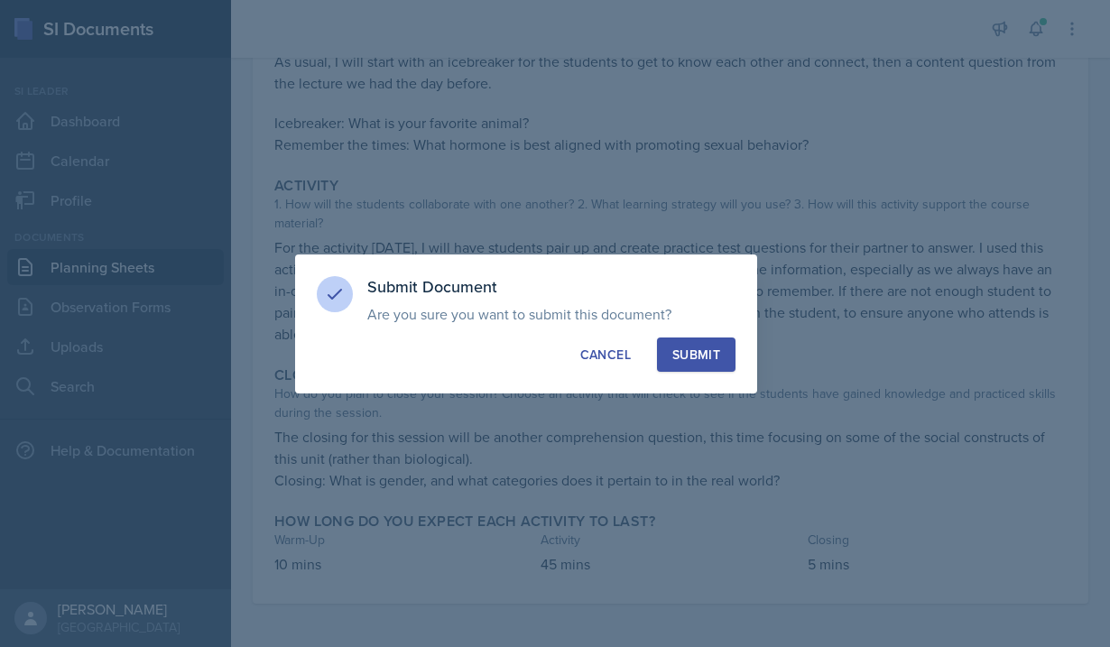
scroll to position [245, 0]
